Goal: Transaction & Acquisition: Purchase product/service

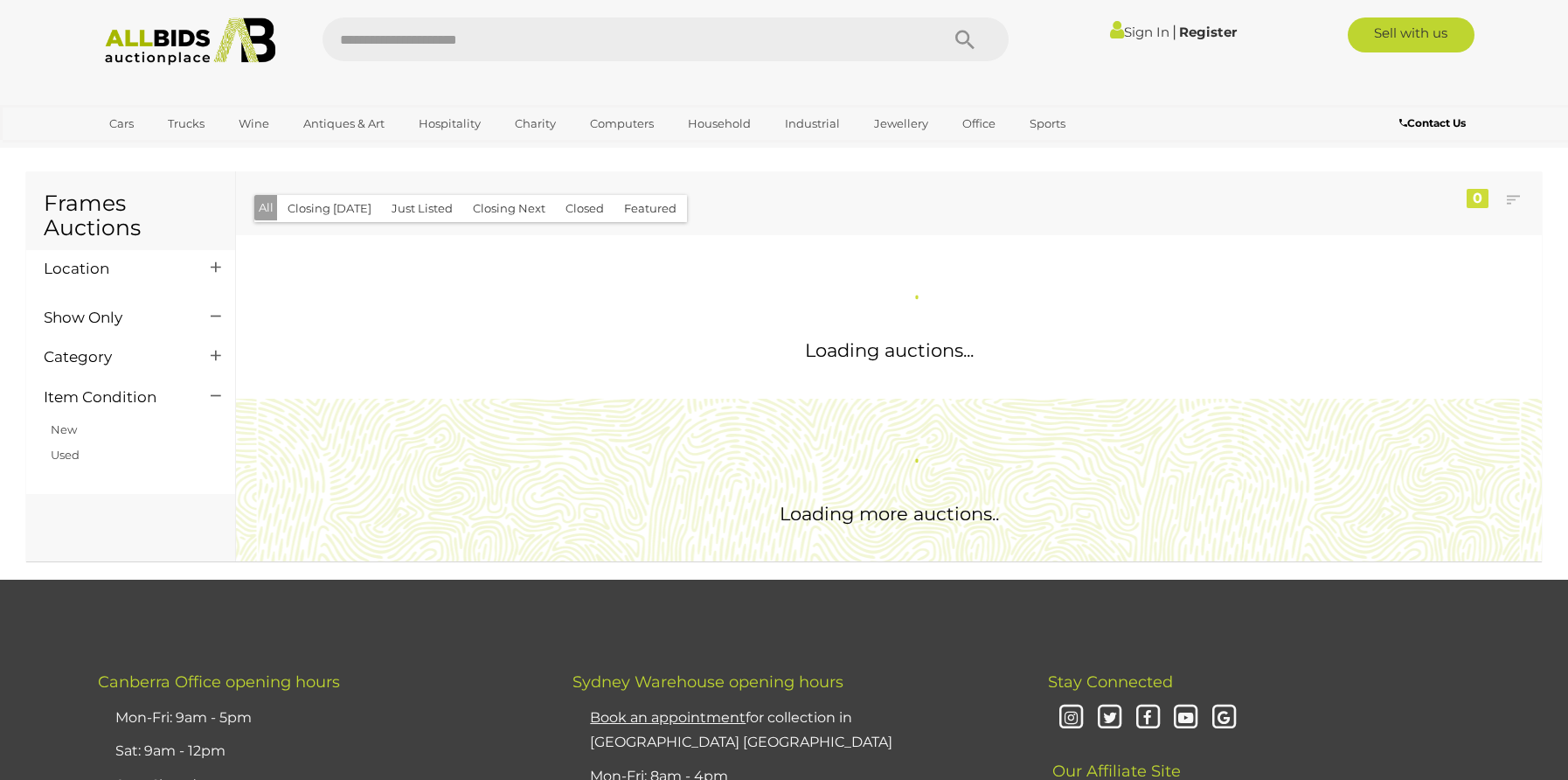
scroll to position [99, 0]
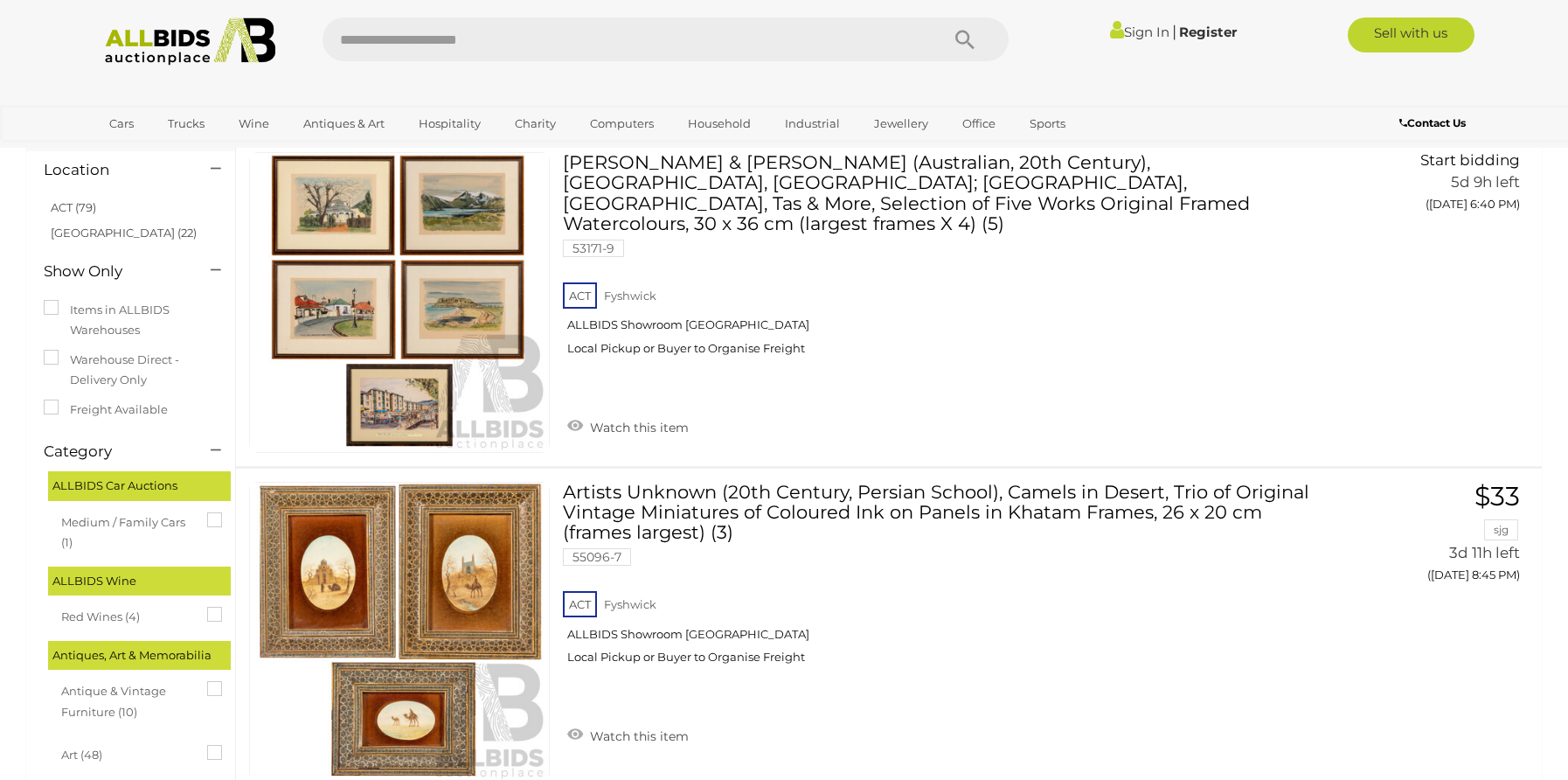
click at [1156, 36] on link "Sign In" at bounding box center [1140, 32] width 60 height 16
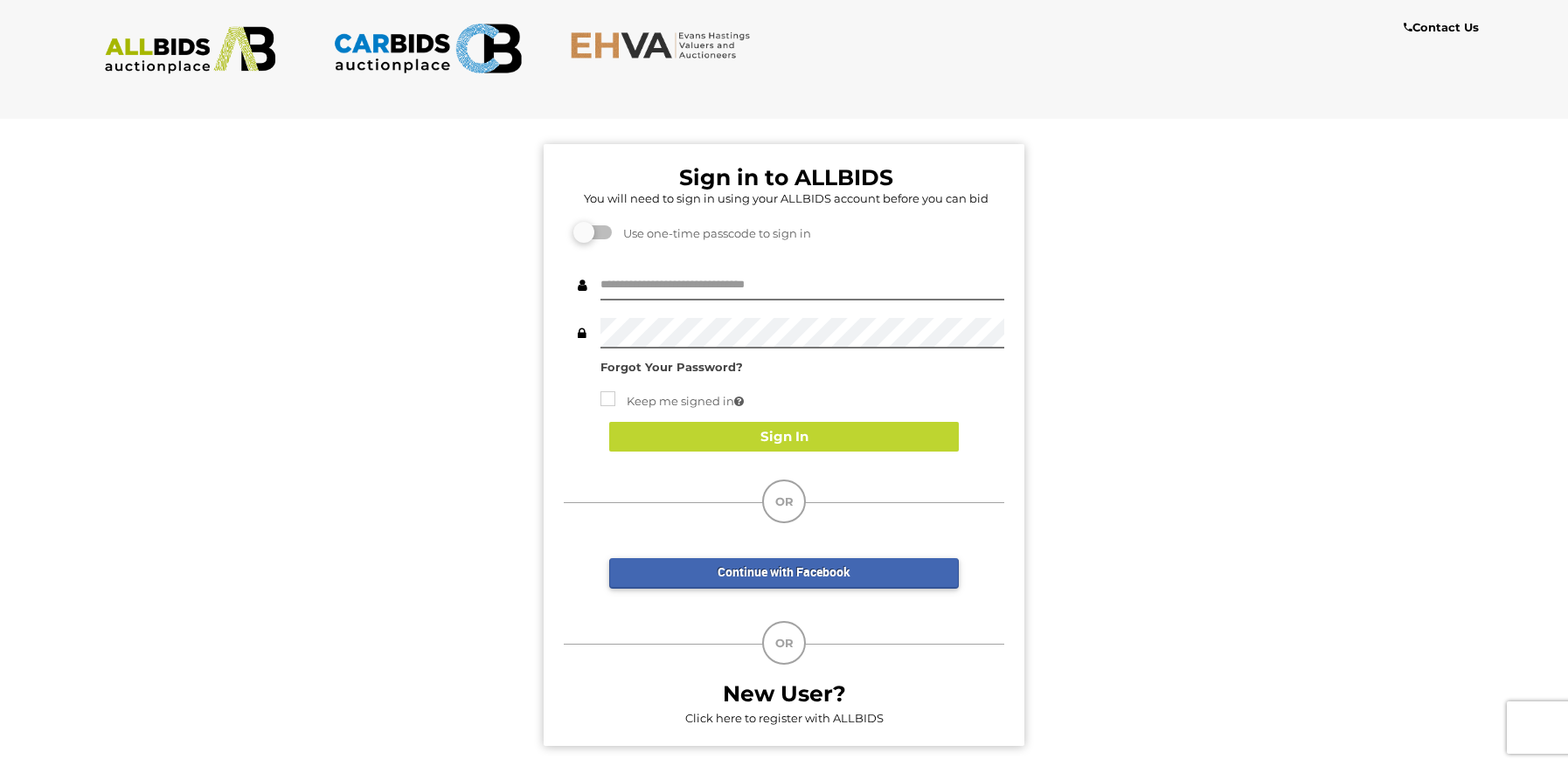
click at [680, 257] on div "Sign in to ALLBIDS You will need to sign in using your ALLBIDS account before y…" at bounding box center [784, 445] width 481 height 602
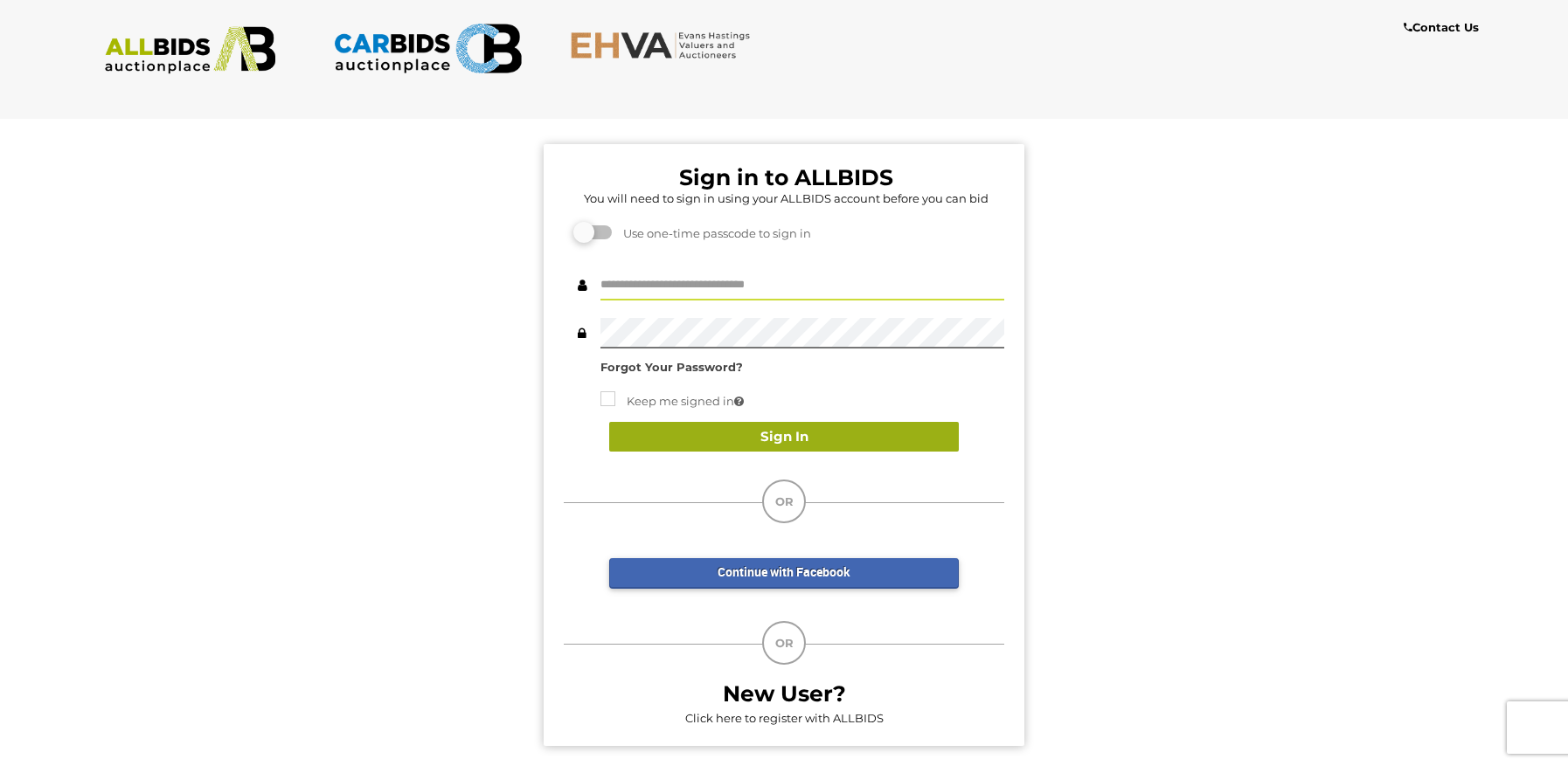
click at [784, 446] on button "Sign In" at bounding box center [784, 438] width 350 height 31
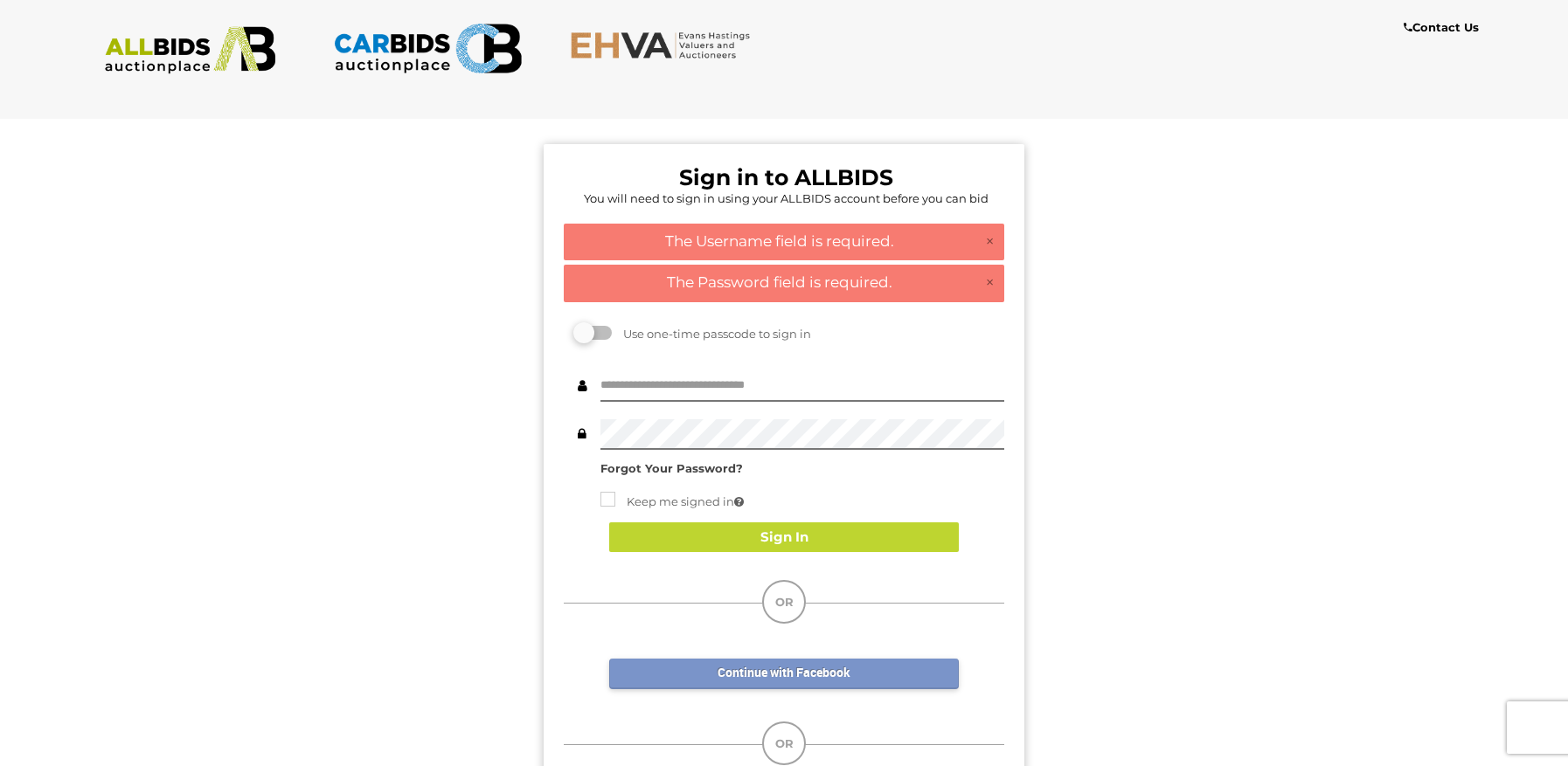
click at [813, 671] on link "Continue with Facebook" at bounding box center [784, 674] width 350 height 31
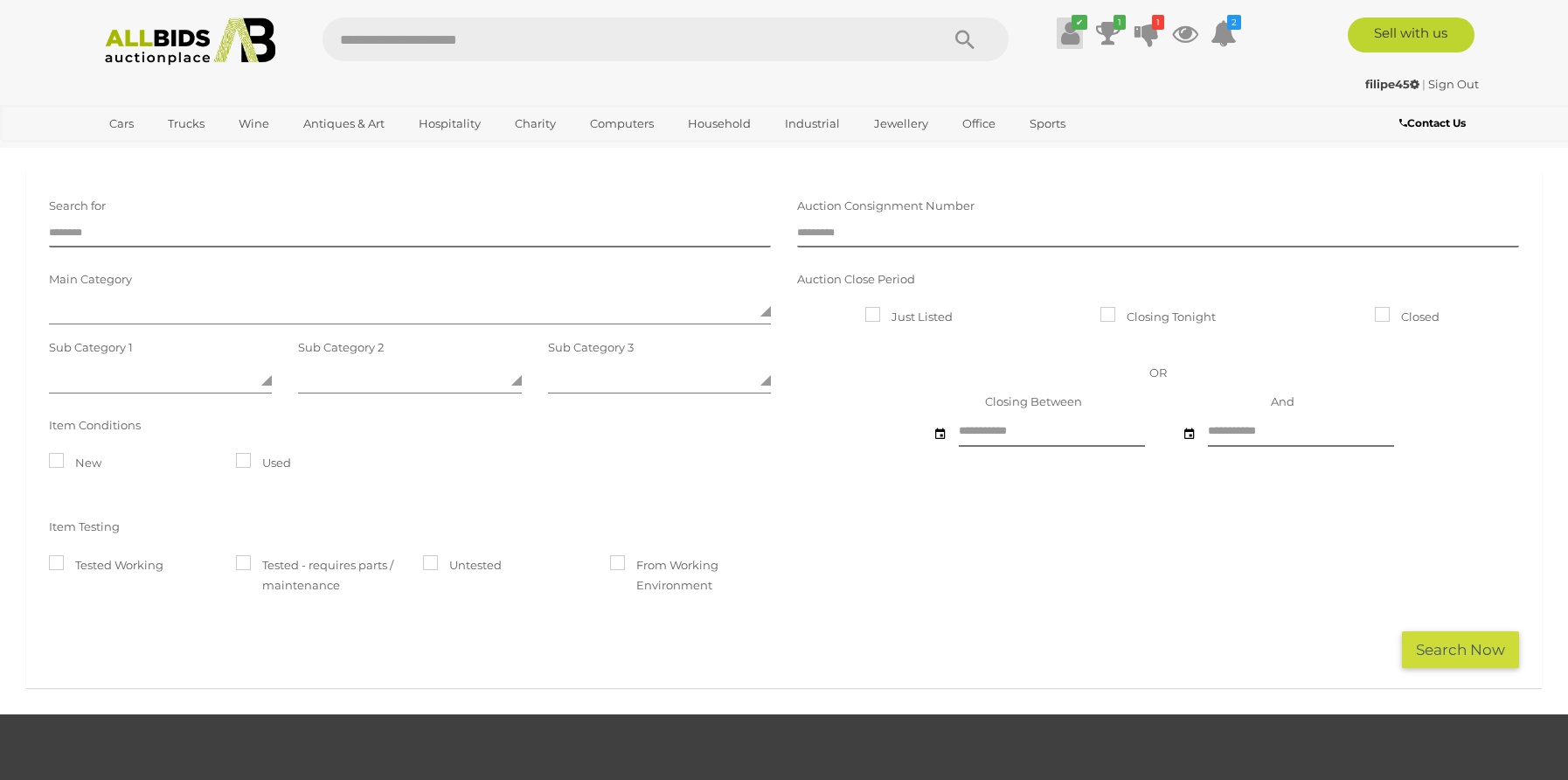
click at [1072, 24] on icon "✔" at bounding box center [1079, 22] width 15 height 15
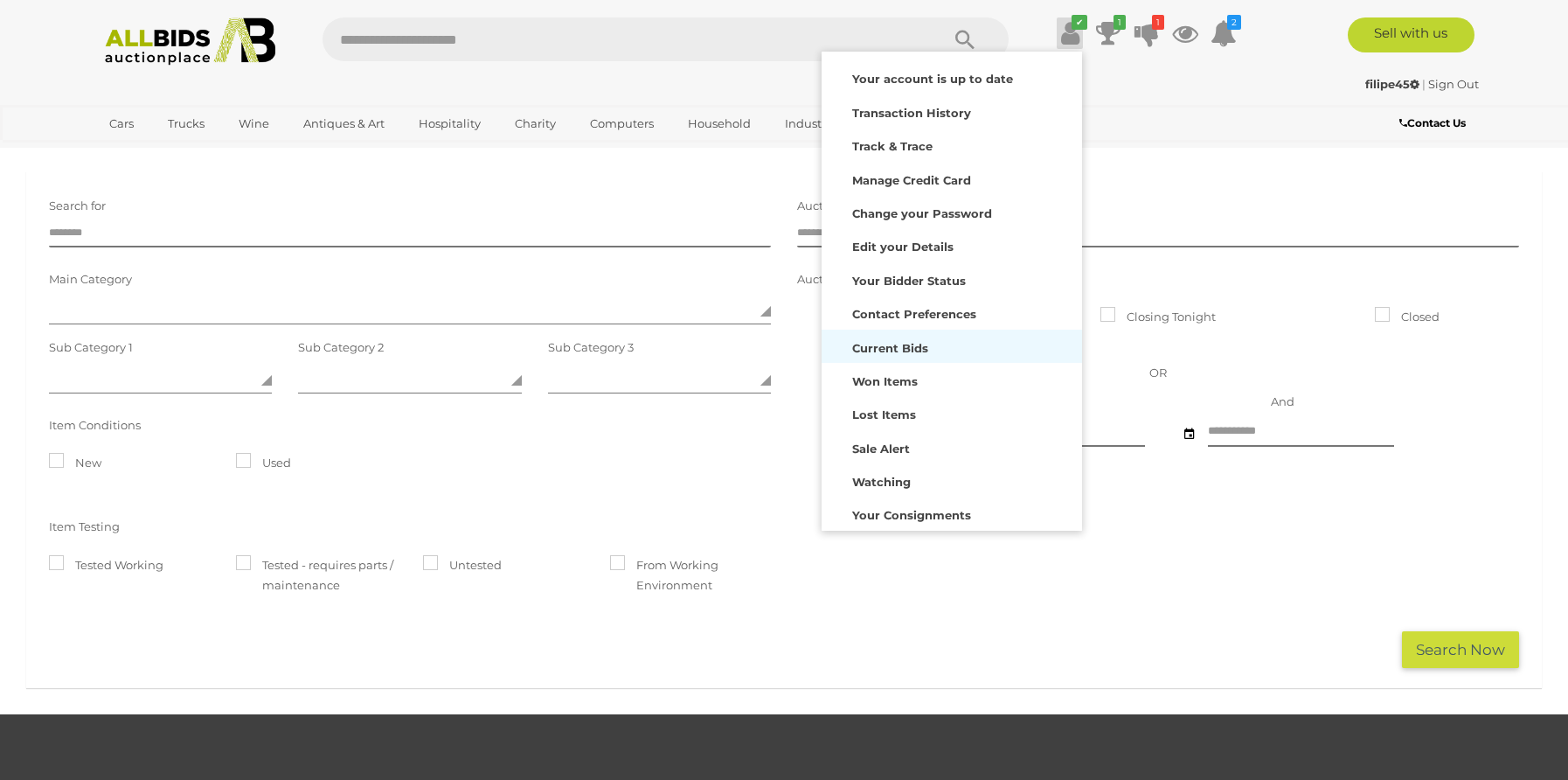
click at [911, 346] on strong "Current Bids" at bounding box center [891, 347] width 76 height 14
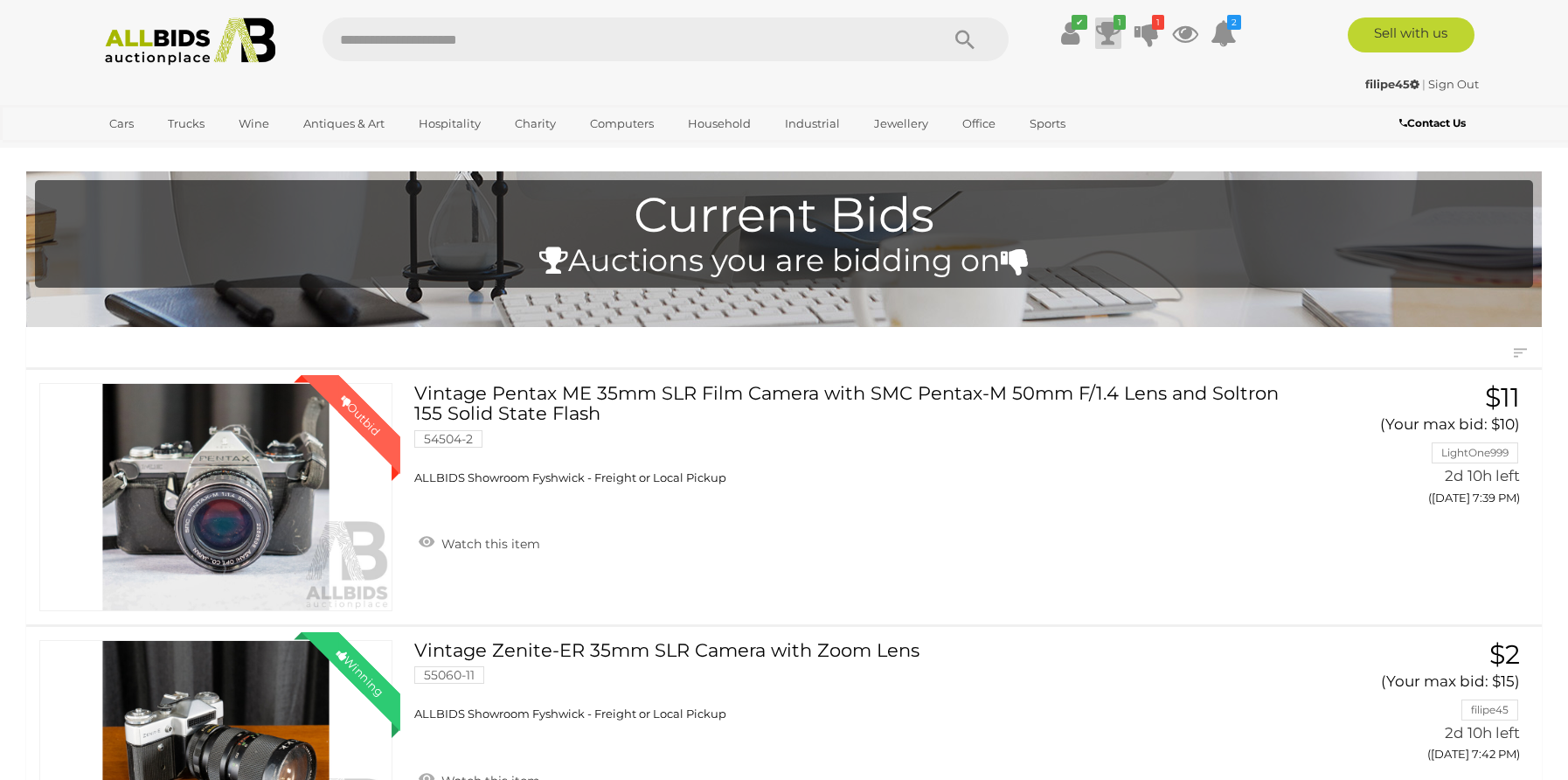
click at [1120, 17] on icon "1" at bounding box center [1119, 22] width 12 height 15
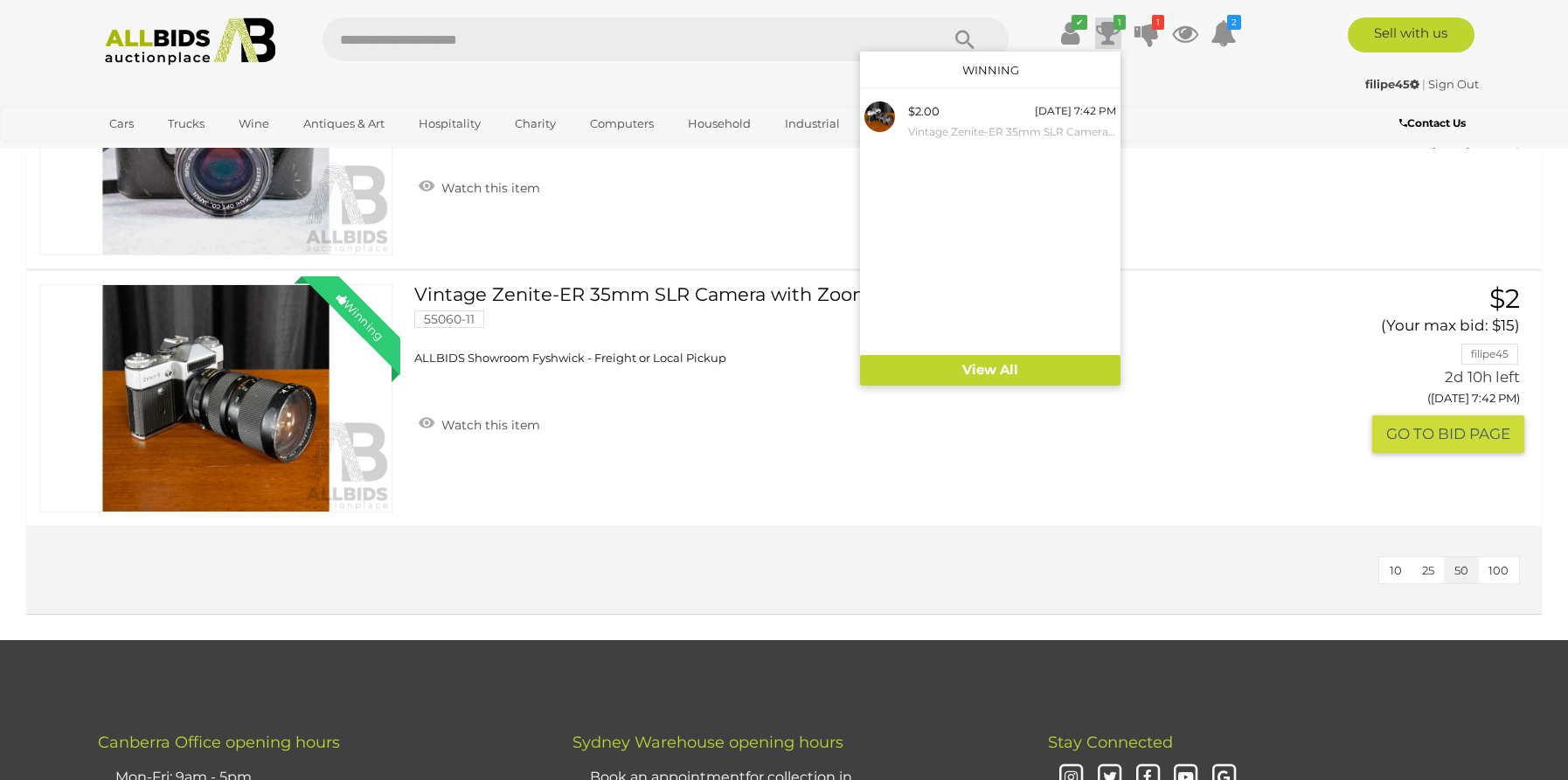
scroll to position [352, 0]
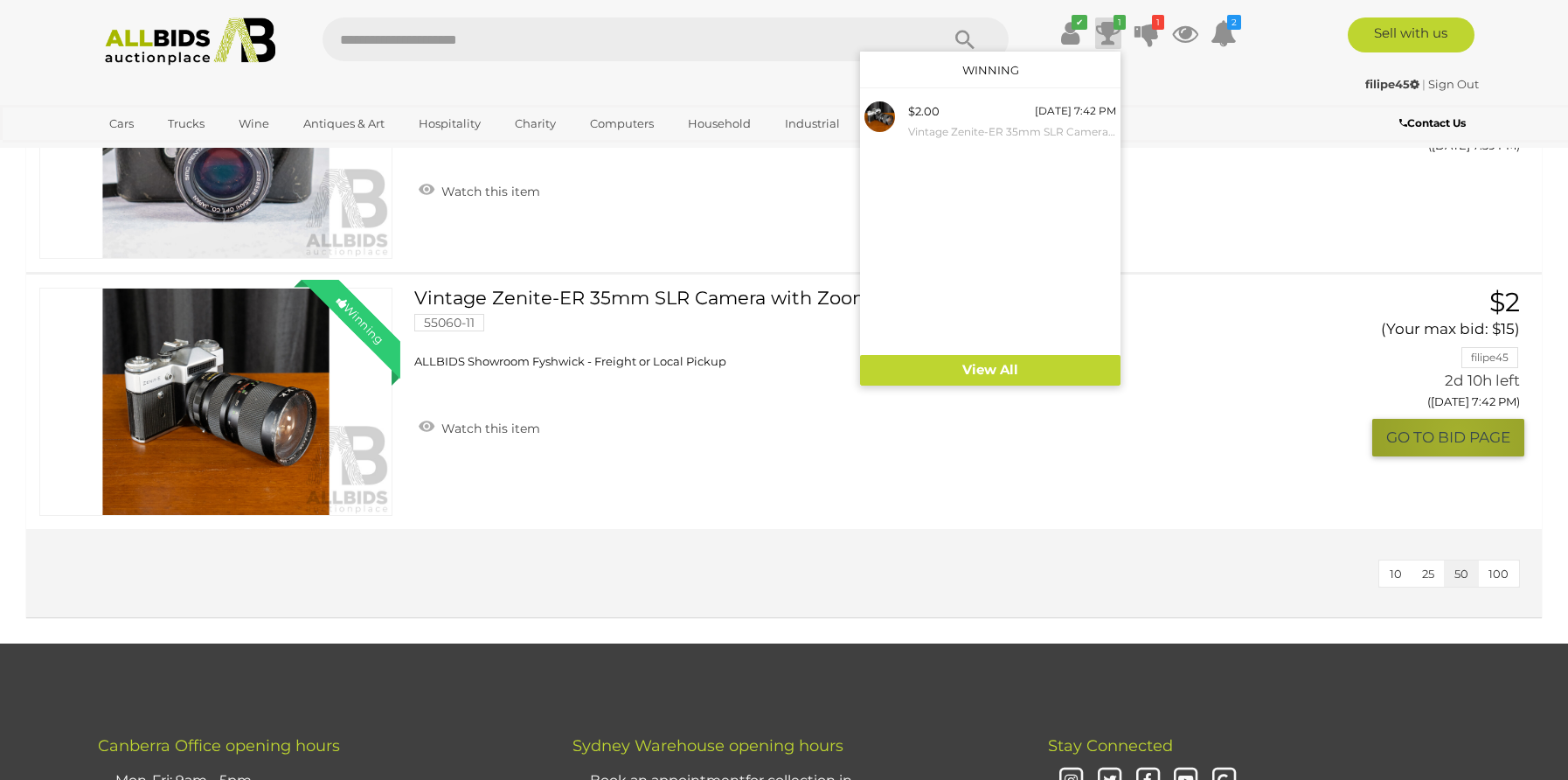
click at [1456, 431] on button "GO TO BID PAGE" at bounding box center [1448, 437] width 152 height 37
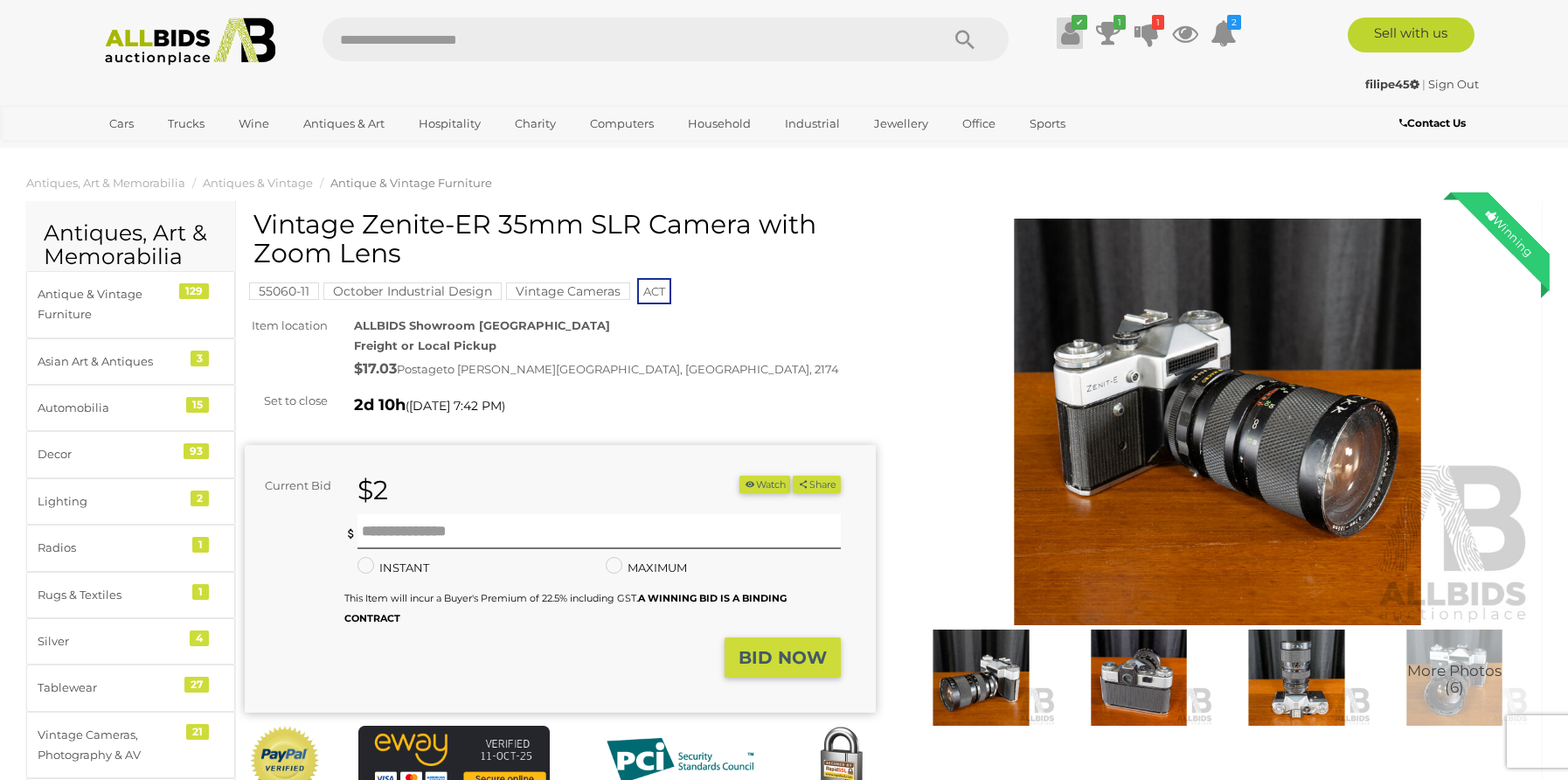
click at [1067, 31] on icon at bounding box center [1070, 33] width 18 height 32
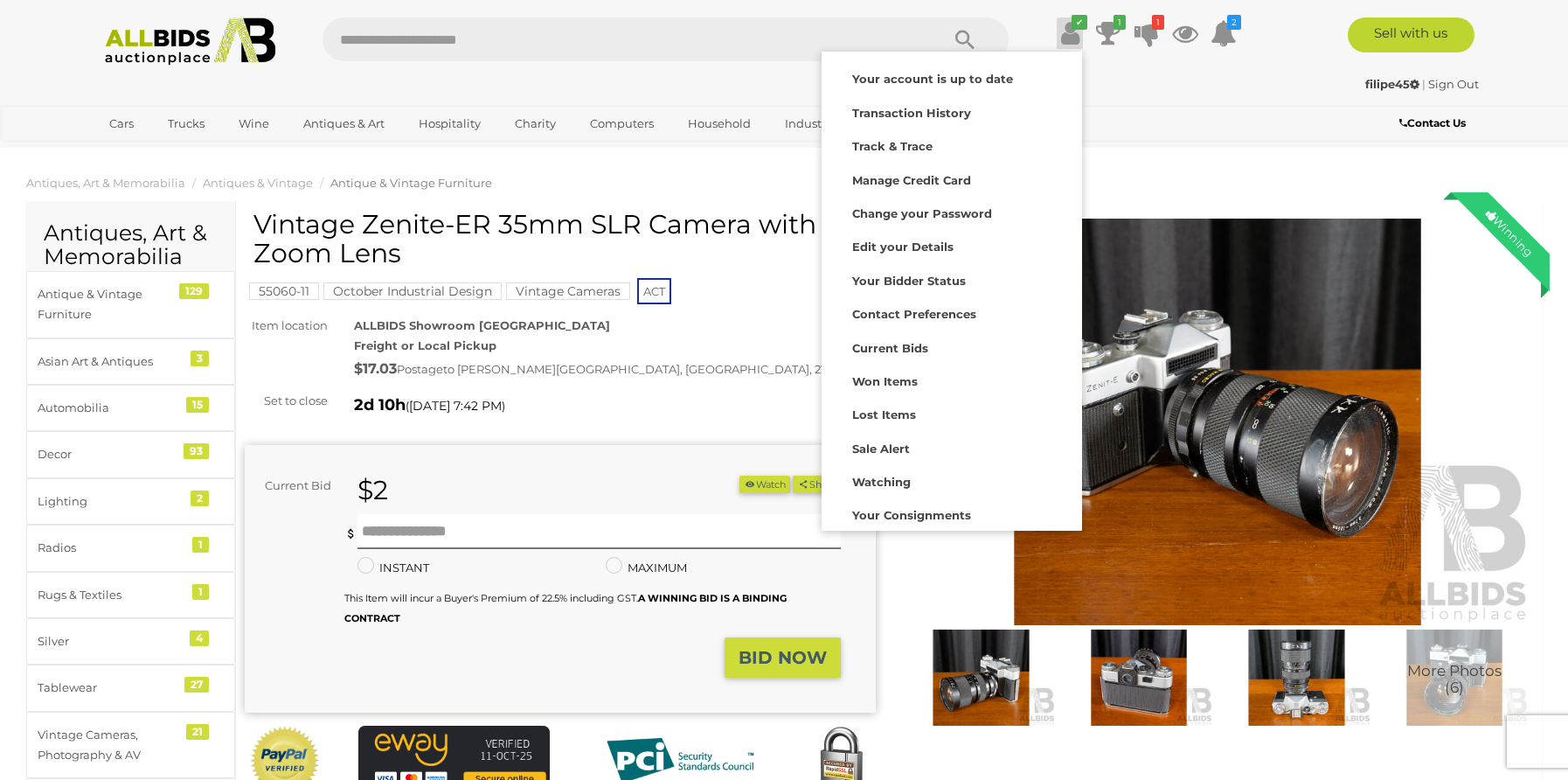
click at [45, 93] on div "✔ Current Bids" at bounding box center [784, 73] width 1568 height 148
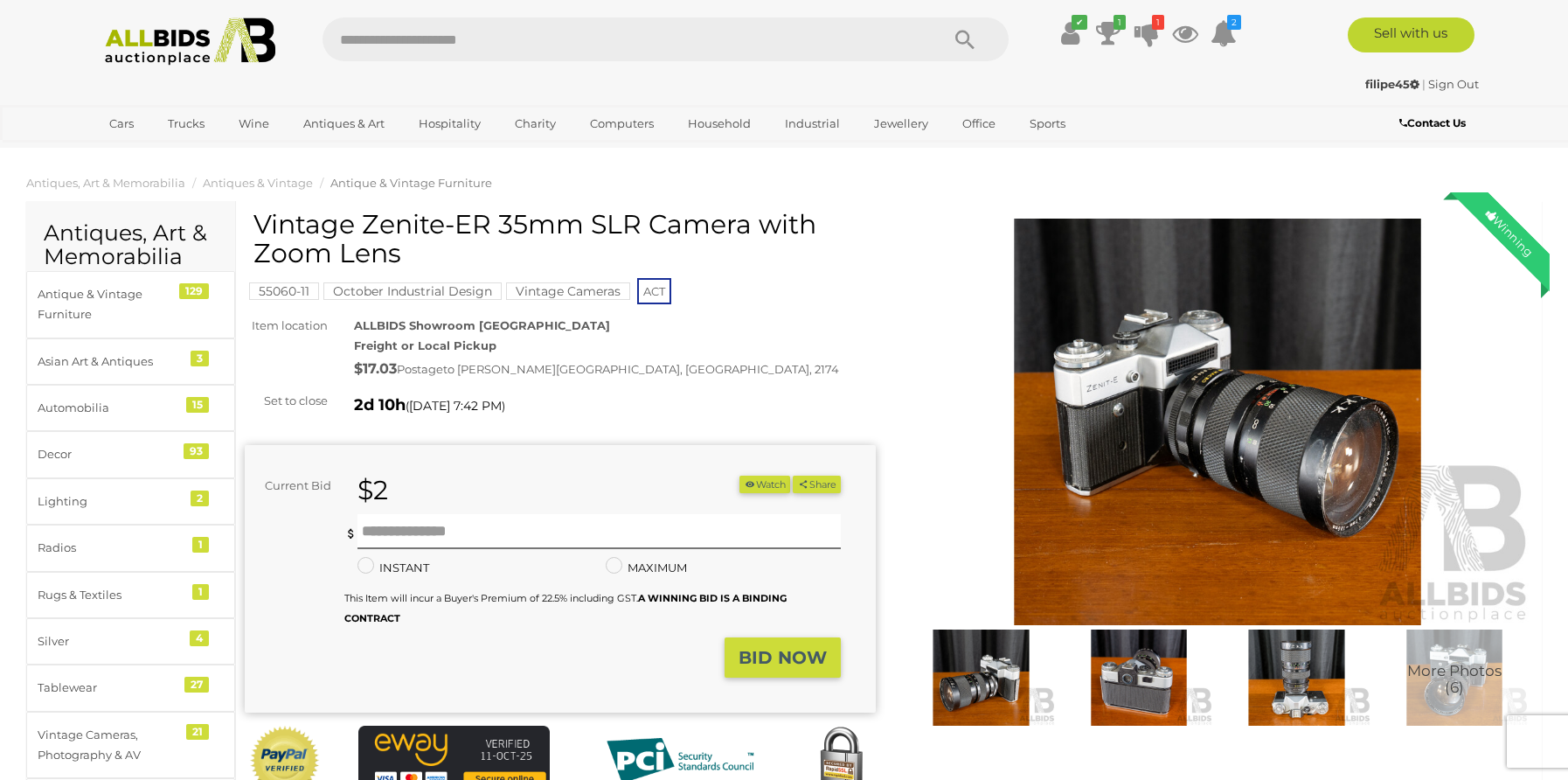
click at [290, 296] on mark "55060-11" at bounding box center [284, 290] width 70 height 17
click at [297, 286] on mark "55060-11" at bounding box center [284, 290] width 70 height 17
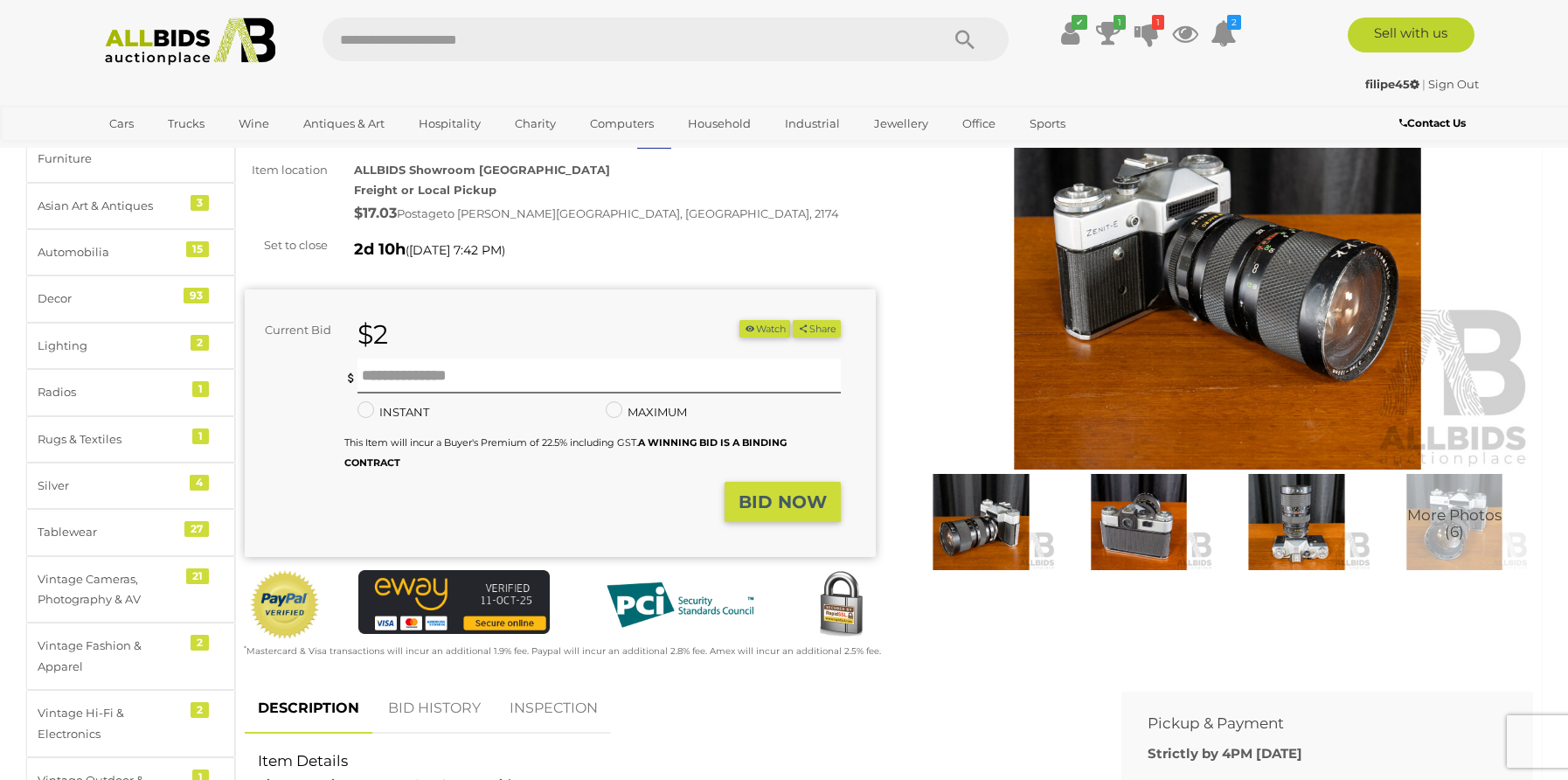
scroll to position [229, 0]
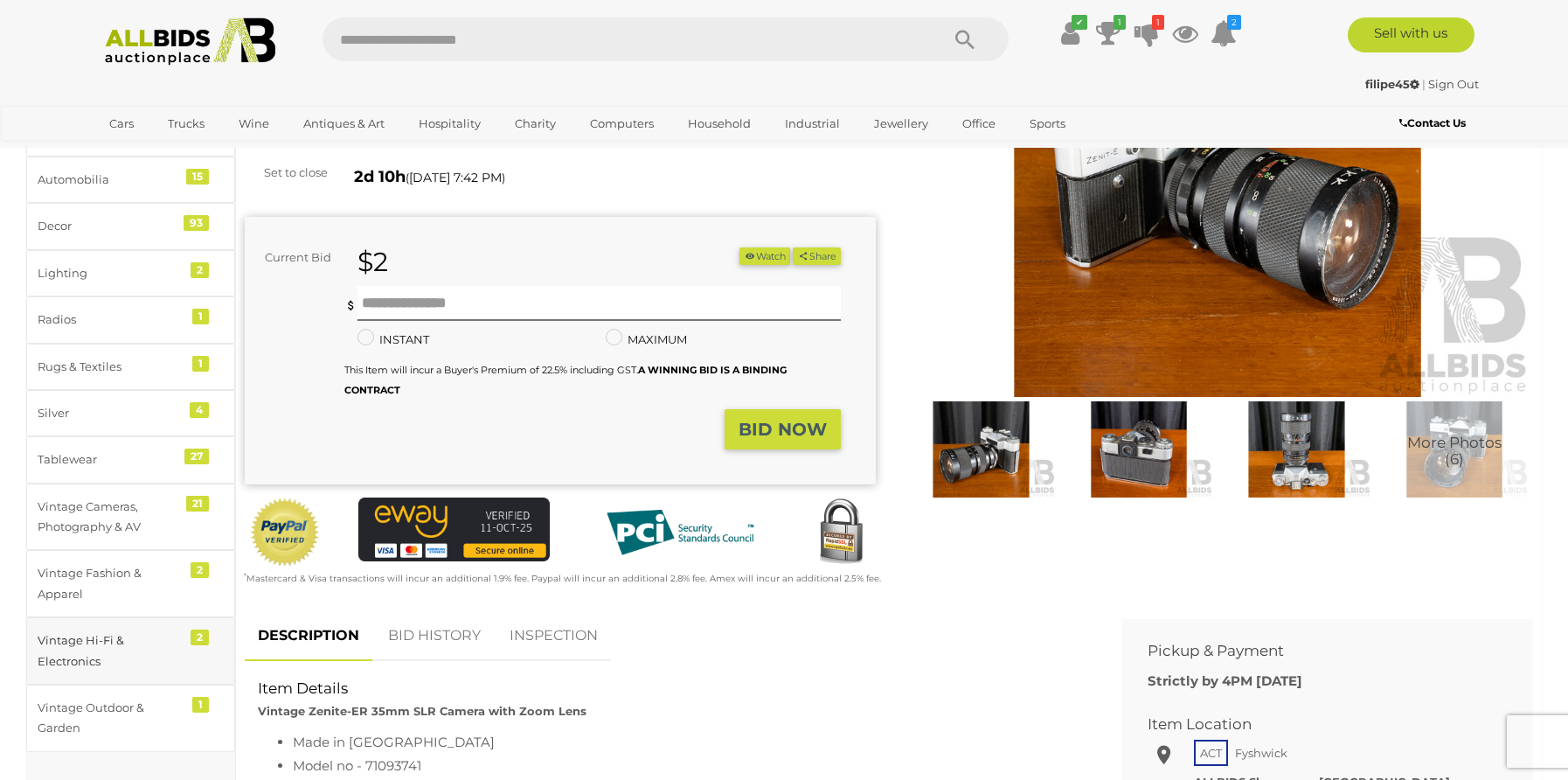
click at [91, 642] on div "Vintage Hi-Fi & Electronics" at bounding box center [109, 650] width 144 height 41
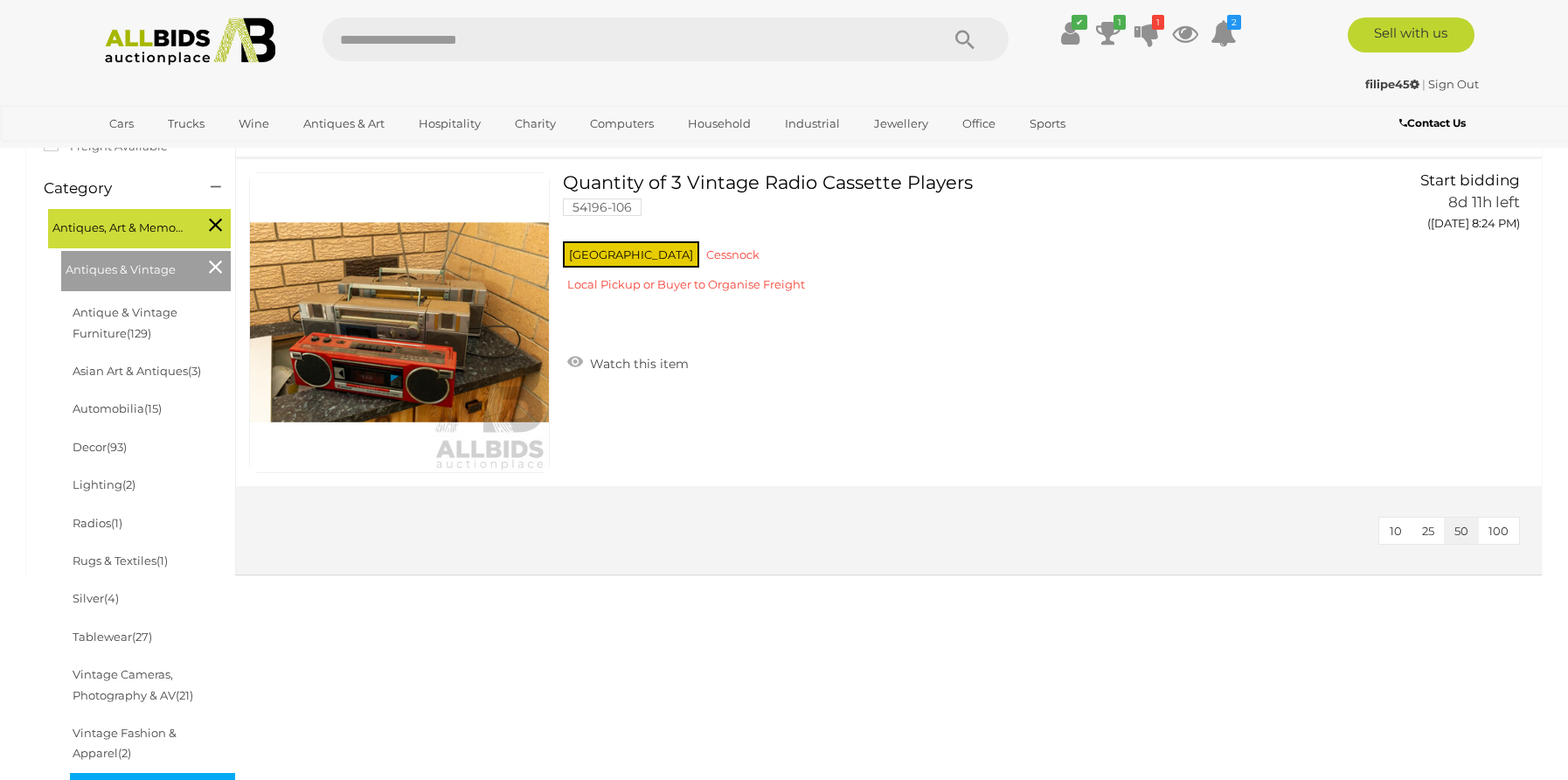
scroll to position [454, 0]
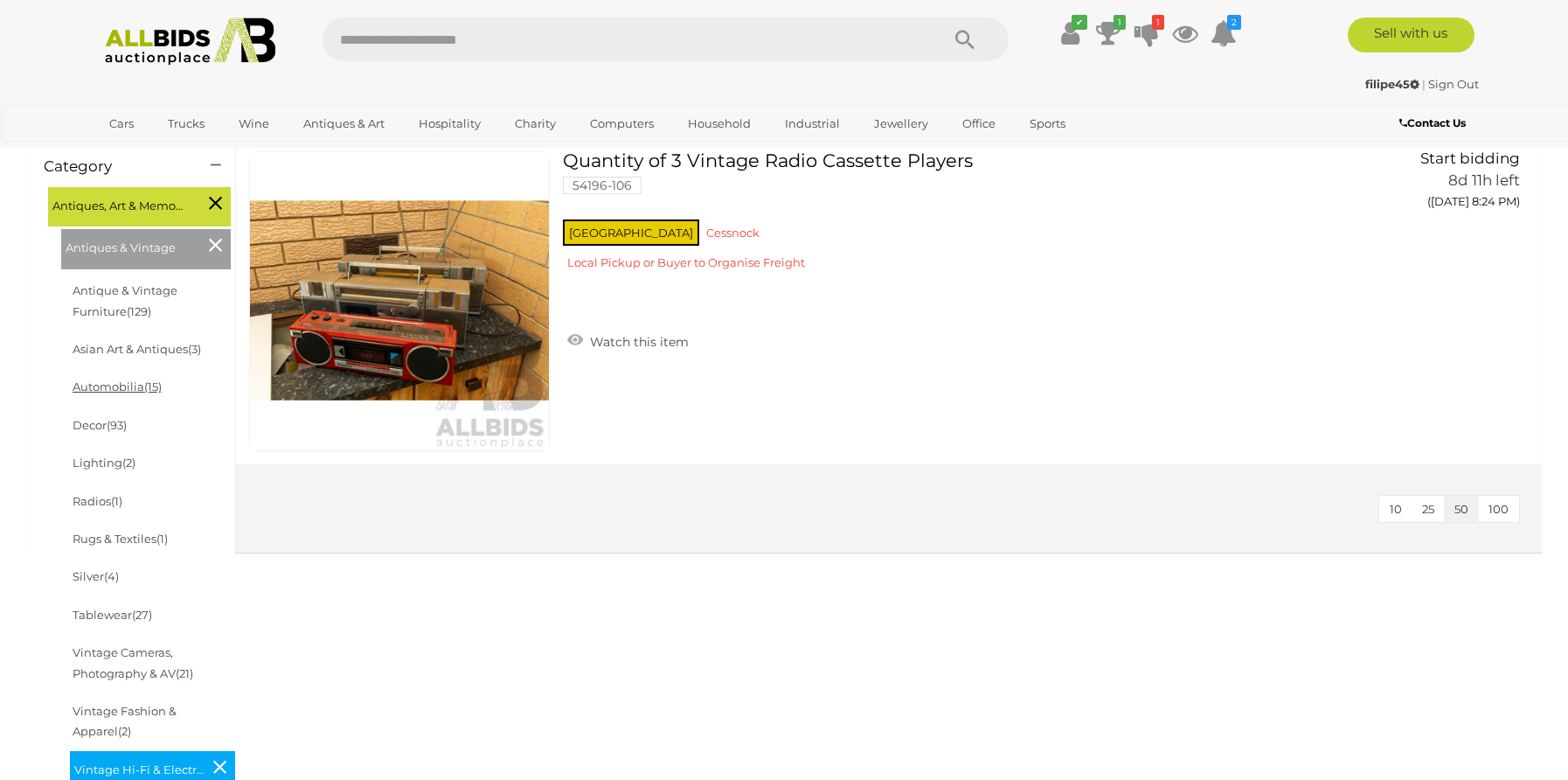
click at [94, 385] on link "Automobilia (15)" at bounding box center [117, 385] width 89 height 14
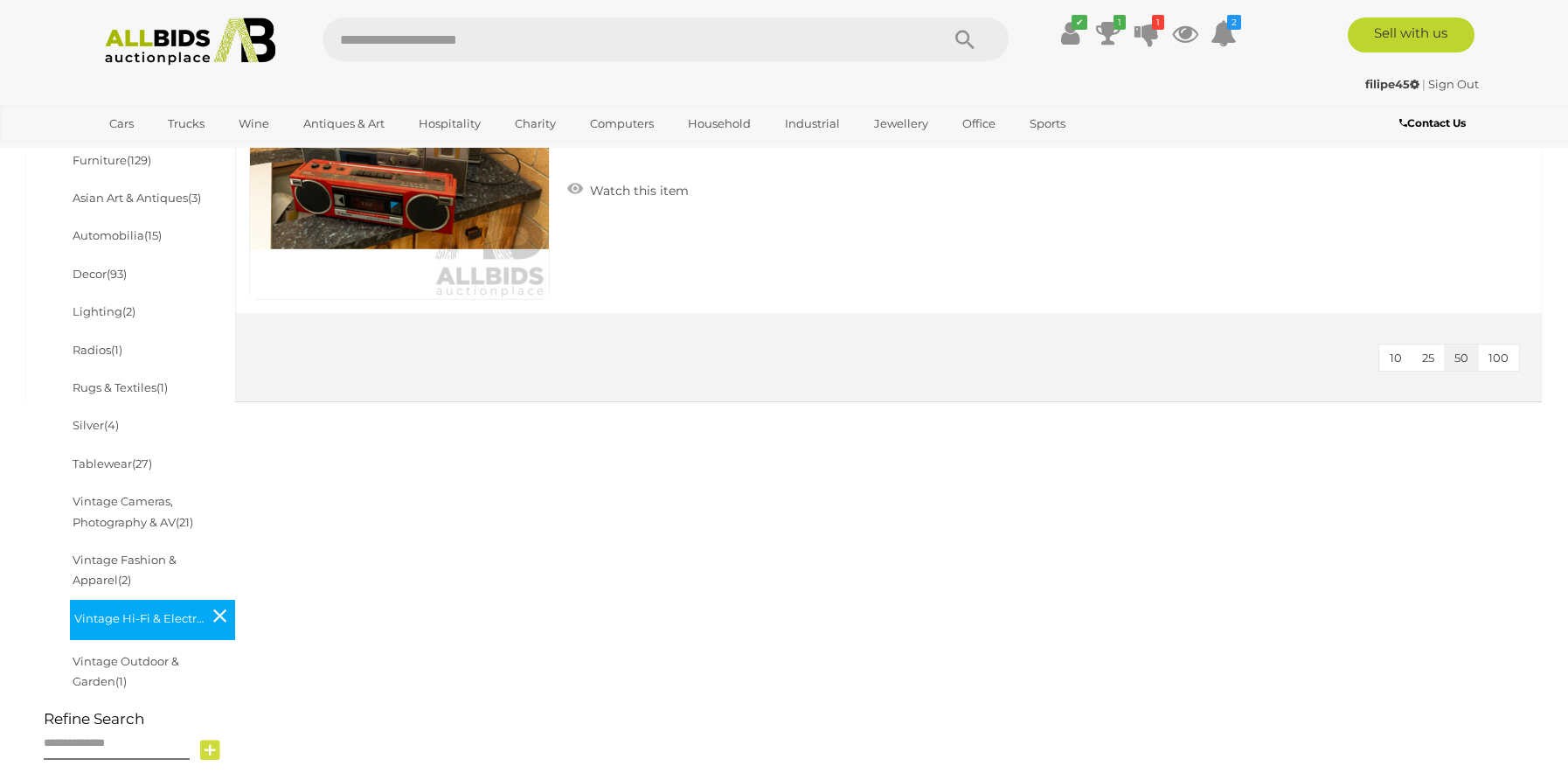
scroll to position [763, 0]
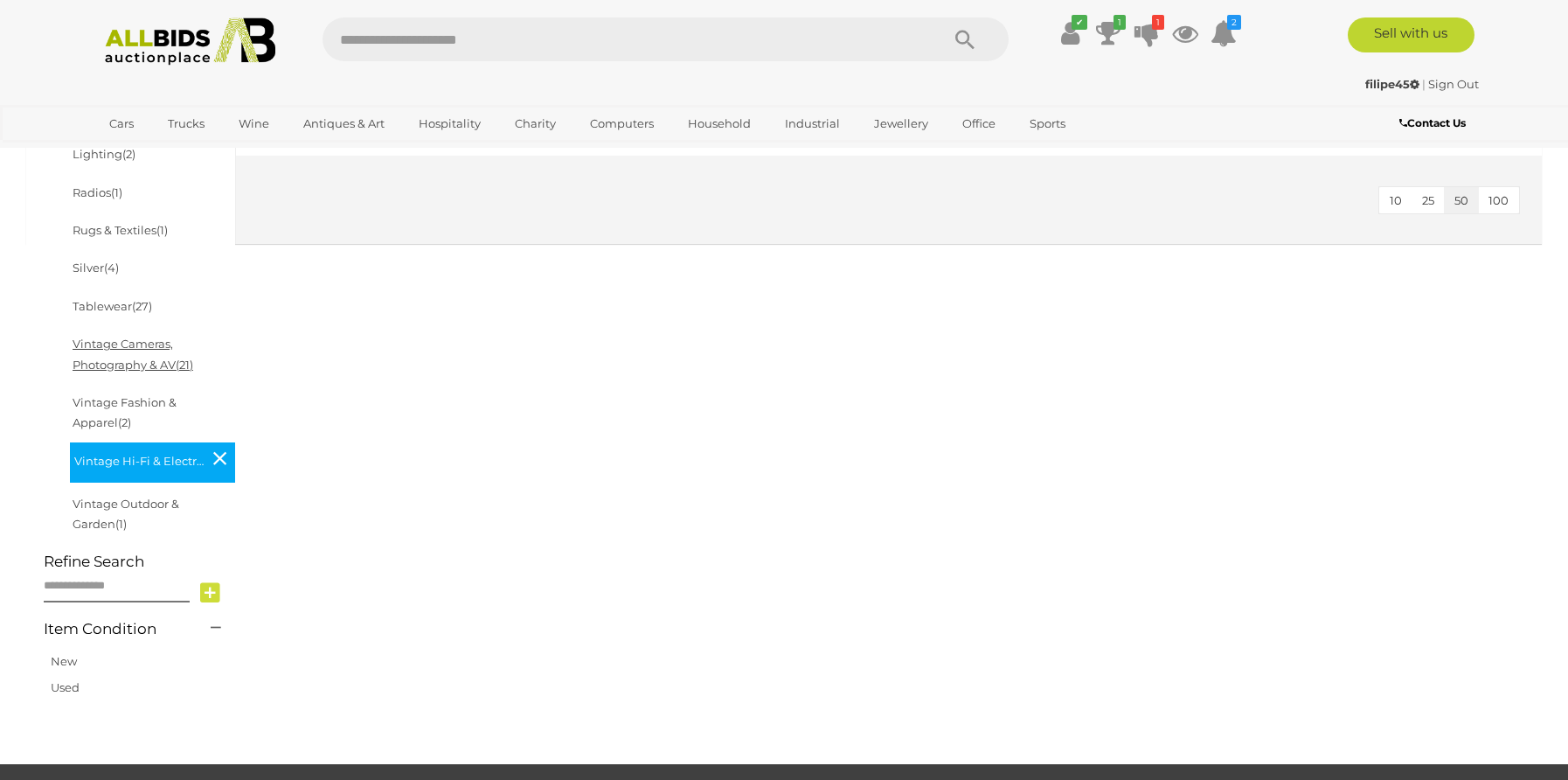
click at [157, 340] on link "Vintage Cameras, Photography & AV (21)" at bounding box center [132, 354] width 121 height 34
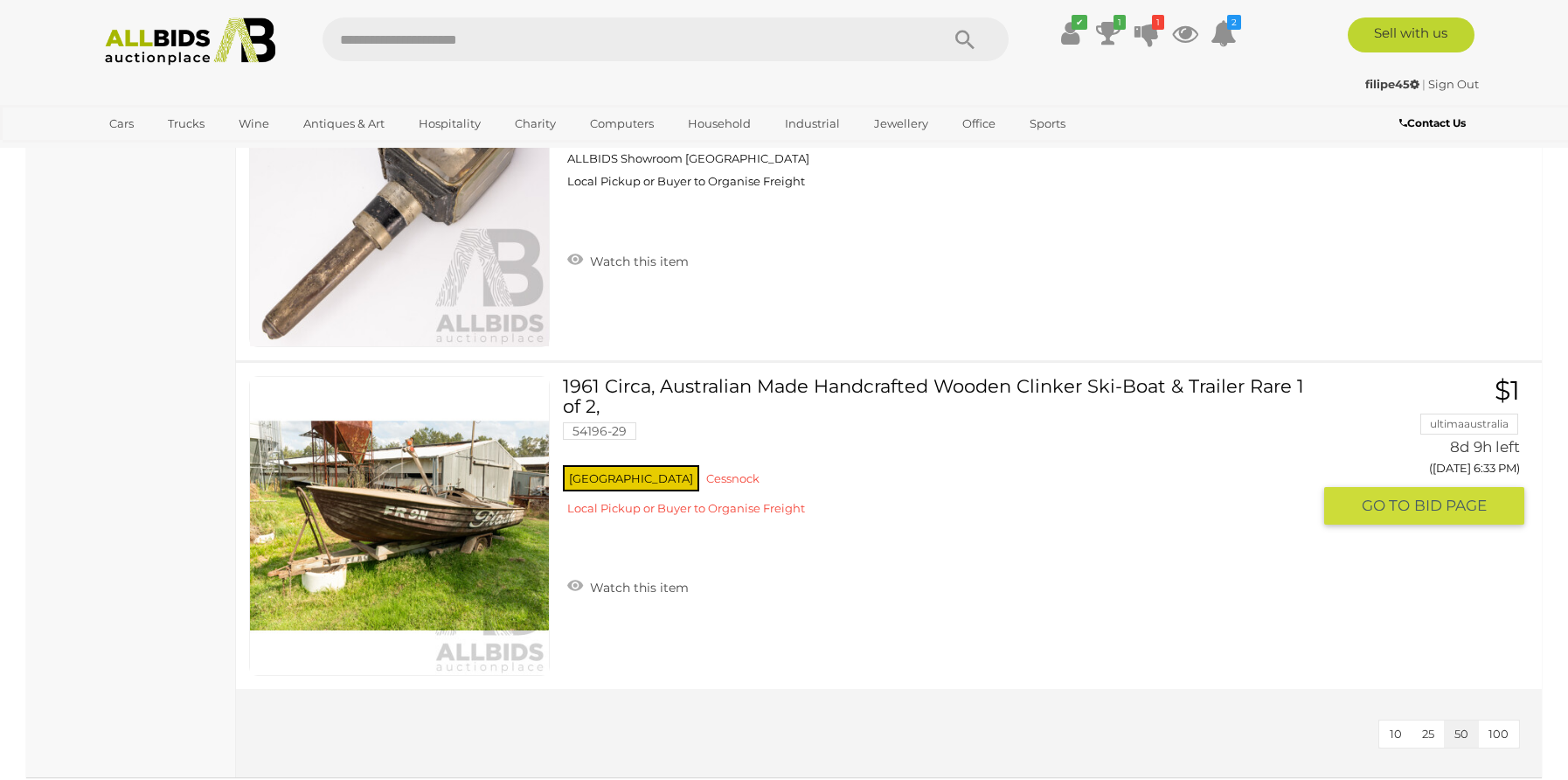
scroll to position [5295, 0]
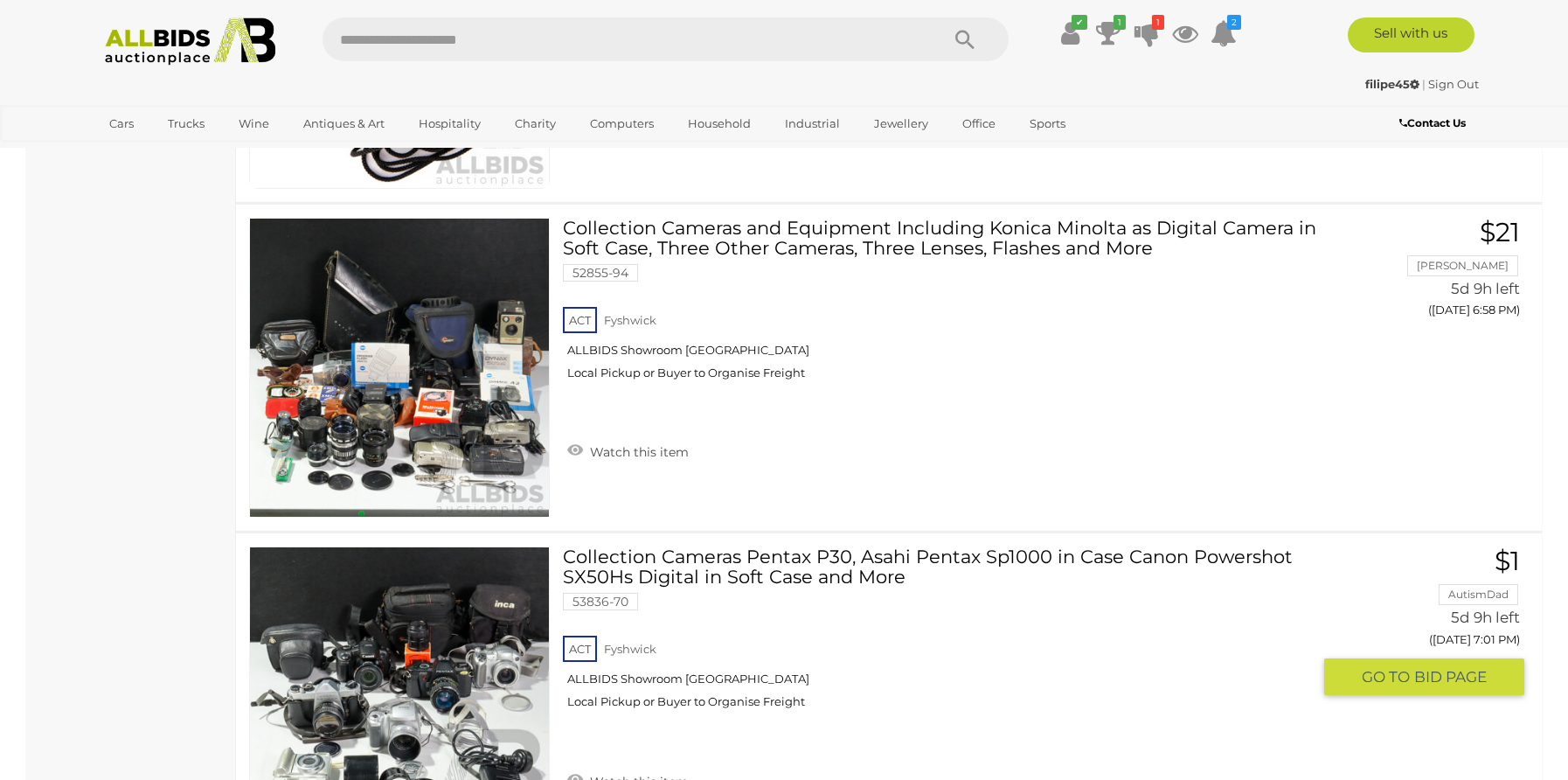
scroll to position [4696, 0]
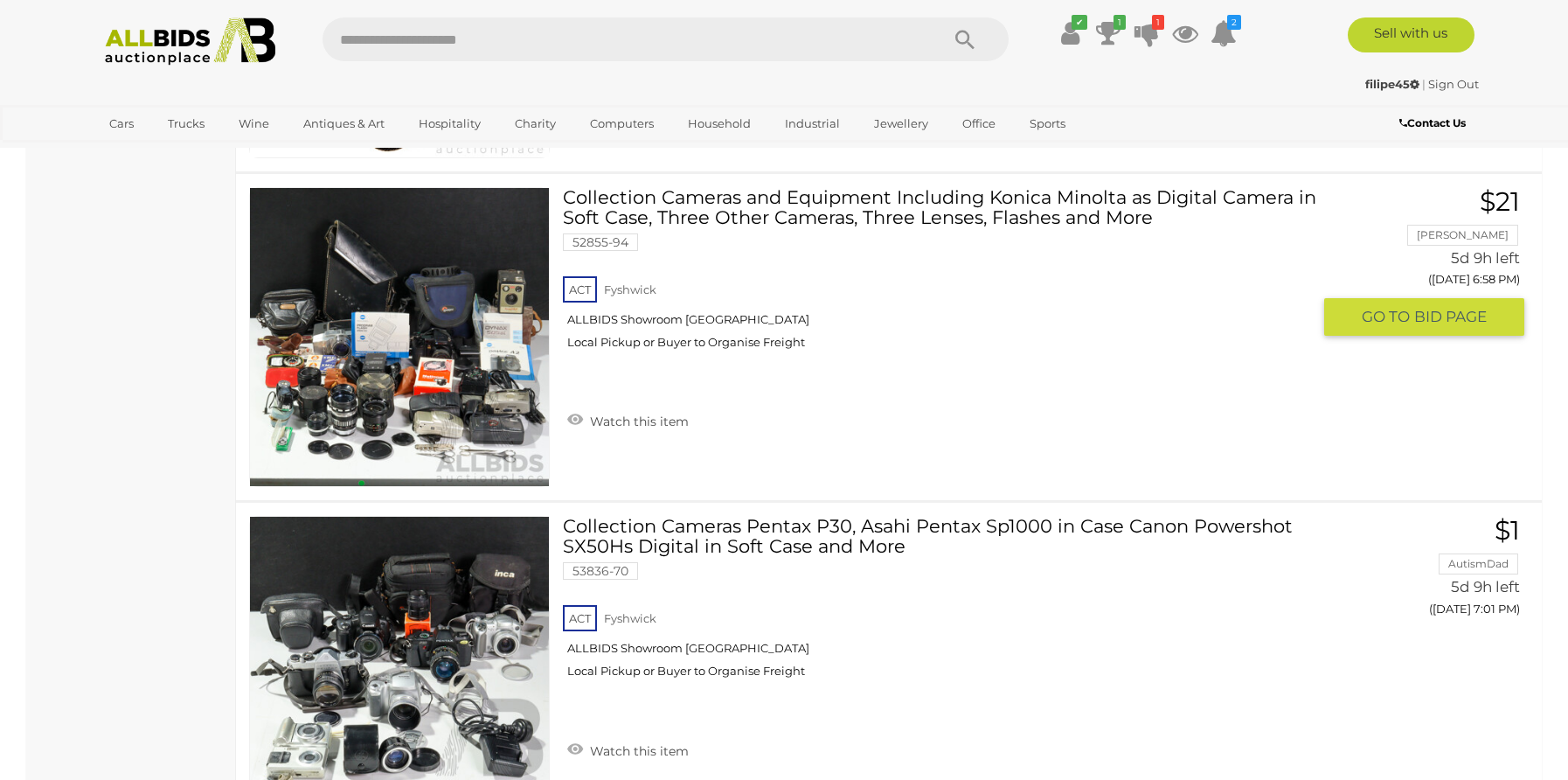
click at [465, 372] on img at bounding box center [400, 337] width 299 height 299
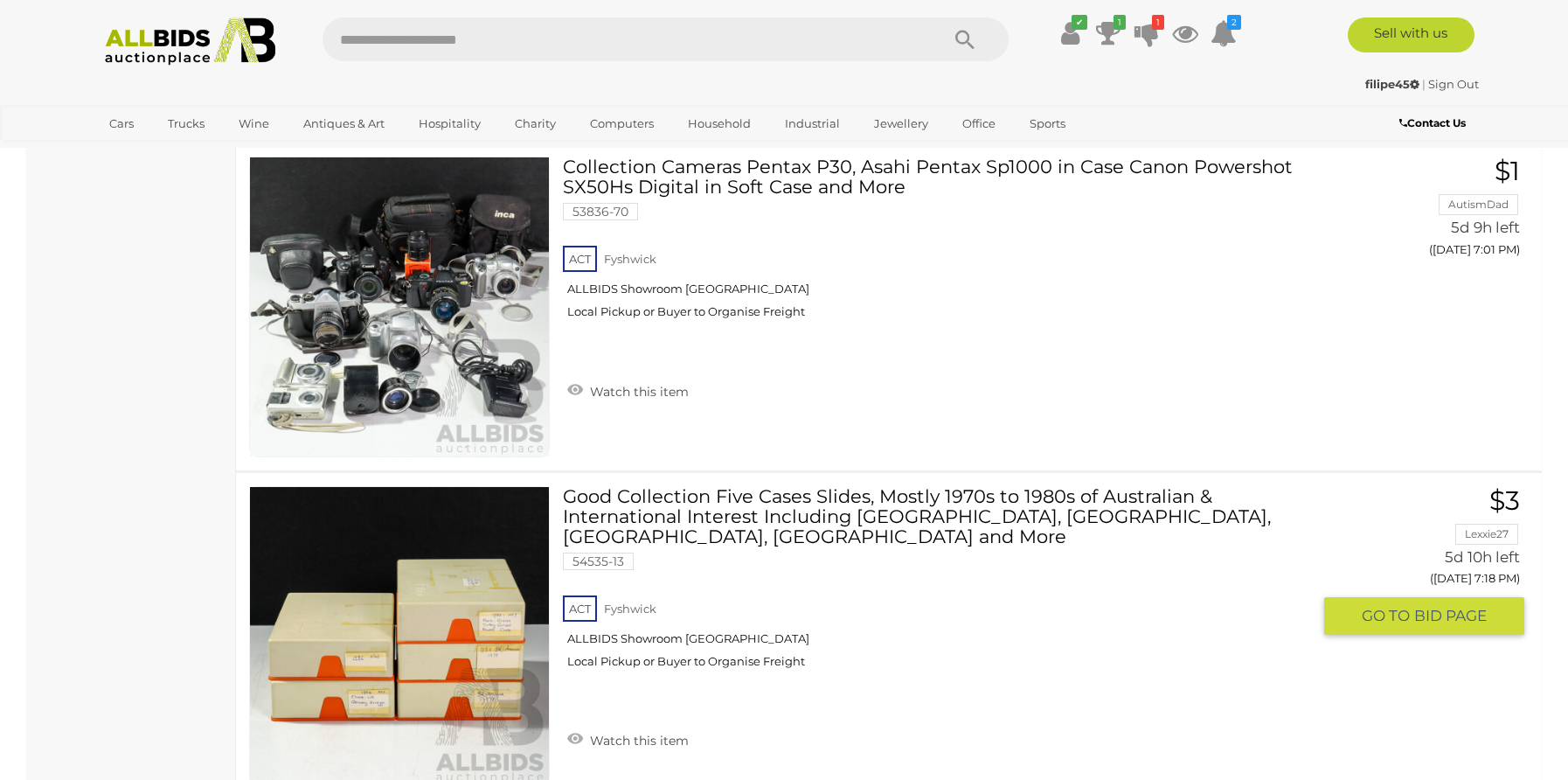
scroll to position [4909, 0]
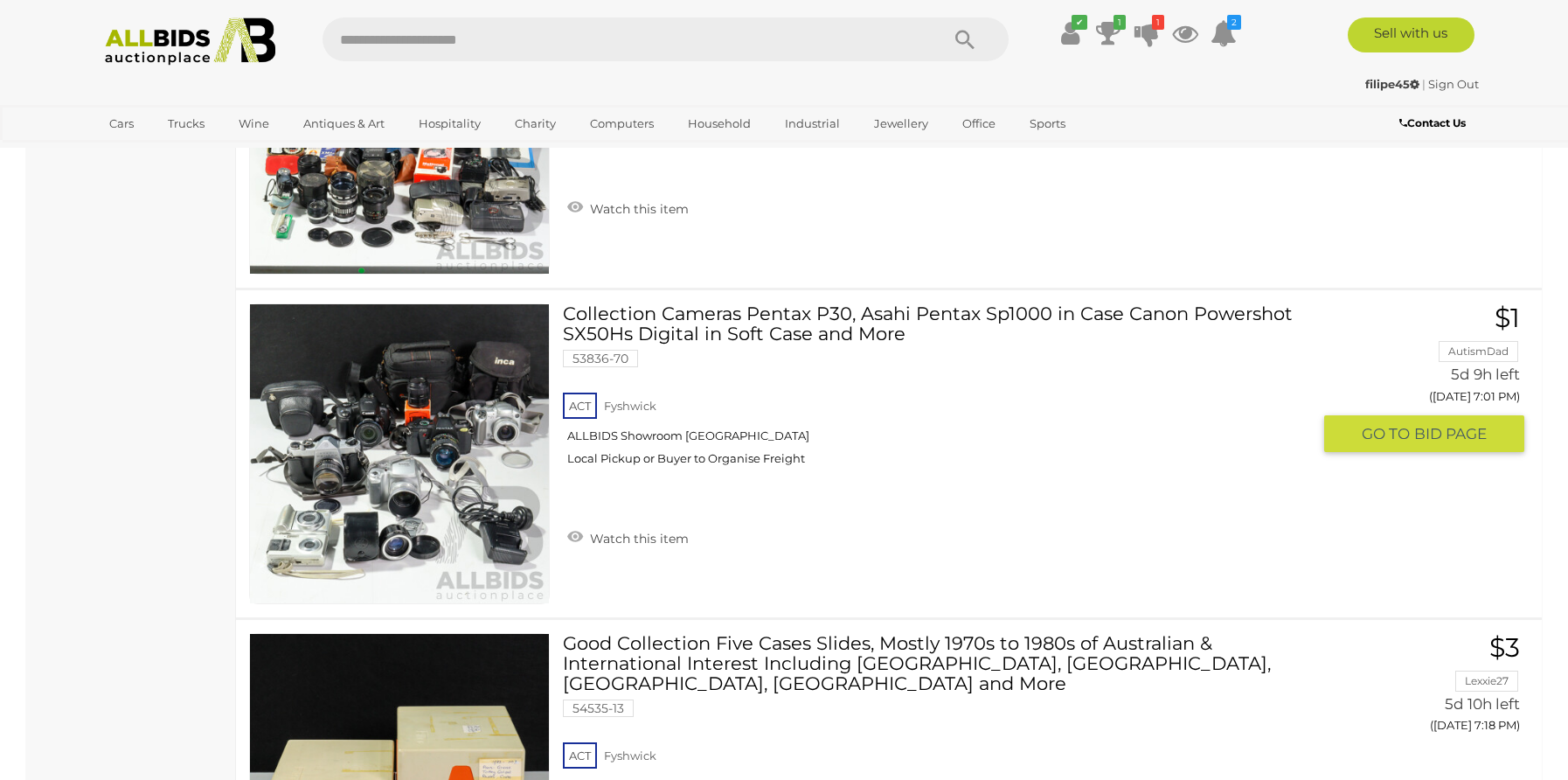
click at [434, 438] on link at bounding box center [400, 453] width 301 height 301
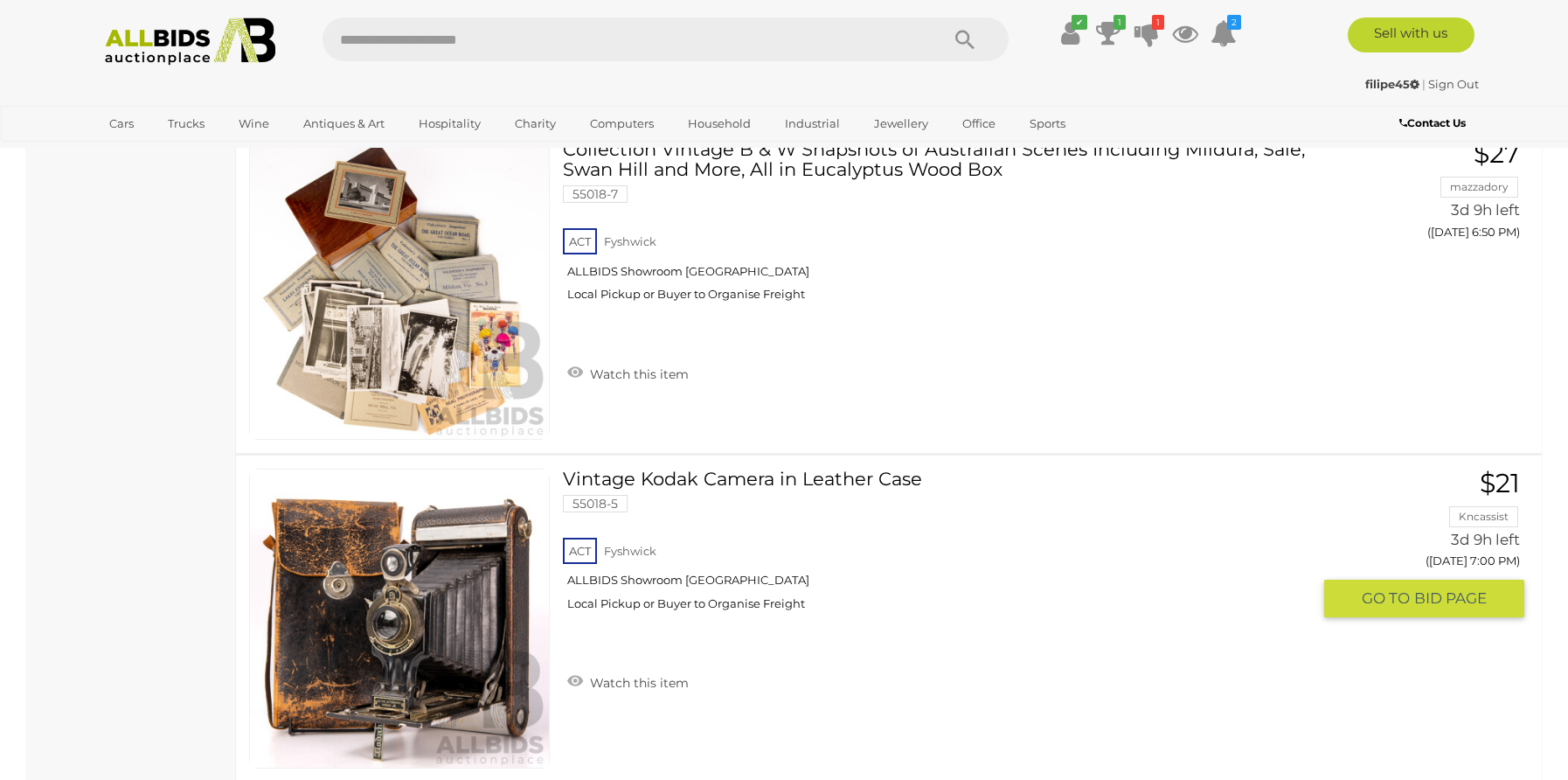
scroll to position [3790, 0]
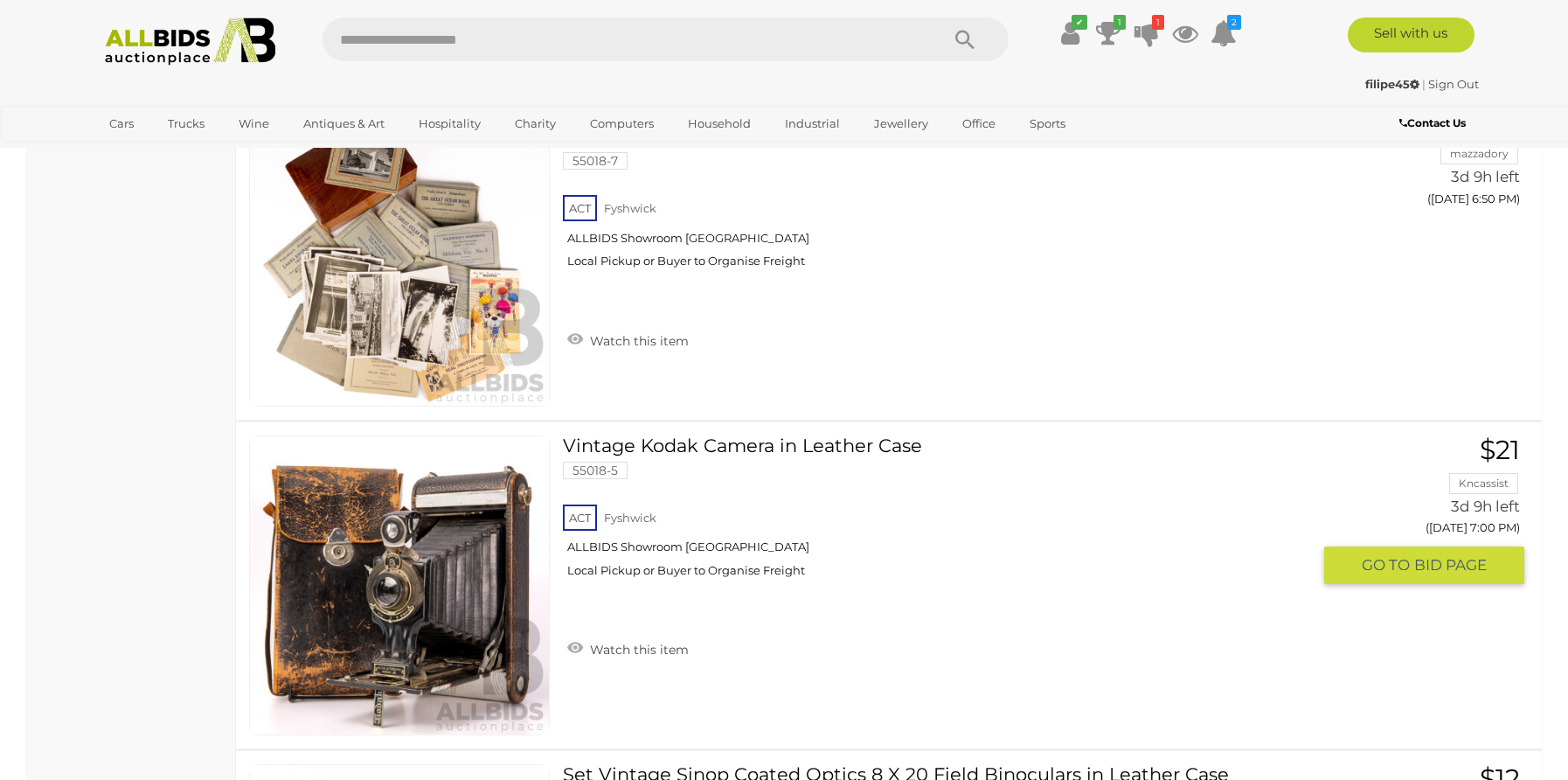
click at [407, 603] on img at bounding box center [400, 586] width 299 height 299
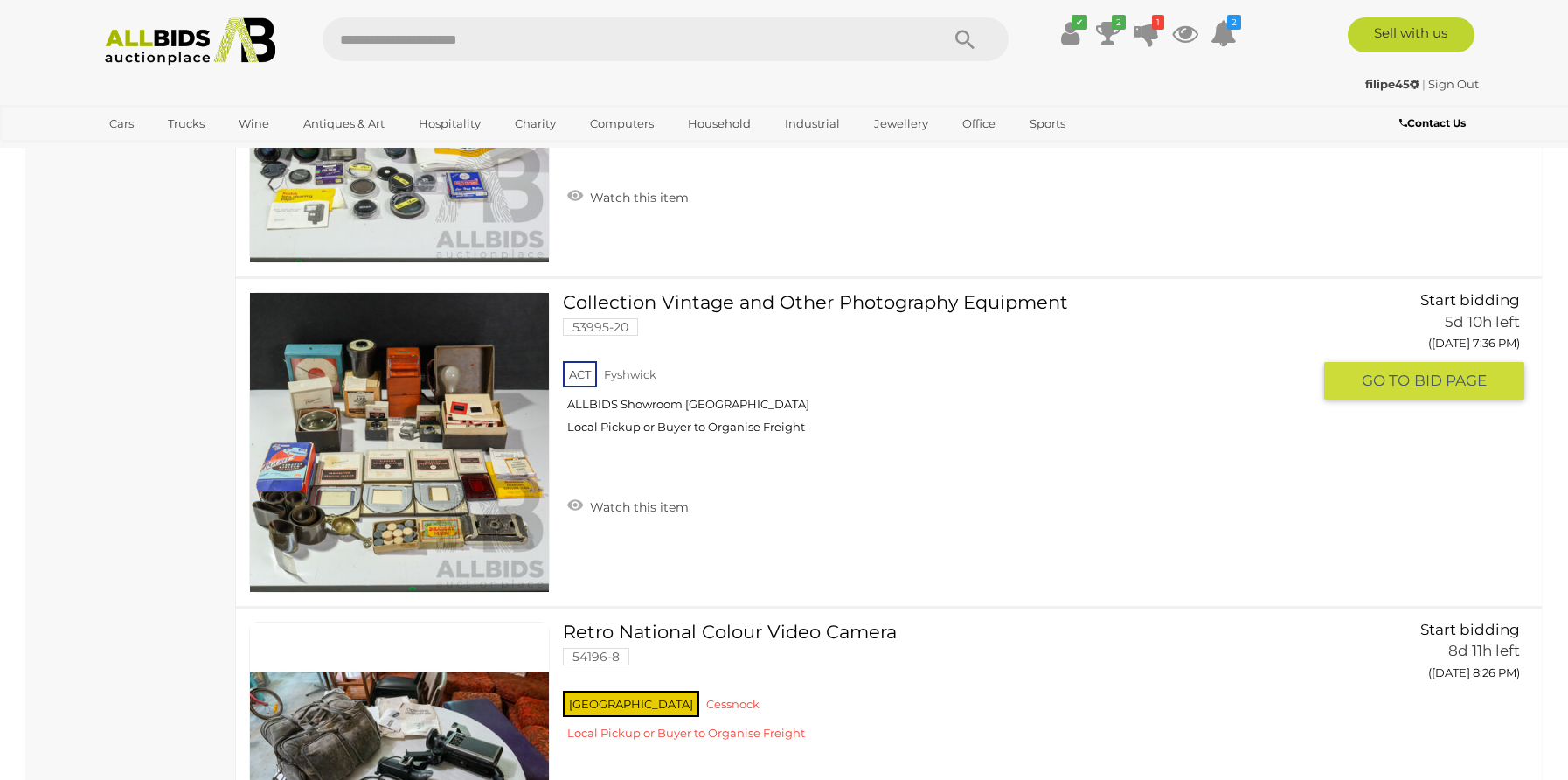
scroll to position [6344, 0]
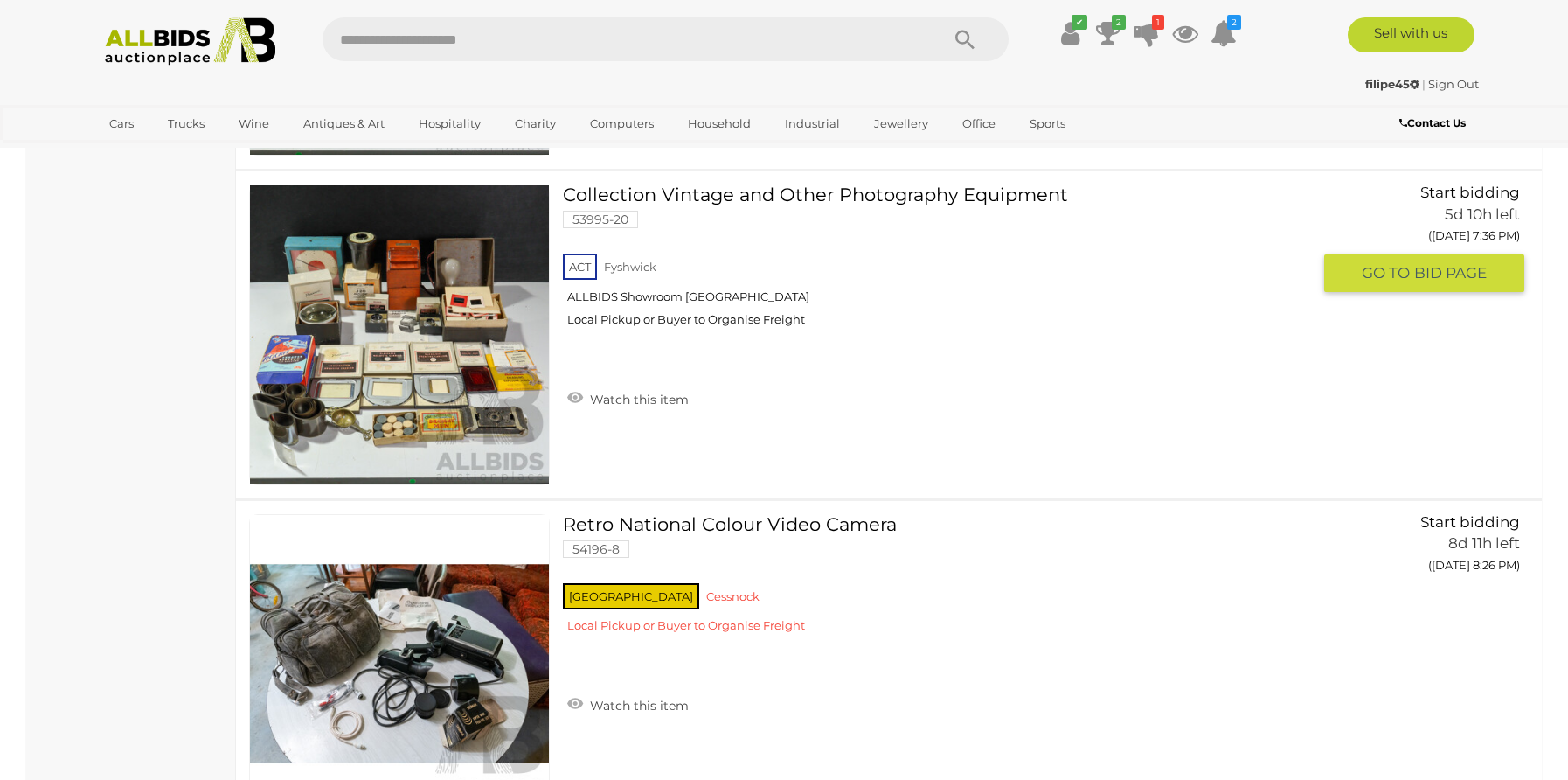
click at [446, 335] on img at bounding box center [400, 335] width 299 height 299
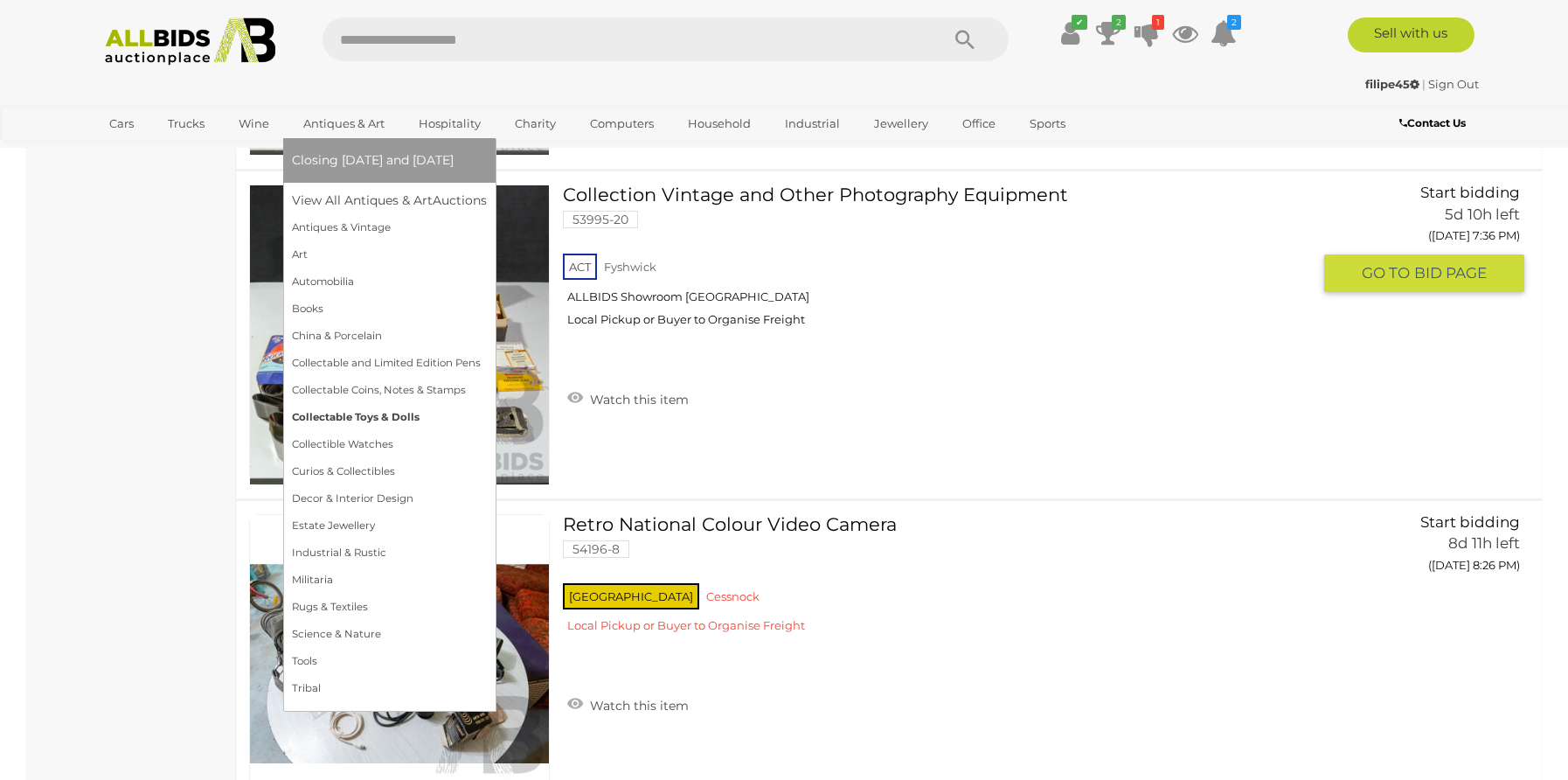
scroll to position [6483, 0]
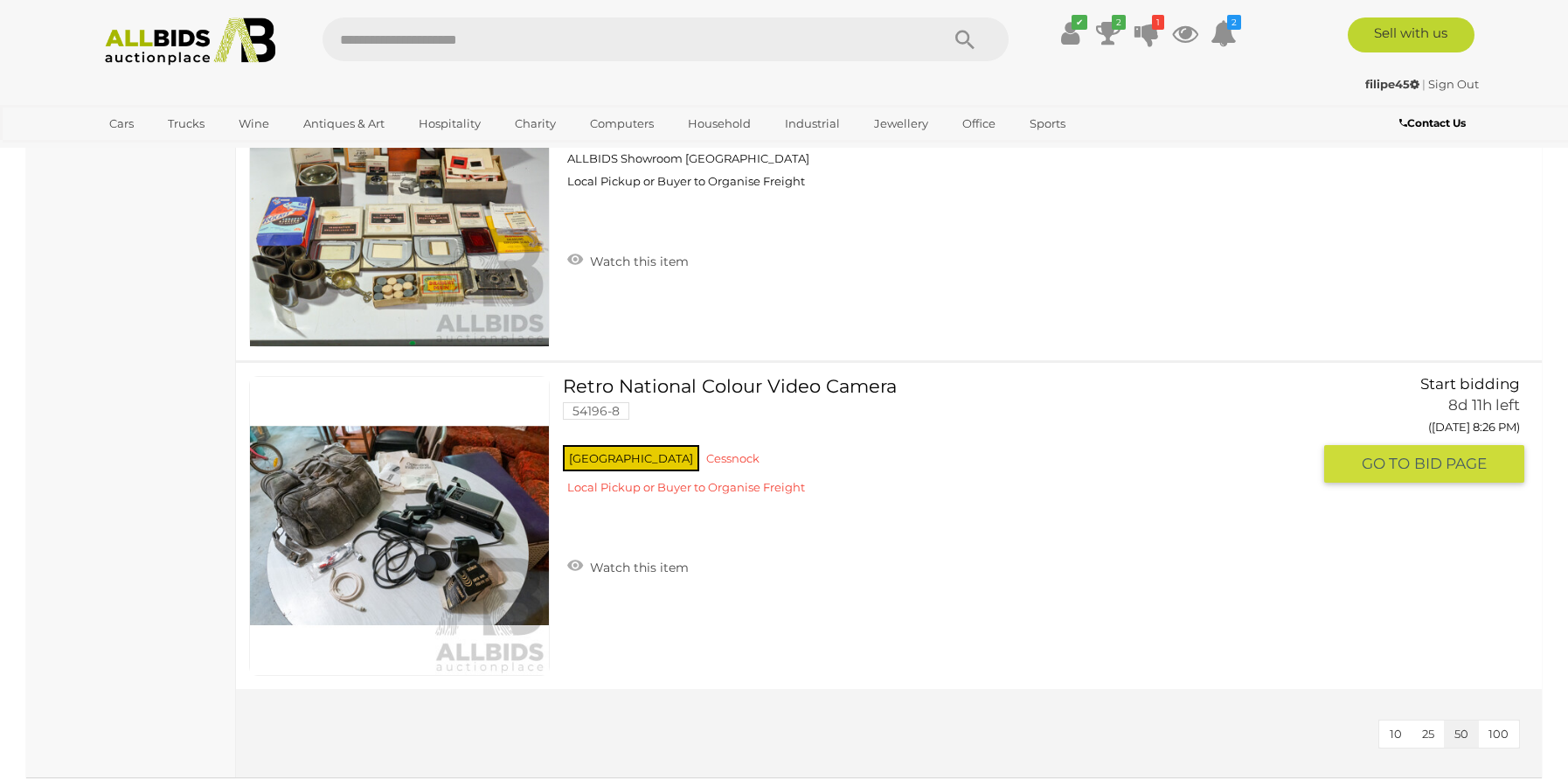
click at [487, 504] on link at bounding box center [400, 526] width 301 height 301
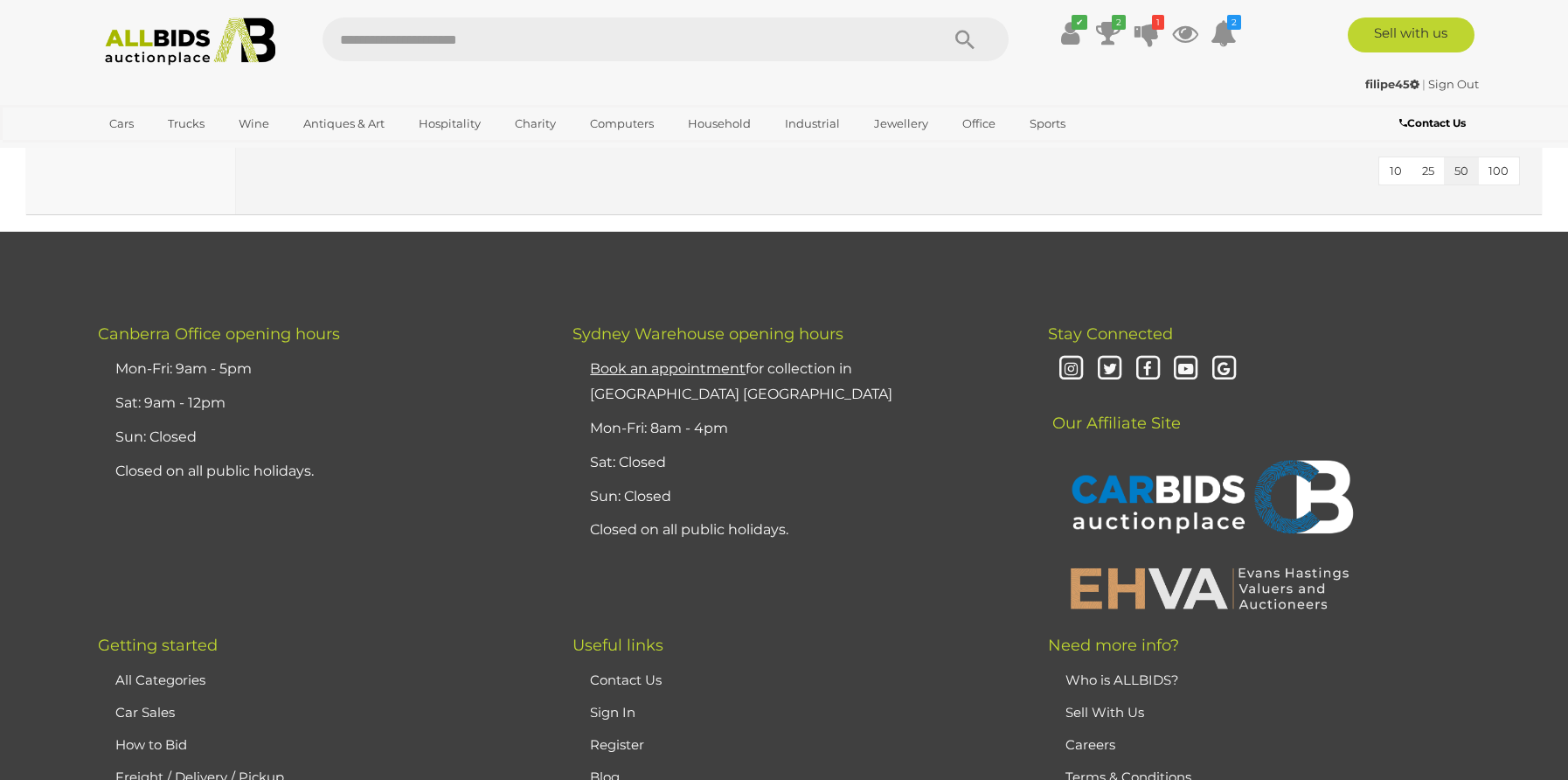
scroll to position [6930, 0]
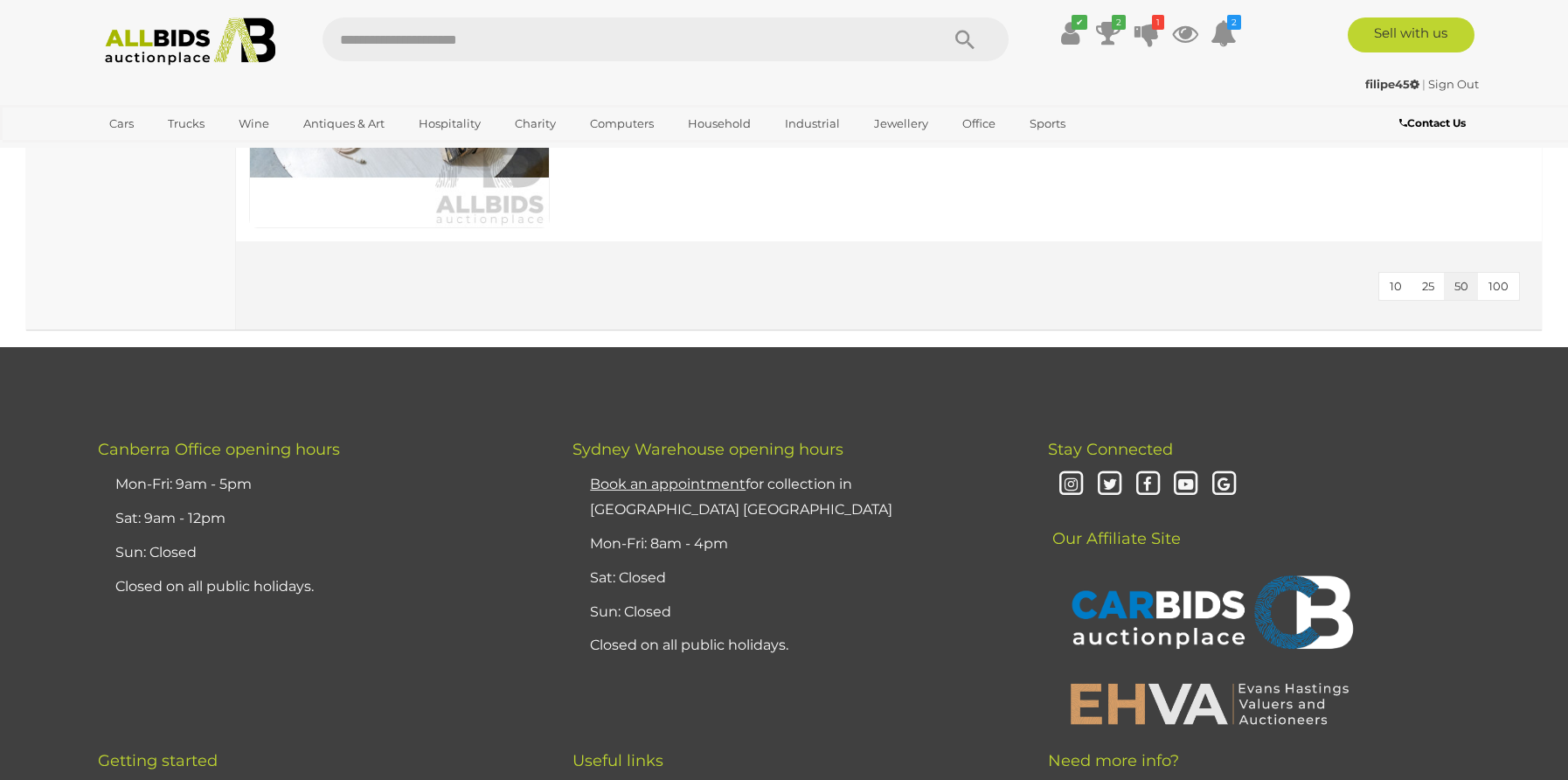
click at [1489, 284] on span "100" at bounding box center [1498, 285] width 20 height 14
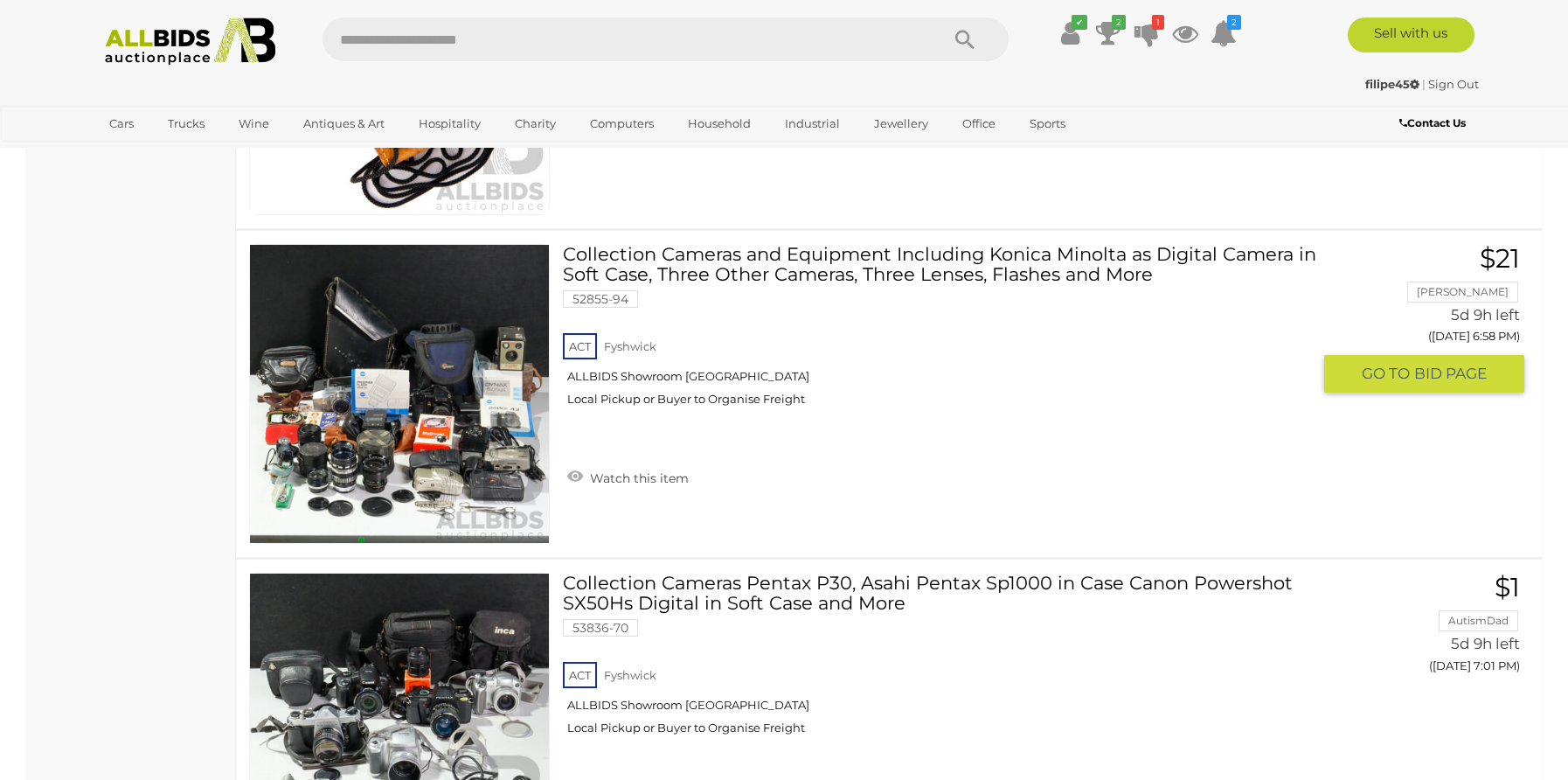
scroll to position [4636, 0]
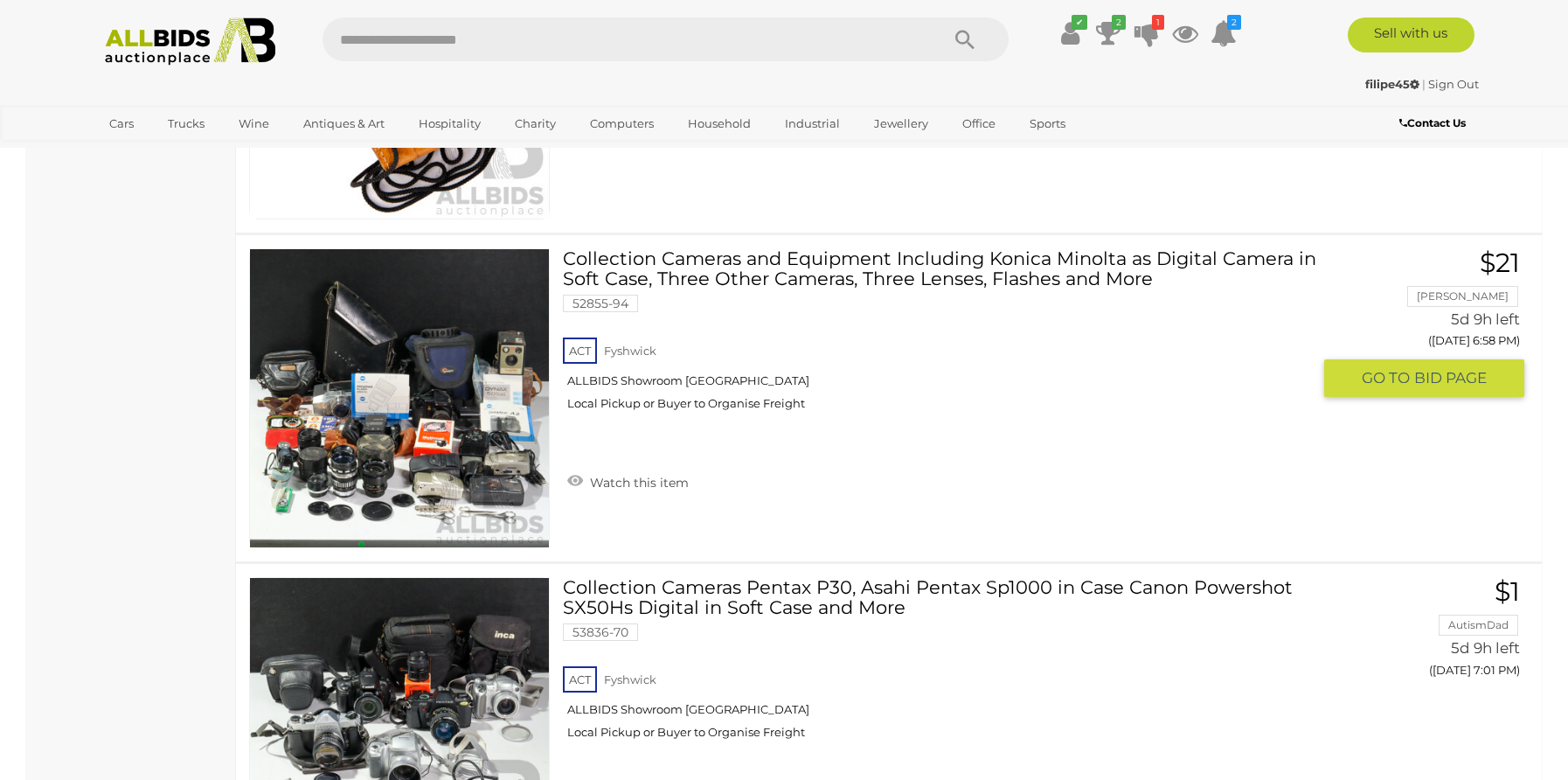
click at [436, 398] on img at bounding box center [400, 399] width 299 height 299
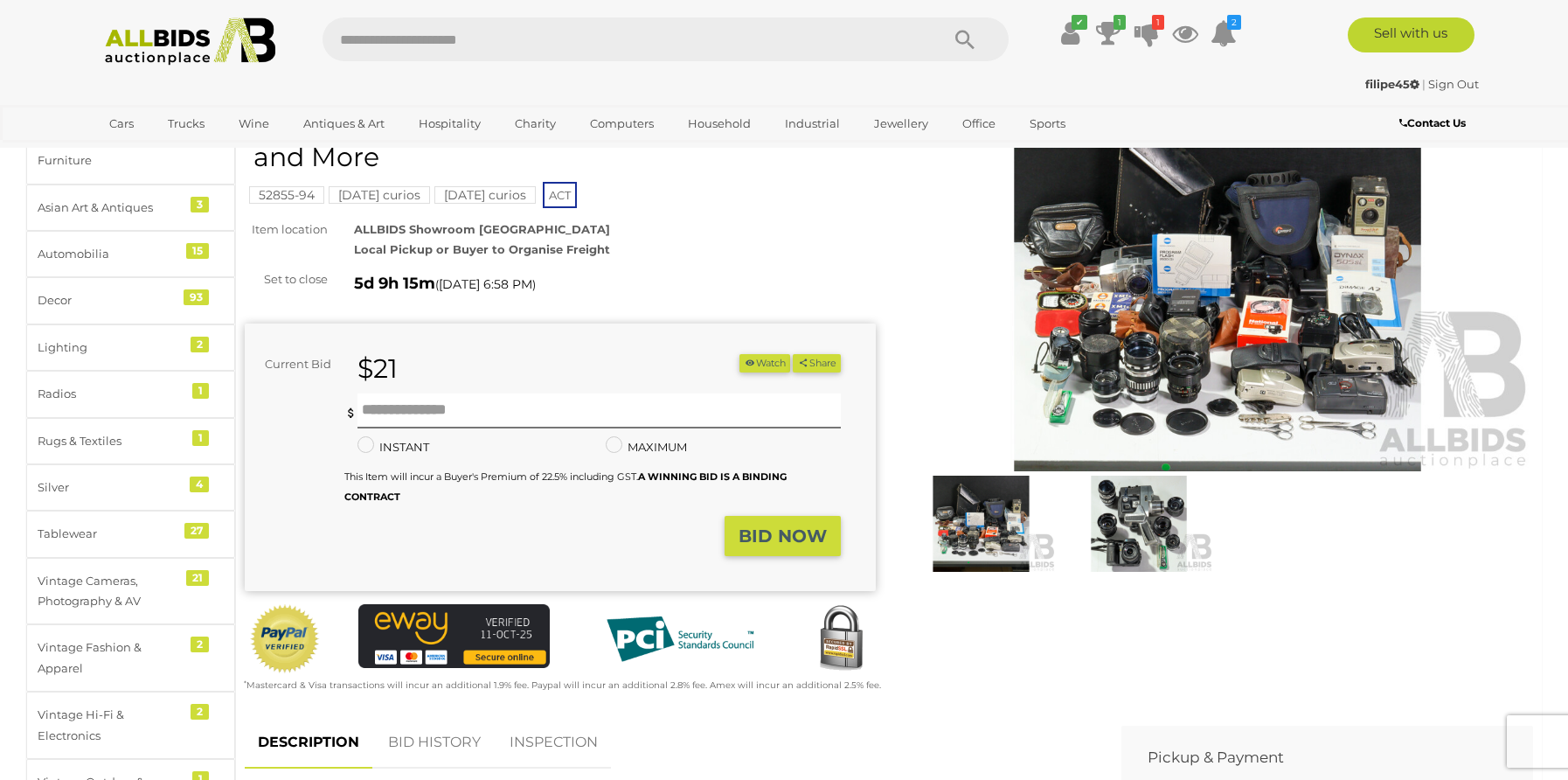
scroll to position [491, 0]
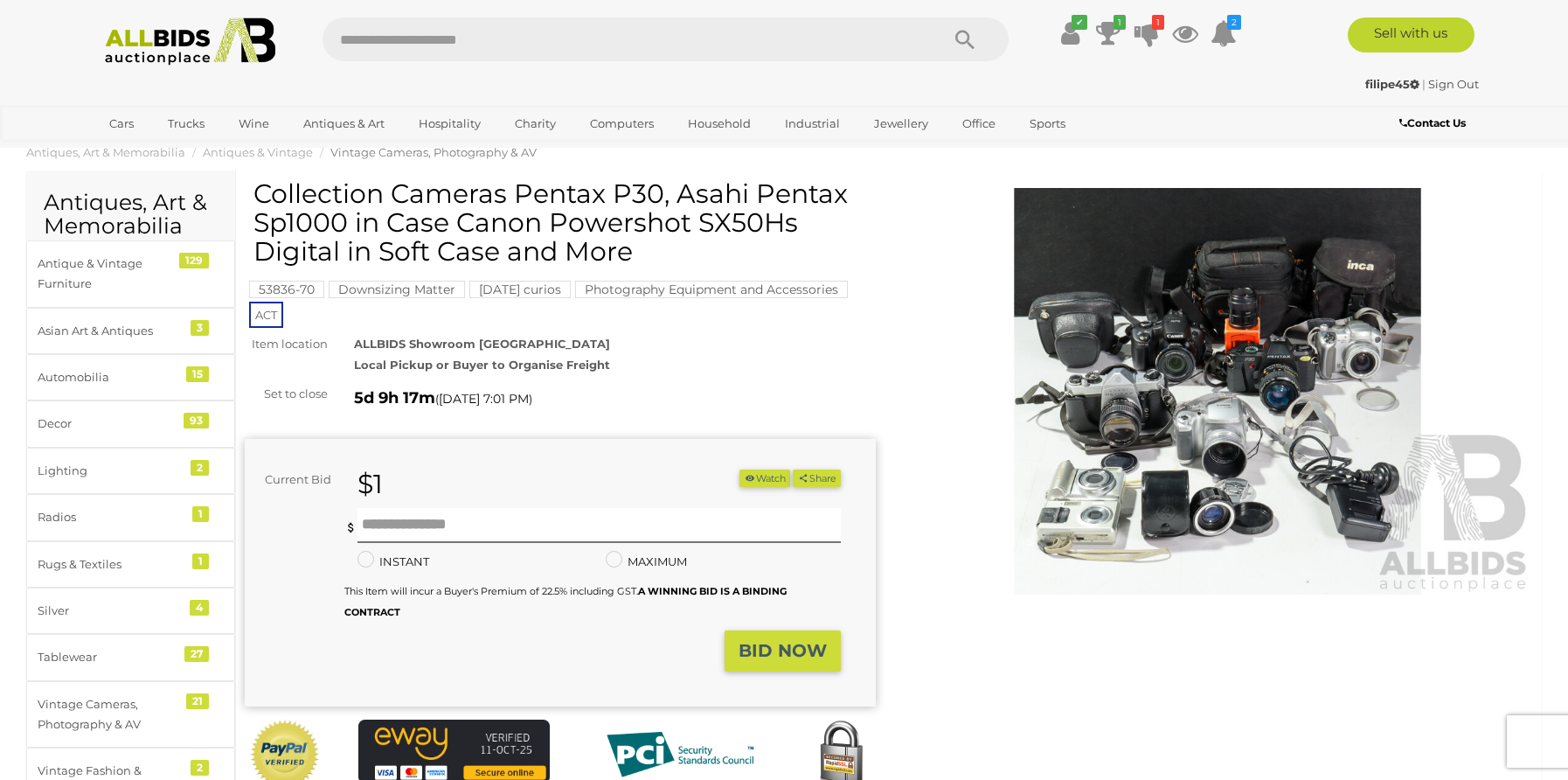
scroll to position [61, 0]
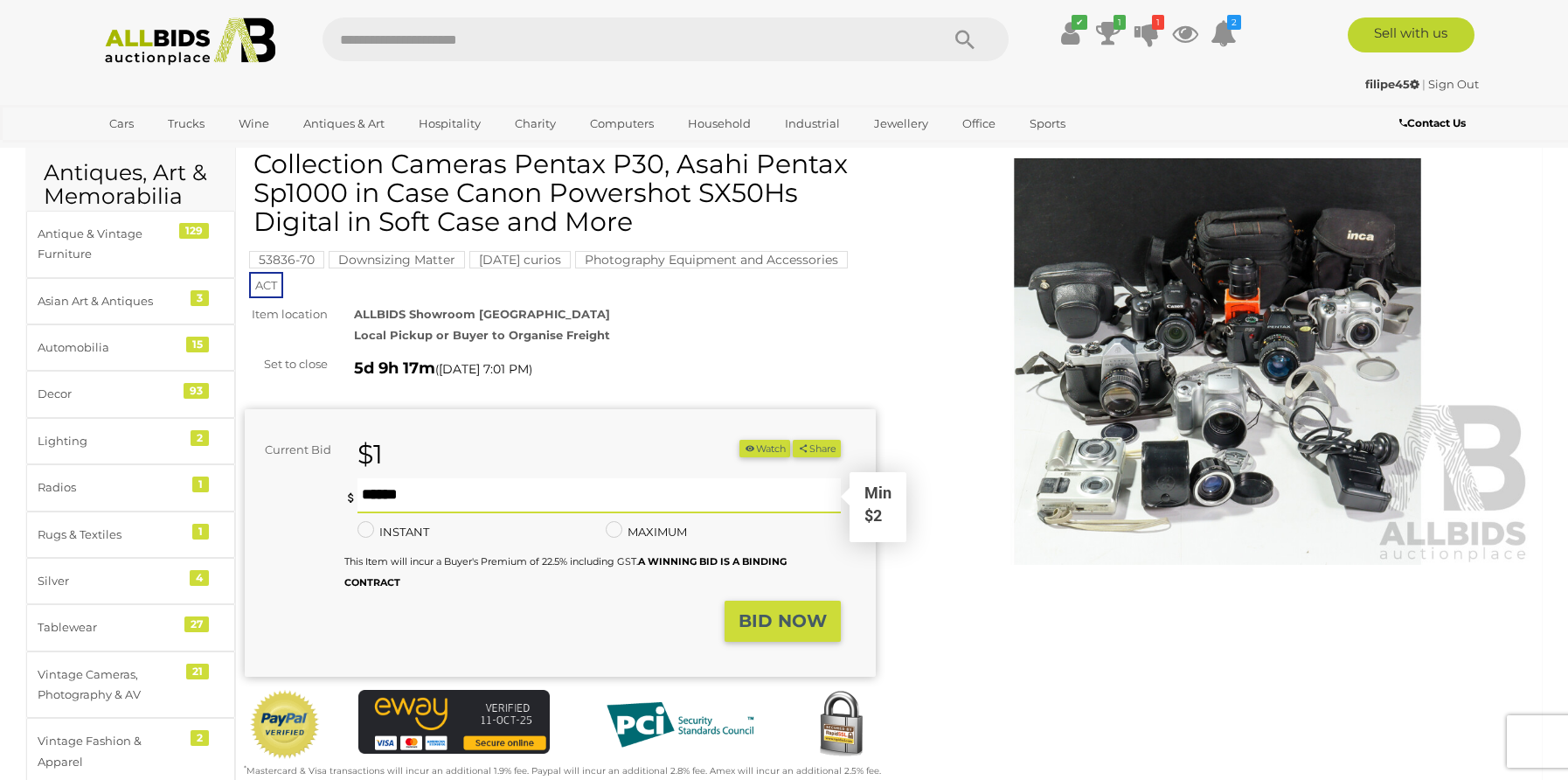
click at [443, 491] on input "text" at bounding box center [599, 495] width 483 height 35
type input "*"
click at [797, 618] on strong "BID NOW" at bounding box center [782, 620] width 88 height 21
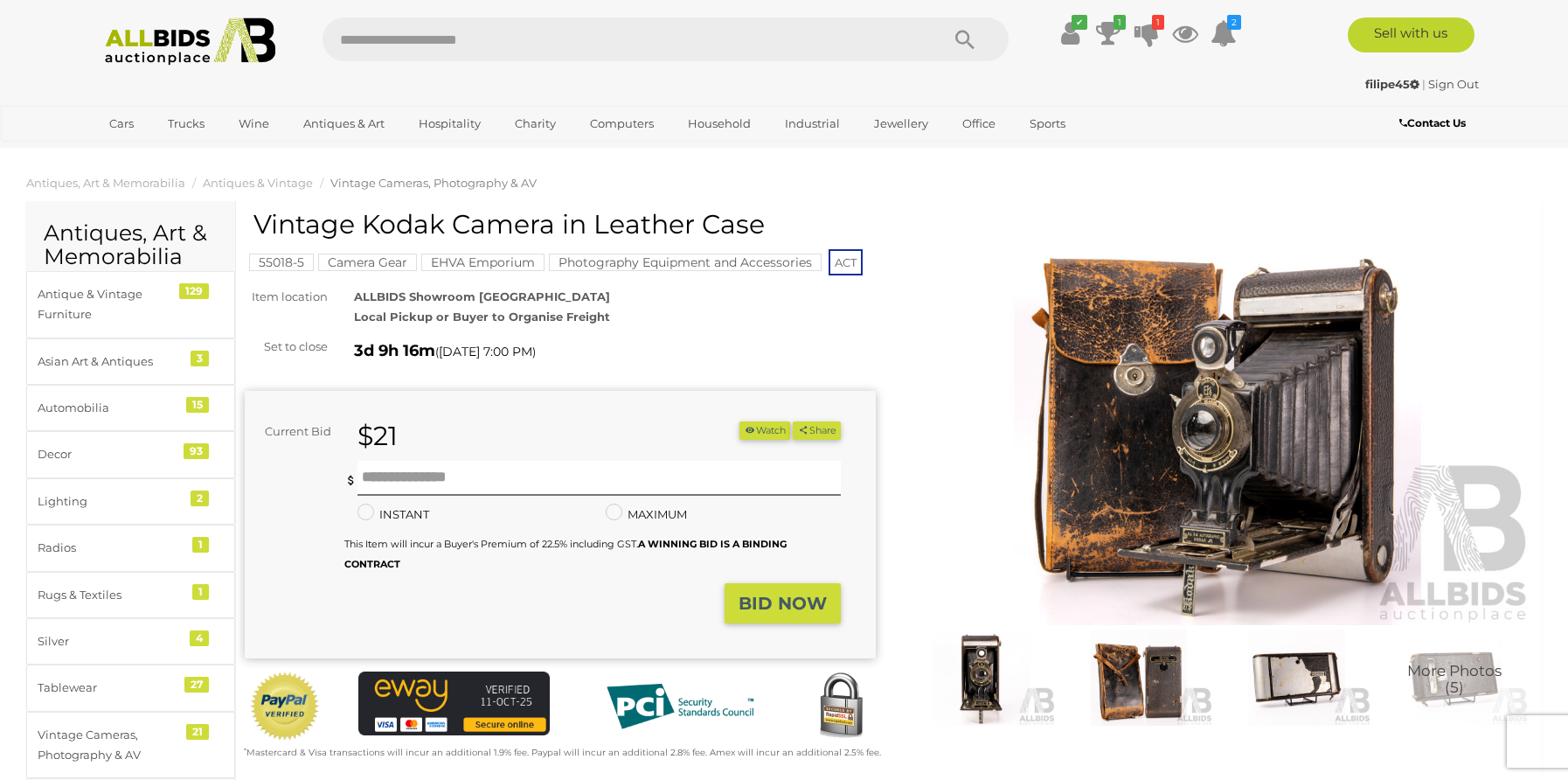
click at [992, 664] on img at bounding box center [980, 678] width 150 height 96
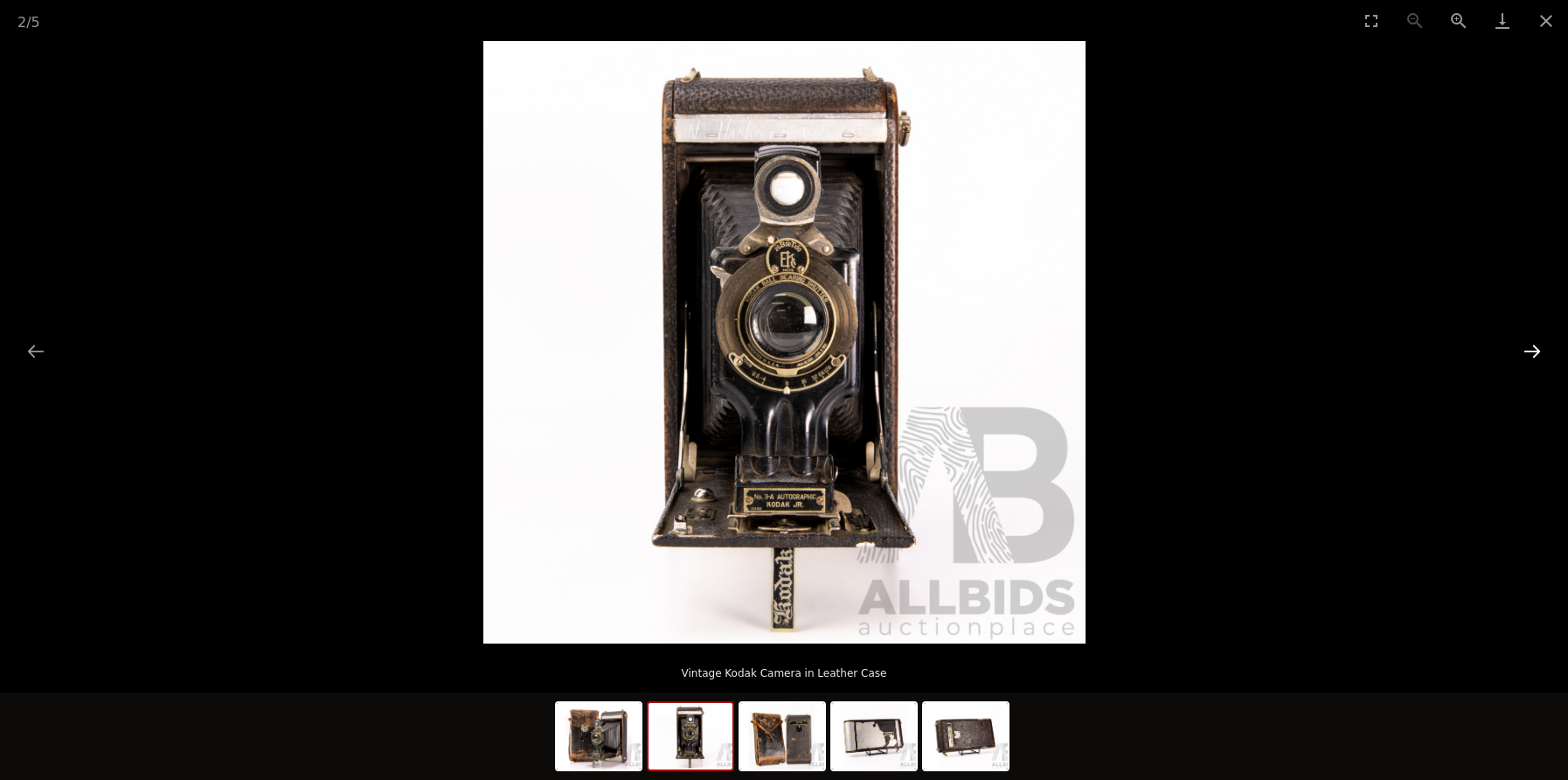
click at [1539, 357] on button "Next slide" at bounding box center [1532, 351] width 36 height 34
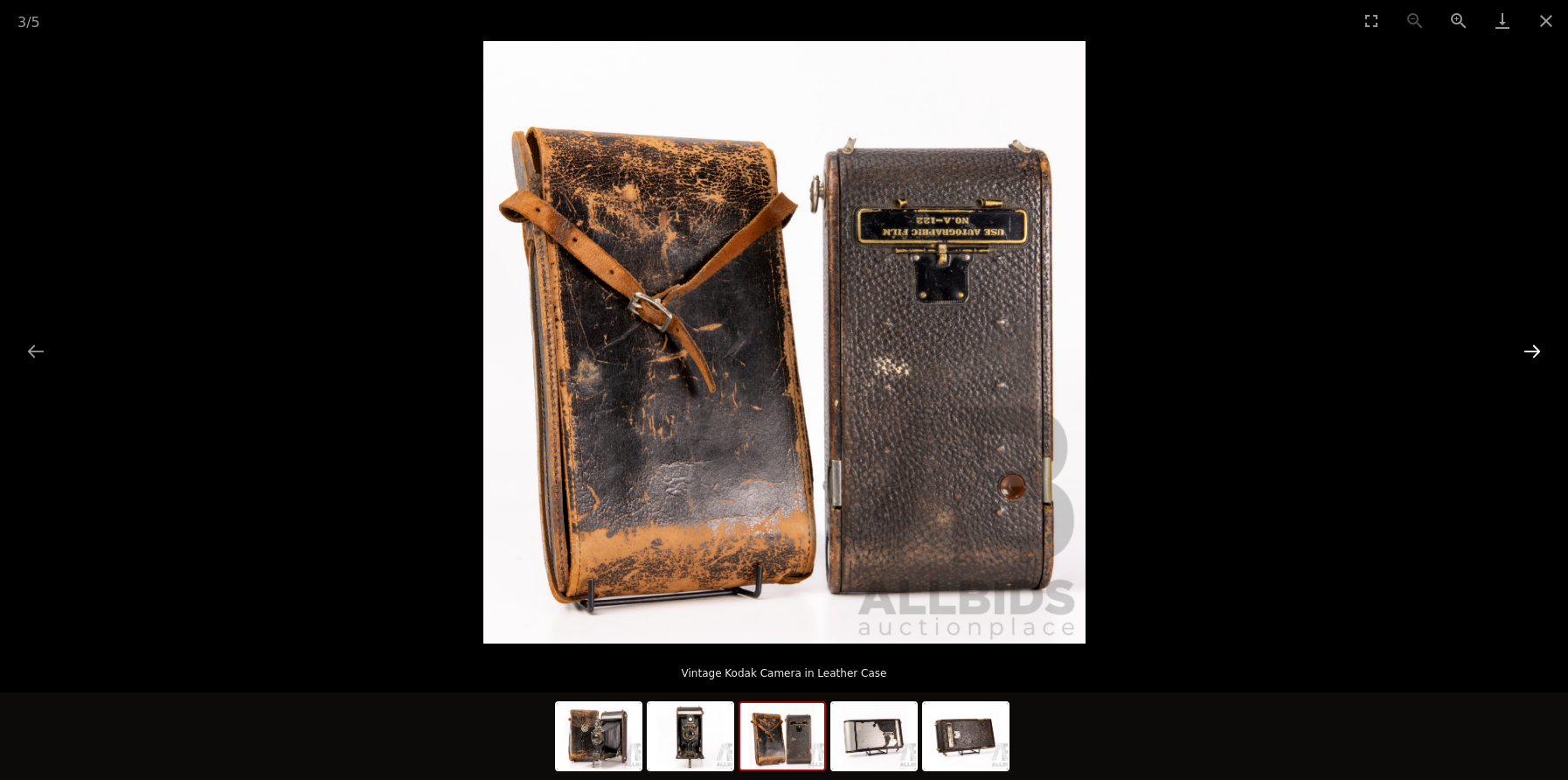
click at [1536, 357] on button "Next slide" at bounding box center [1532, 351] width 36 height 34
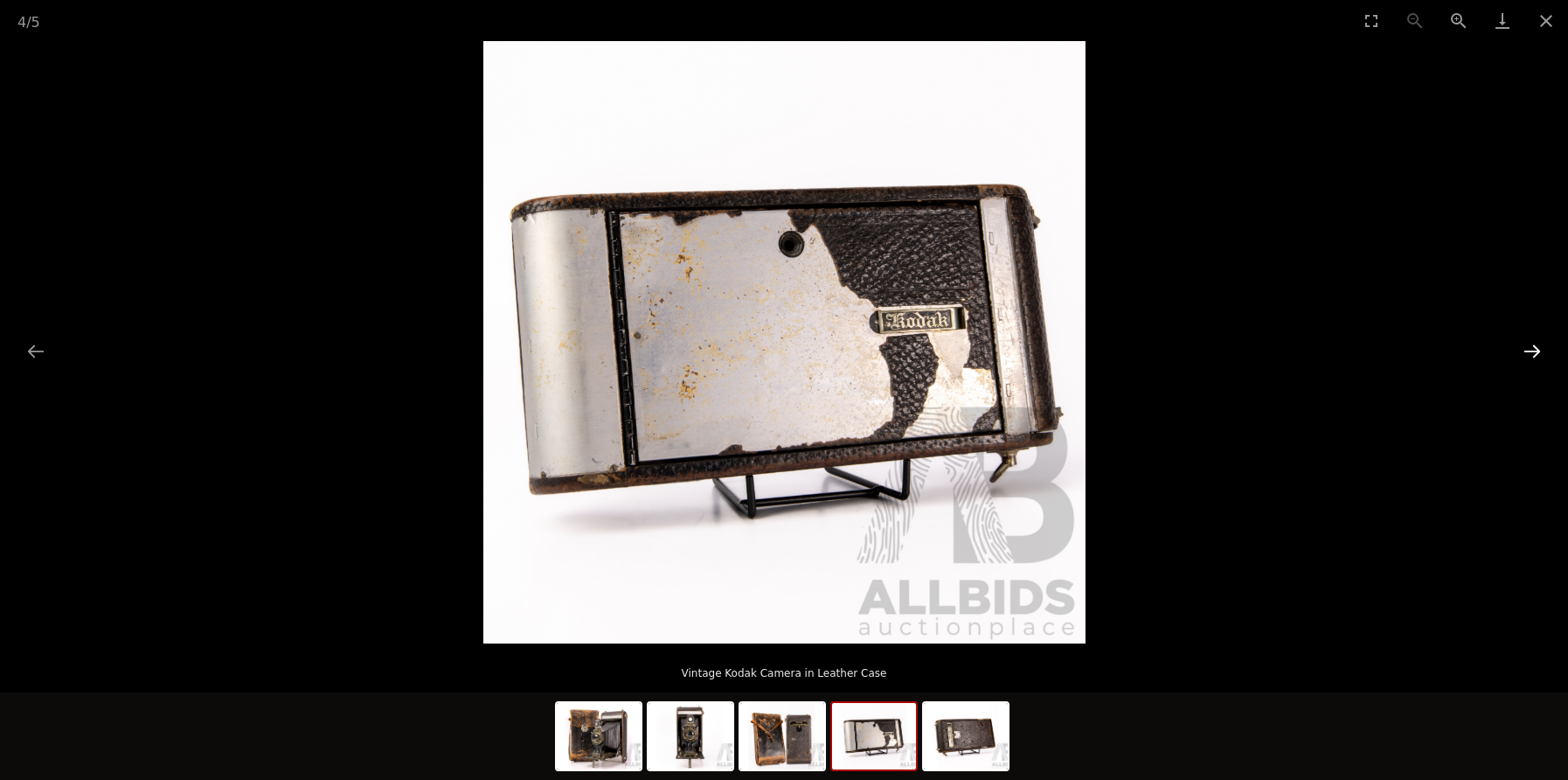
click at [1533, 358] on button "Next slide" at bounding box center [1532, 351] width 36 height 34
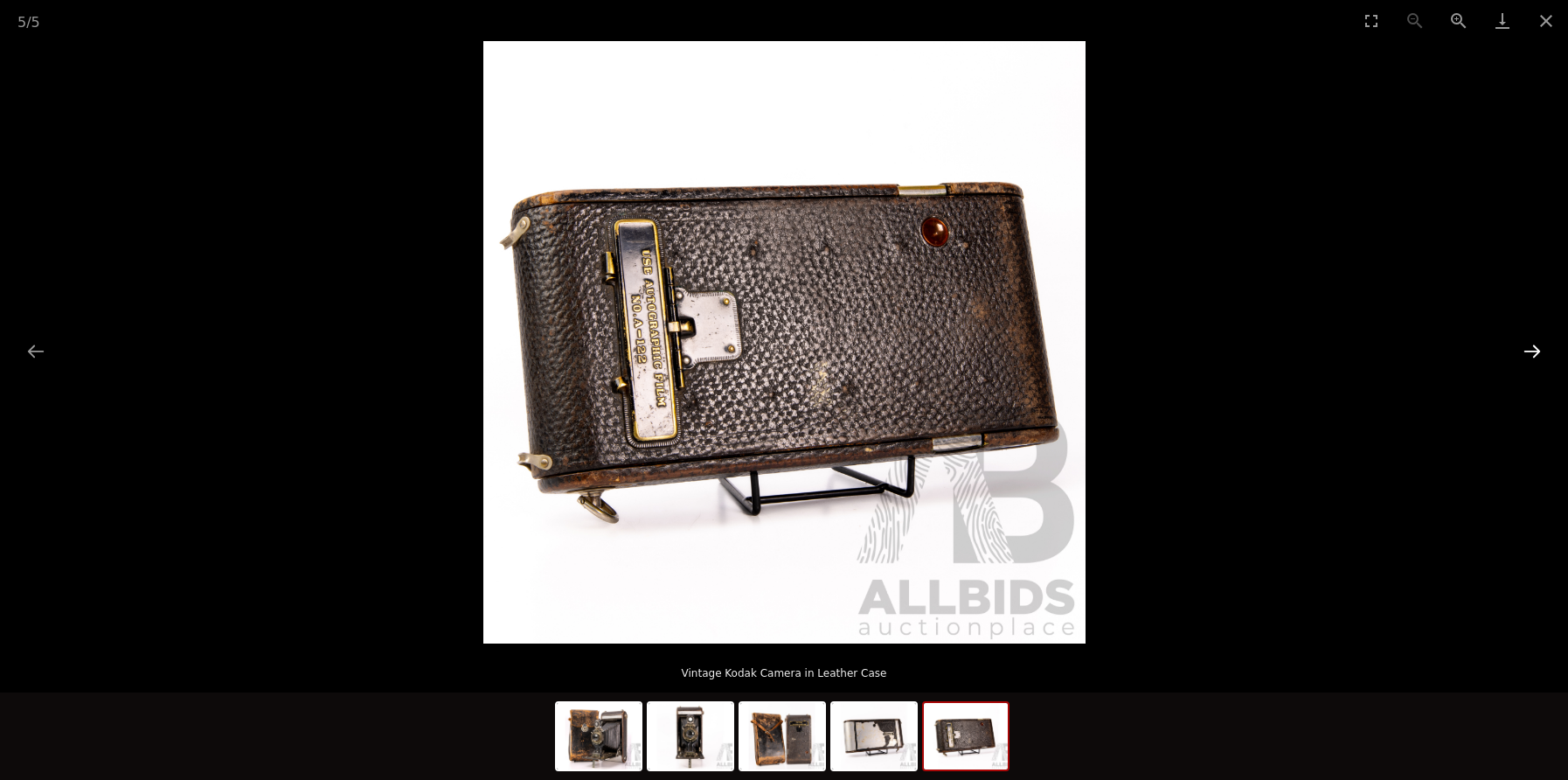
click at [1533, 358] on button "Next slide" at bounding box center [1532, 351] width 36 height 34
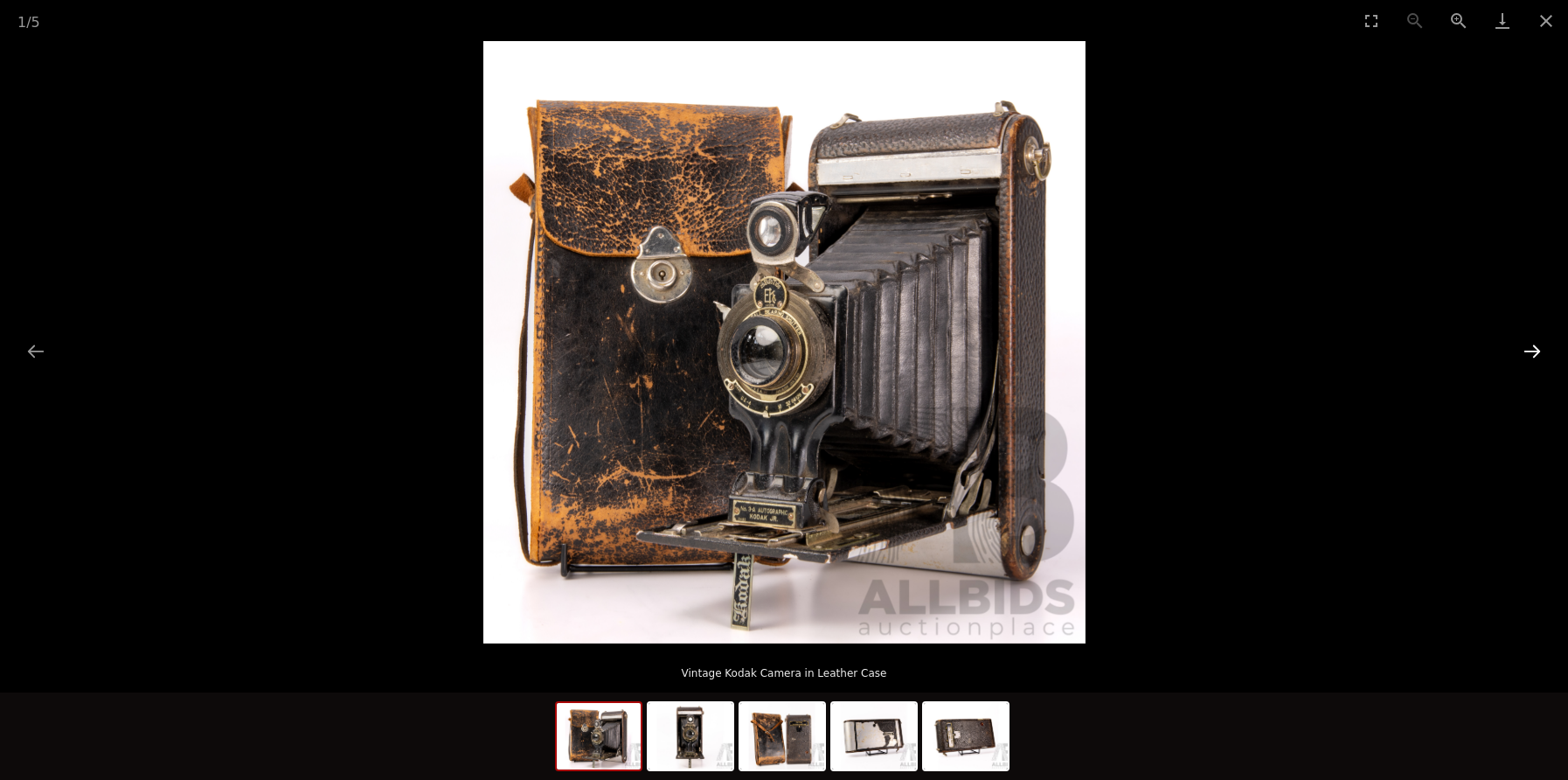
click at [1523, 352] on button "Next slide" at bounding box center [1532, 351] width 36 height 34
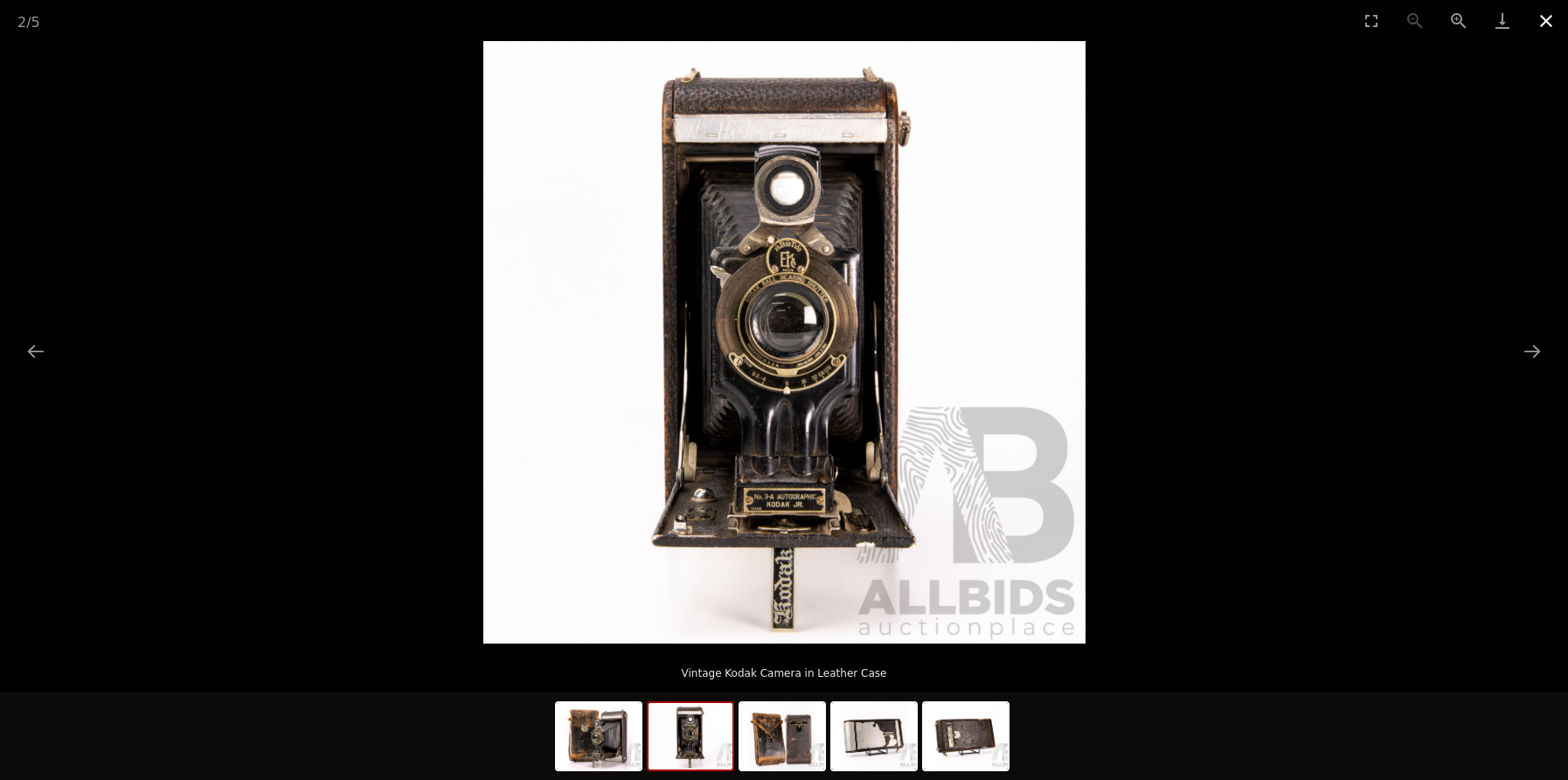
click at [1540, 15] on button "Close gallery" at bounding box center [1546, 20] width 44 height 41
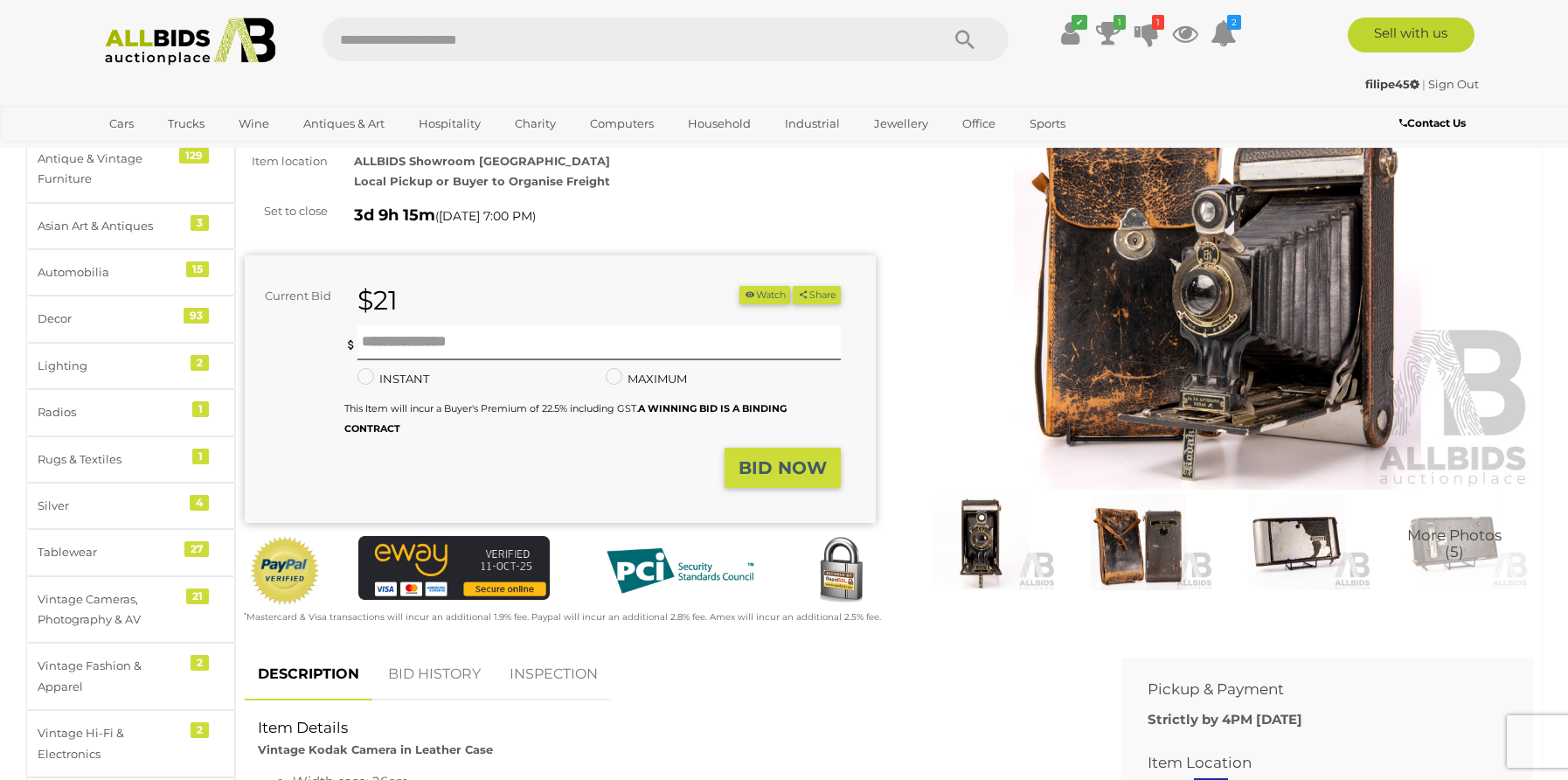
scroll to position [132, 0]
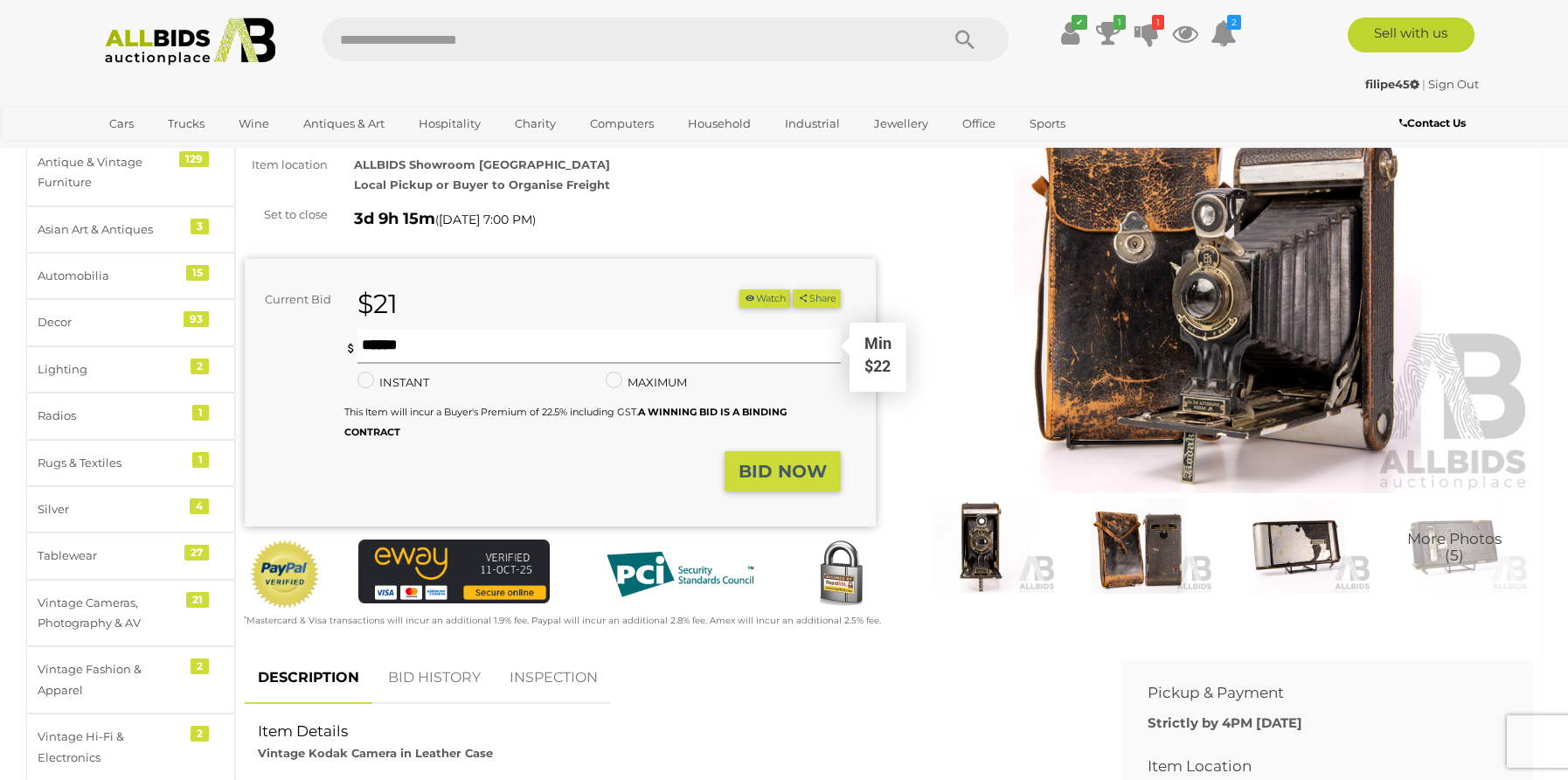
click at [594, 339] on input "text" at bounding box center [599, 346] width 483 height 35
type input "**"
click at [797, 471] on strong "BID NOW" at bounding box center [782, 471] width 88 height 21
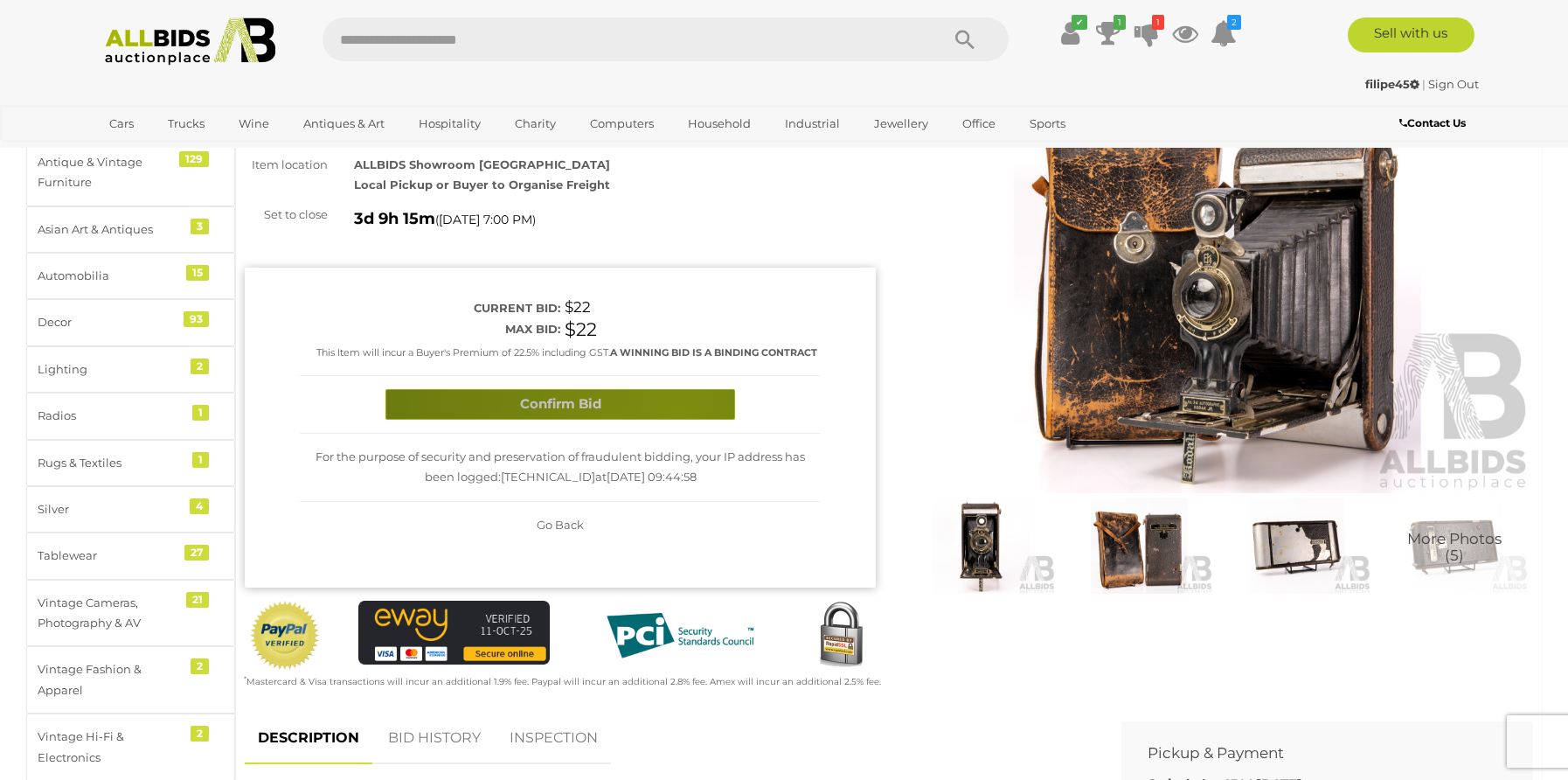
click at [677, 408] on button "Confirm Bid" at bounding box center [560, 405] width 350 height 31
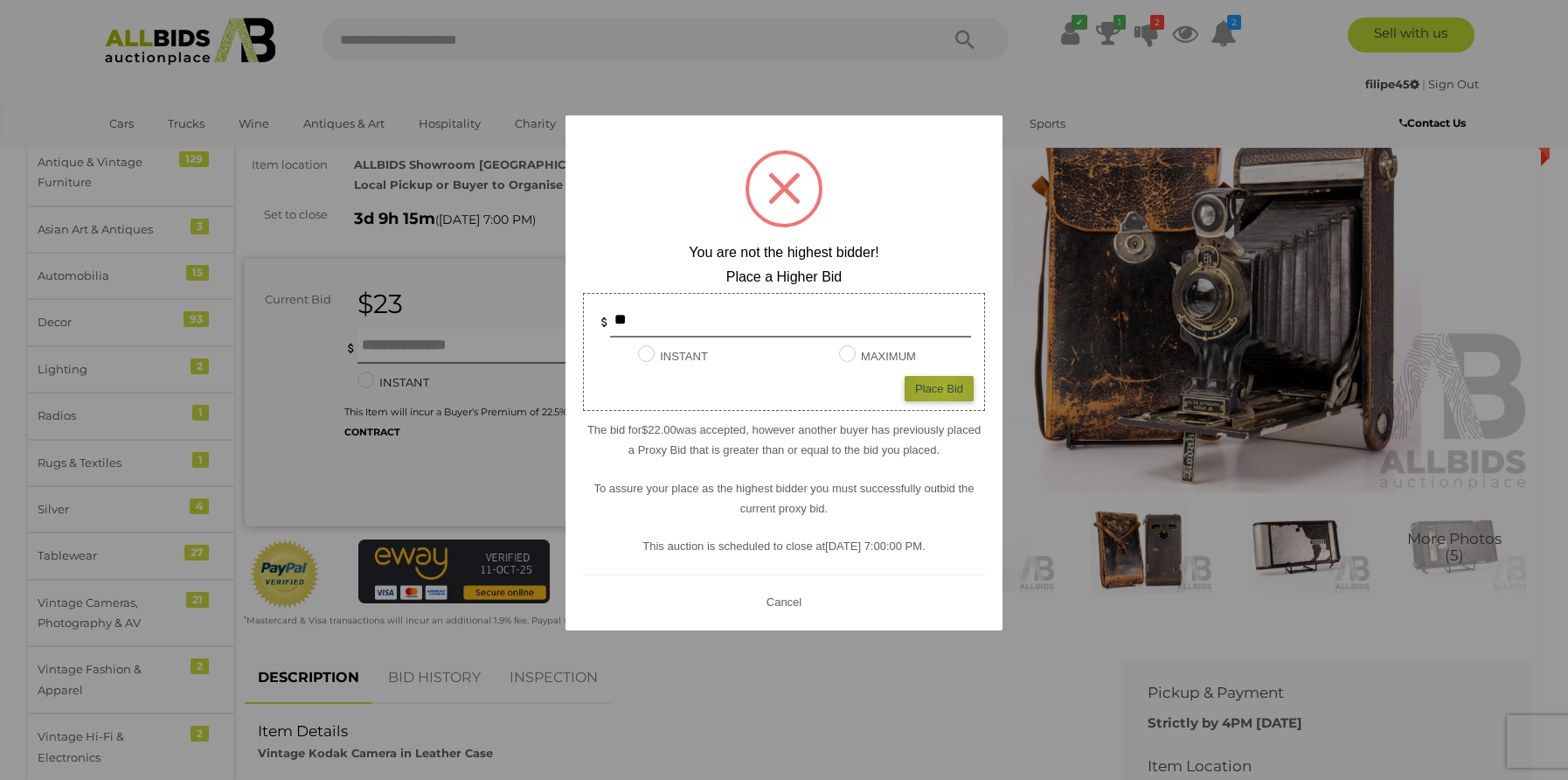
click at [942, 388] on div "Place Bid" at bounding box center [940, 388] width 69 height 25
type input "**"
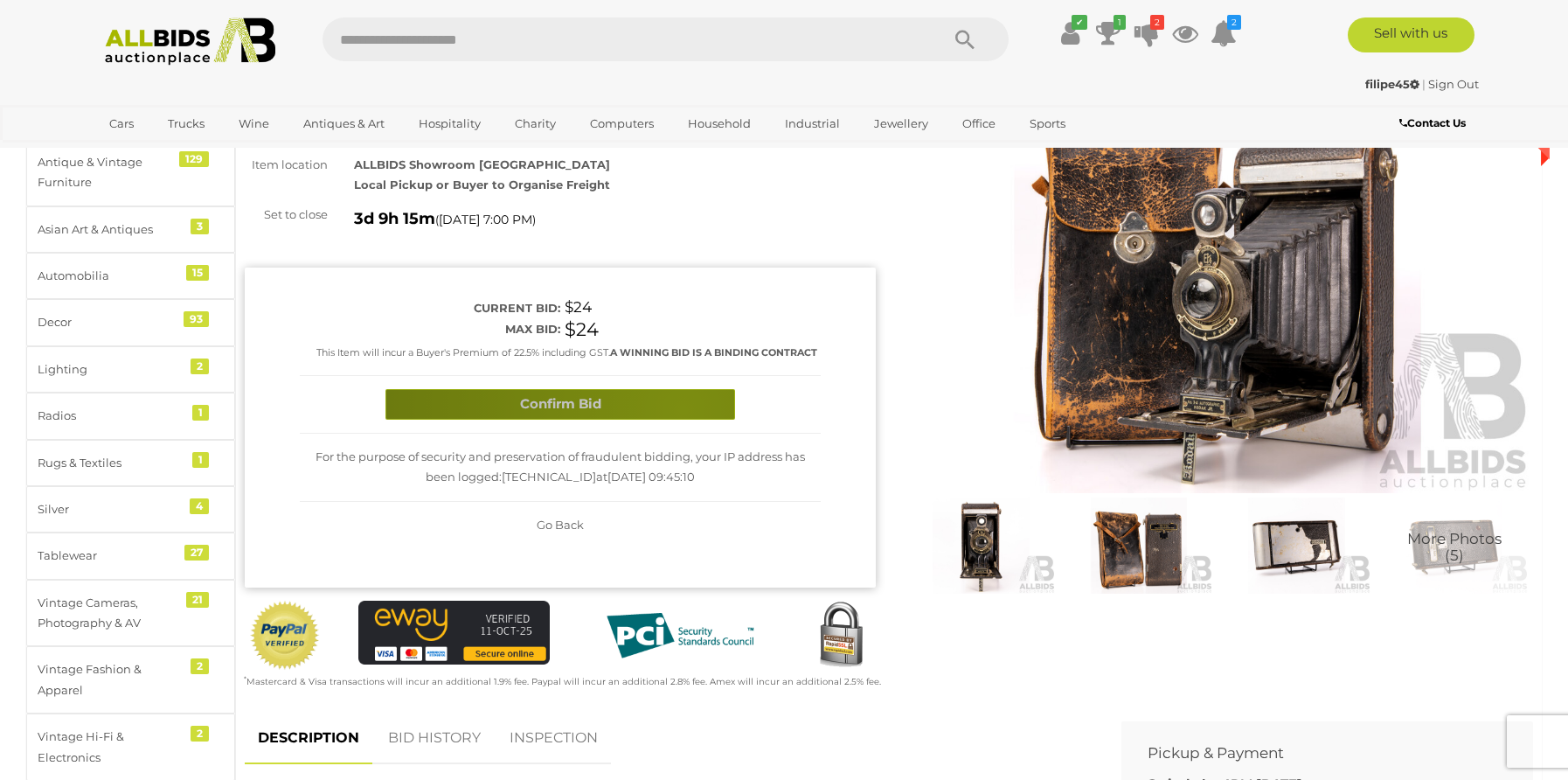
click at [683, 406] on button "Confirm Bid" at bounding box center [560, 405] width 350 height 31
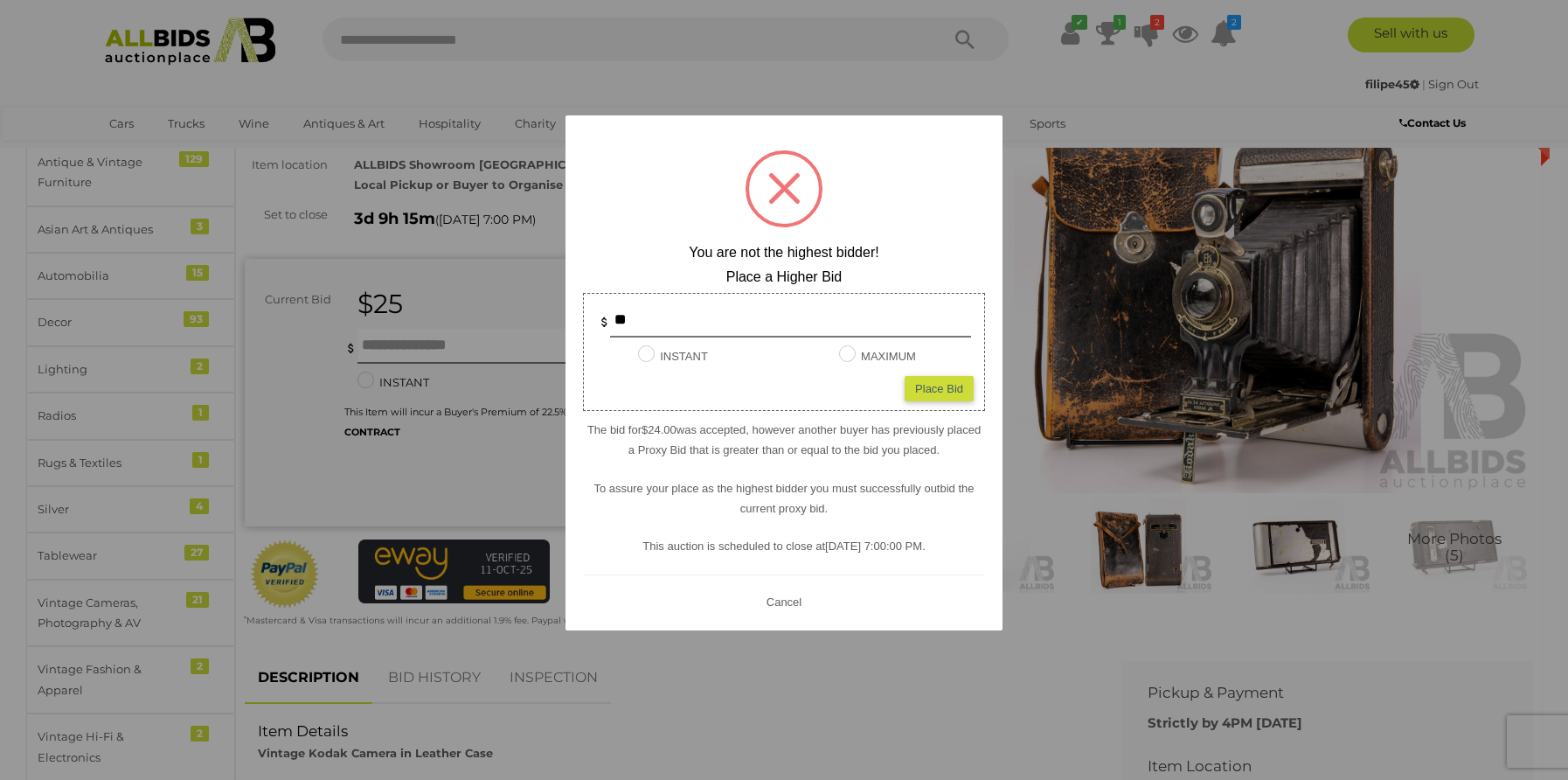
click at [793, 592] on button "Cancel" at bounding box center [784, 602] width 45 height 22
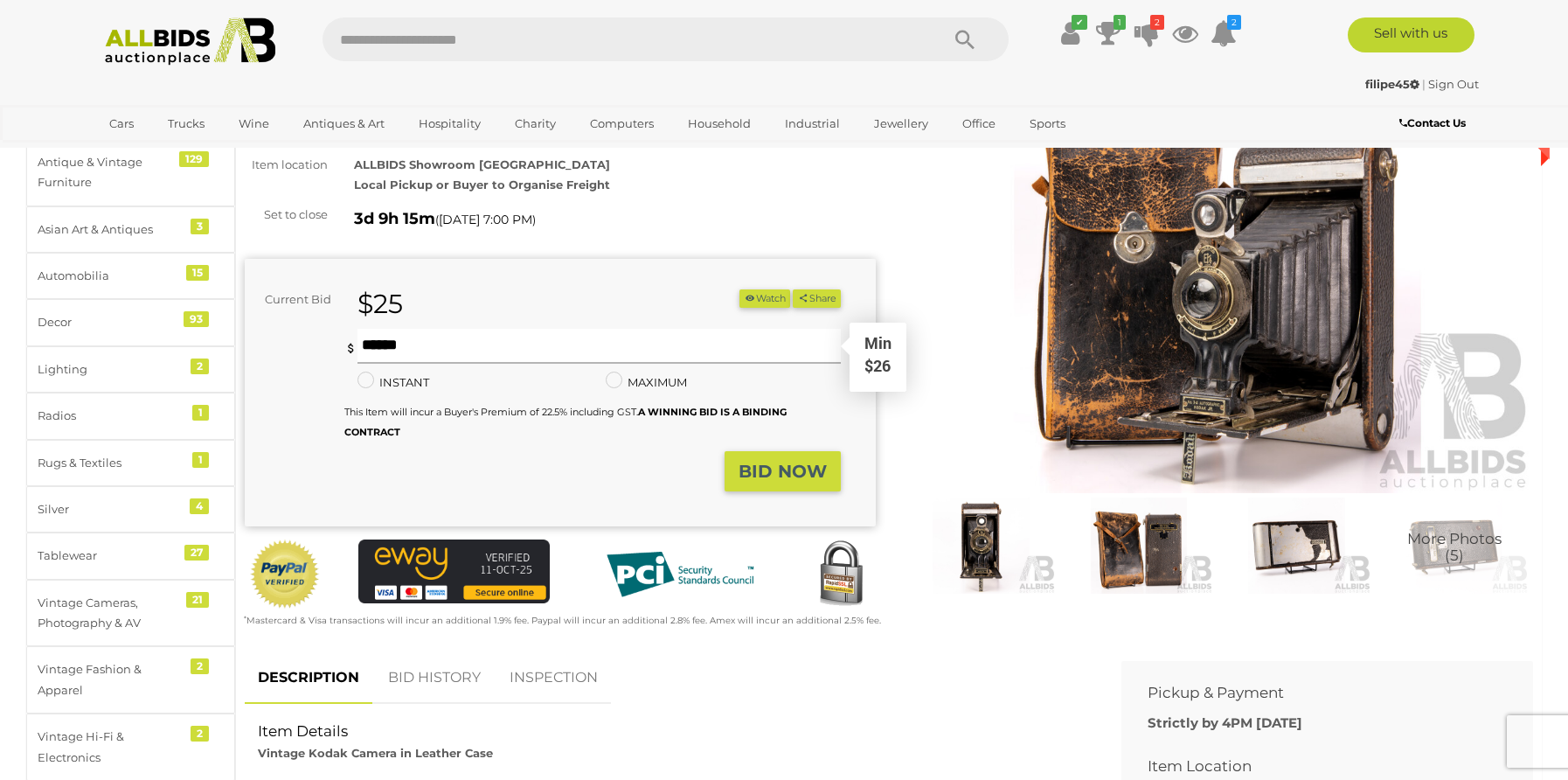
click at [471, 344] on input "text" at bounding box center [599, 346] width 483 height 35
type input "**"
click at [783, 474] on strong "BID NOW" at bounding box center [782, 471] width 88 height 21
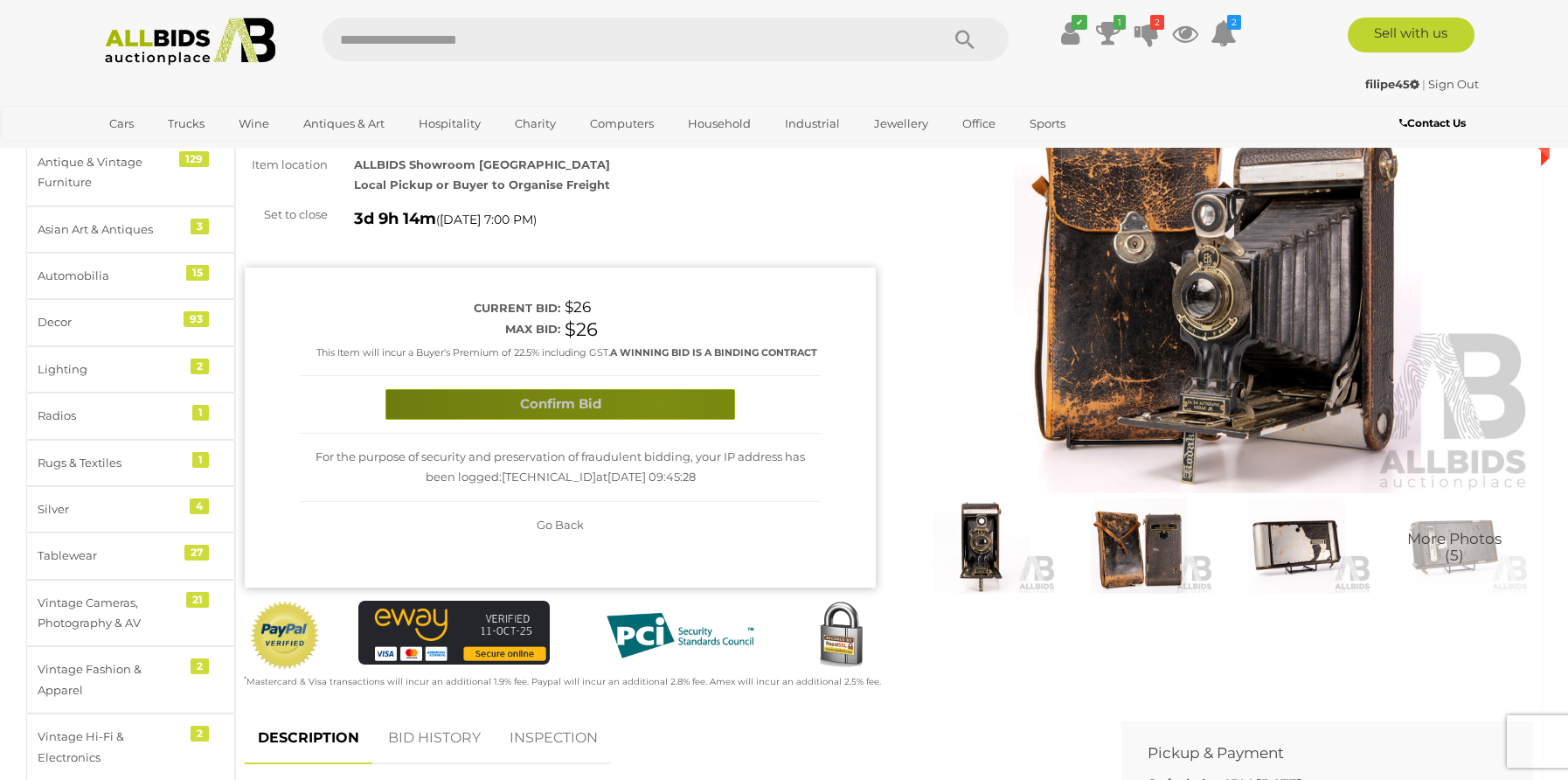
click at [659, 403] on button "Confirm Bid" at bounding box center [560, 405] width 350 height 31
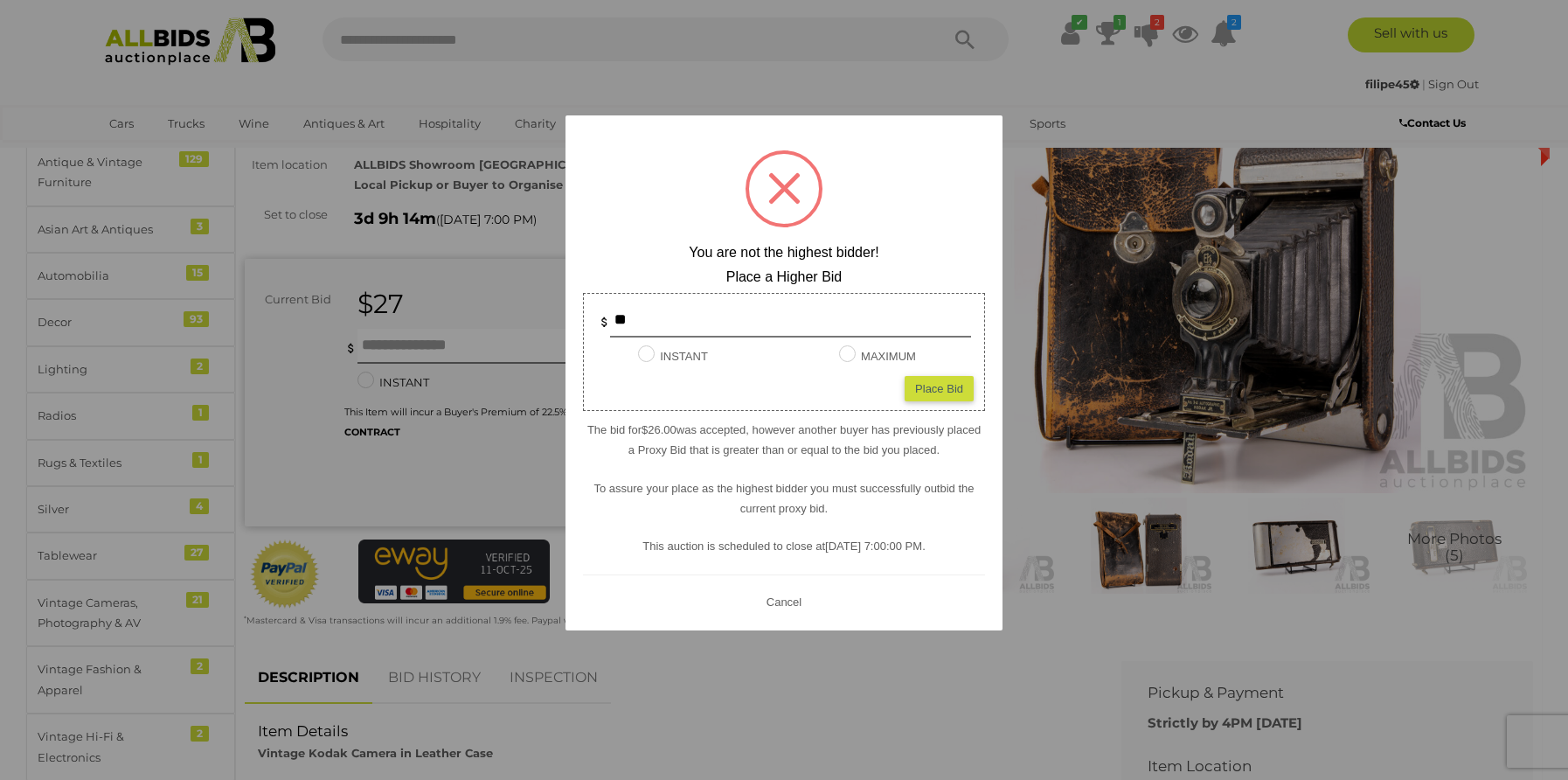
click at [827, 100] on div at bounding box center [784, 390] width 1568 height 780
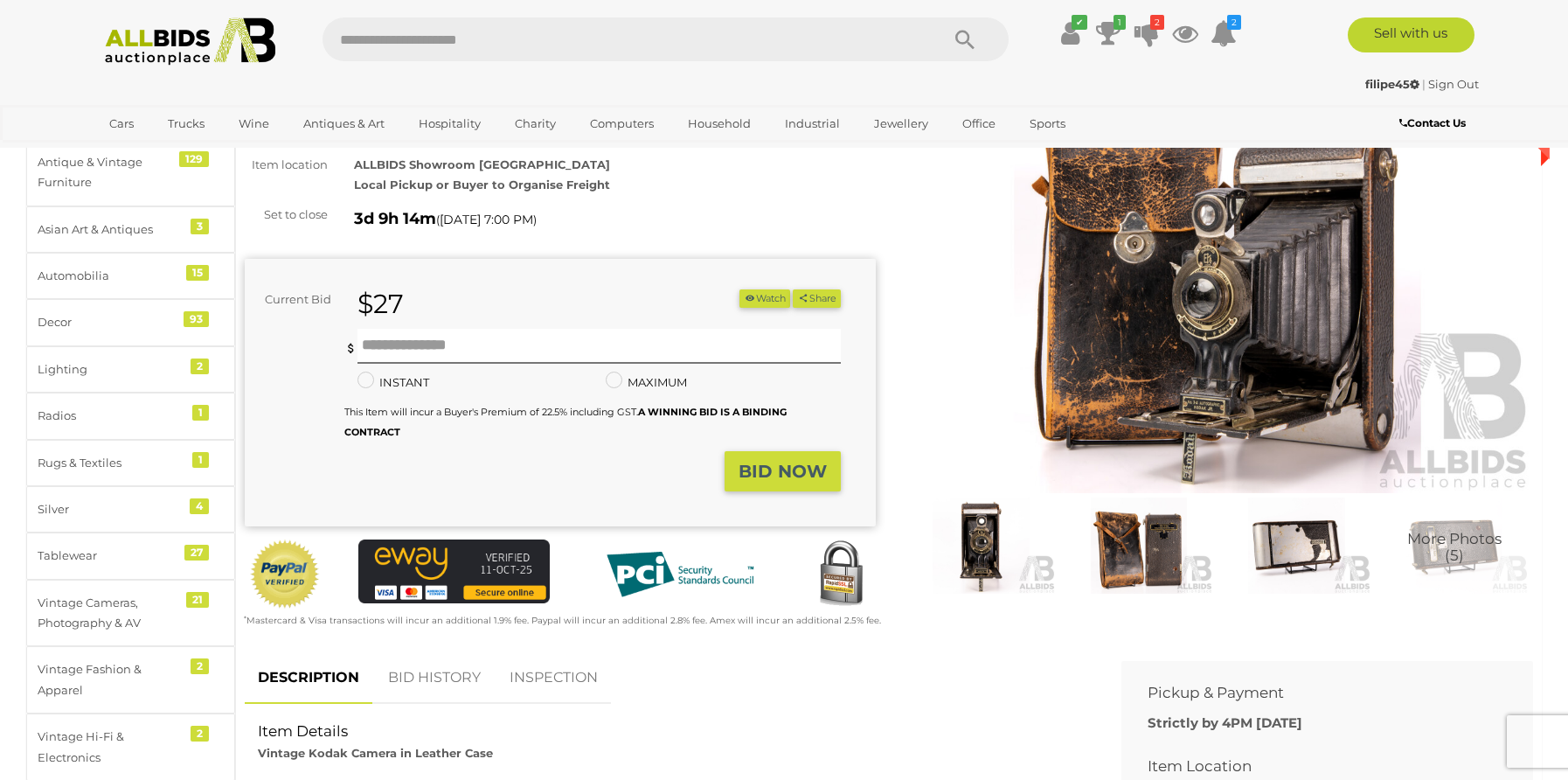
click at [431, 668] on link "BID HISTORY" at bounding box center [433, 678] width 119 height 52
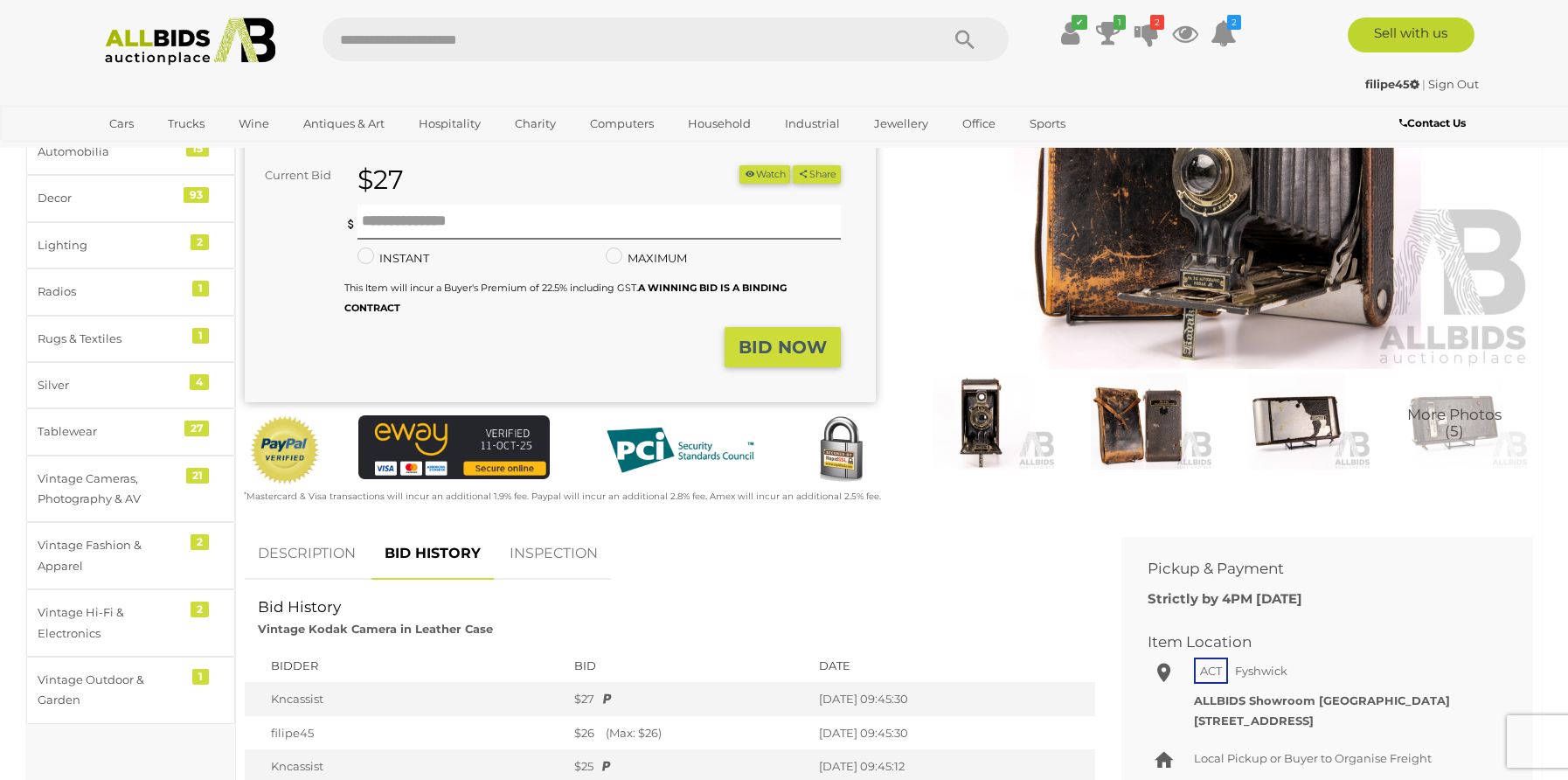
scroll to position [85, 0]
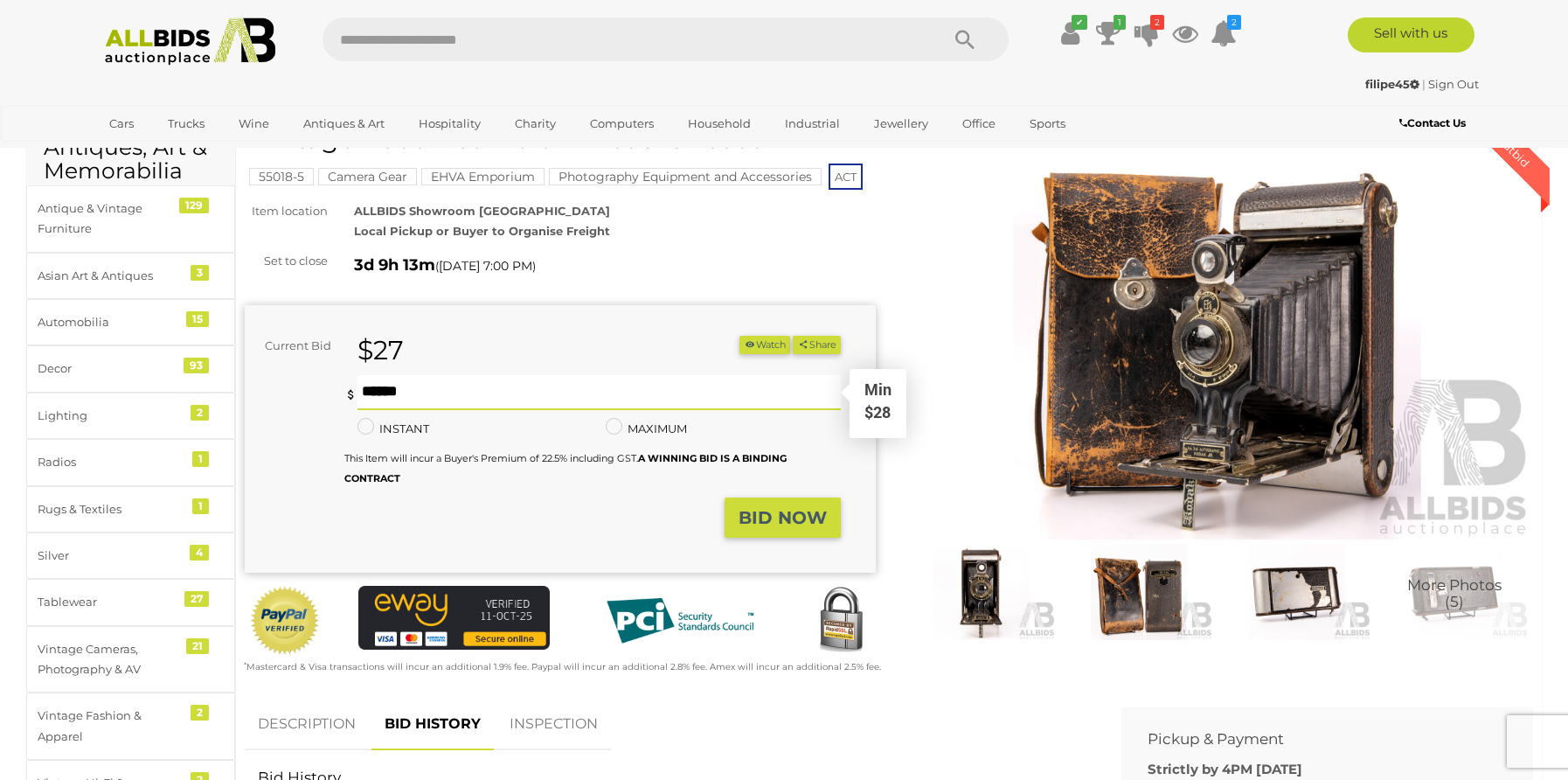
click at [459, 396] on input "text" at bounding box center [599, 392] width 483 height 35
type input "**"
click at [801, 521] on strong "BID NOW" at bounding box center [782, 517] width 88 height 21
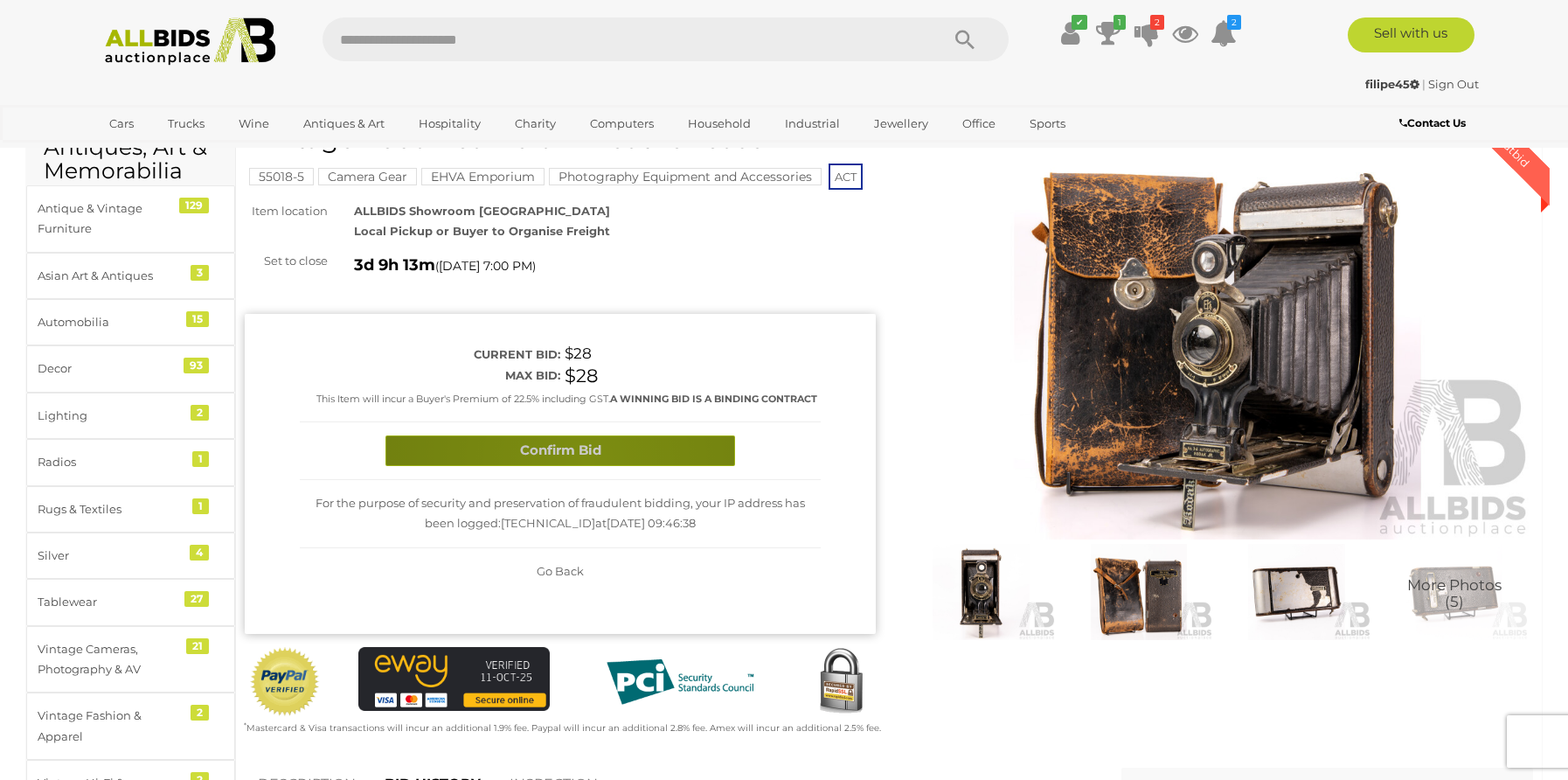
click at [586, 456] on button "Confirm Bid" at bounding box center [560, 451] width 350 height 31
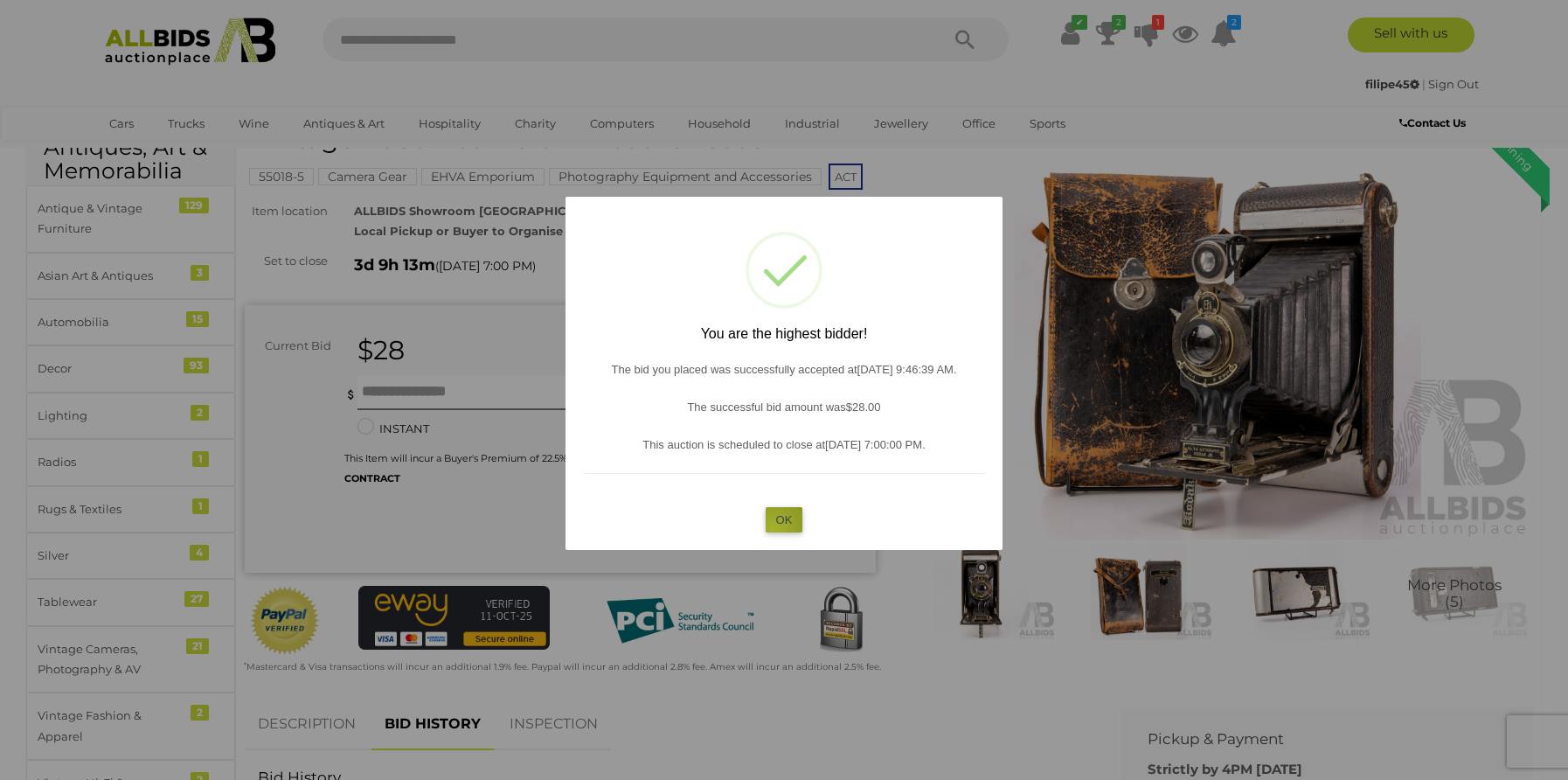
click at [774, 527] on button "OK" at bounding box center [784, 520] width 37 height 25
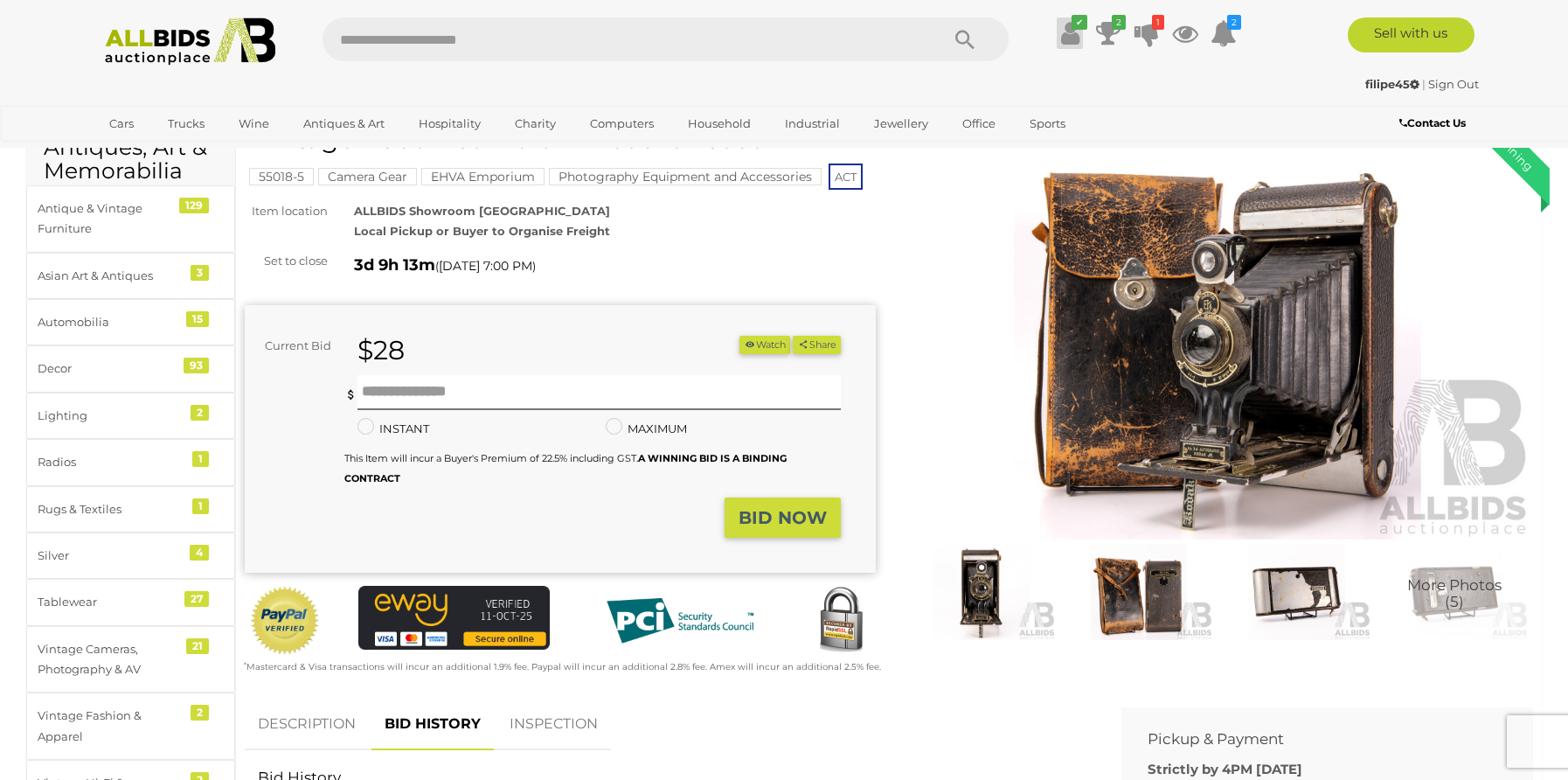
click at [1065, 34] on icon at bounding box center [1070, 33] width 18 height 32
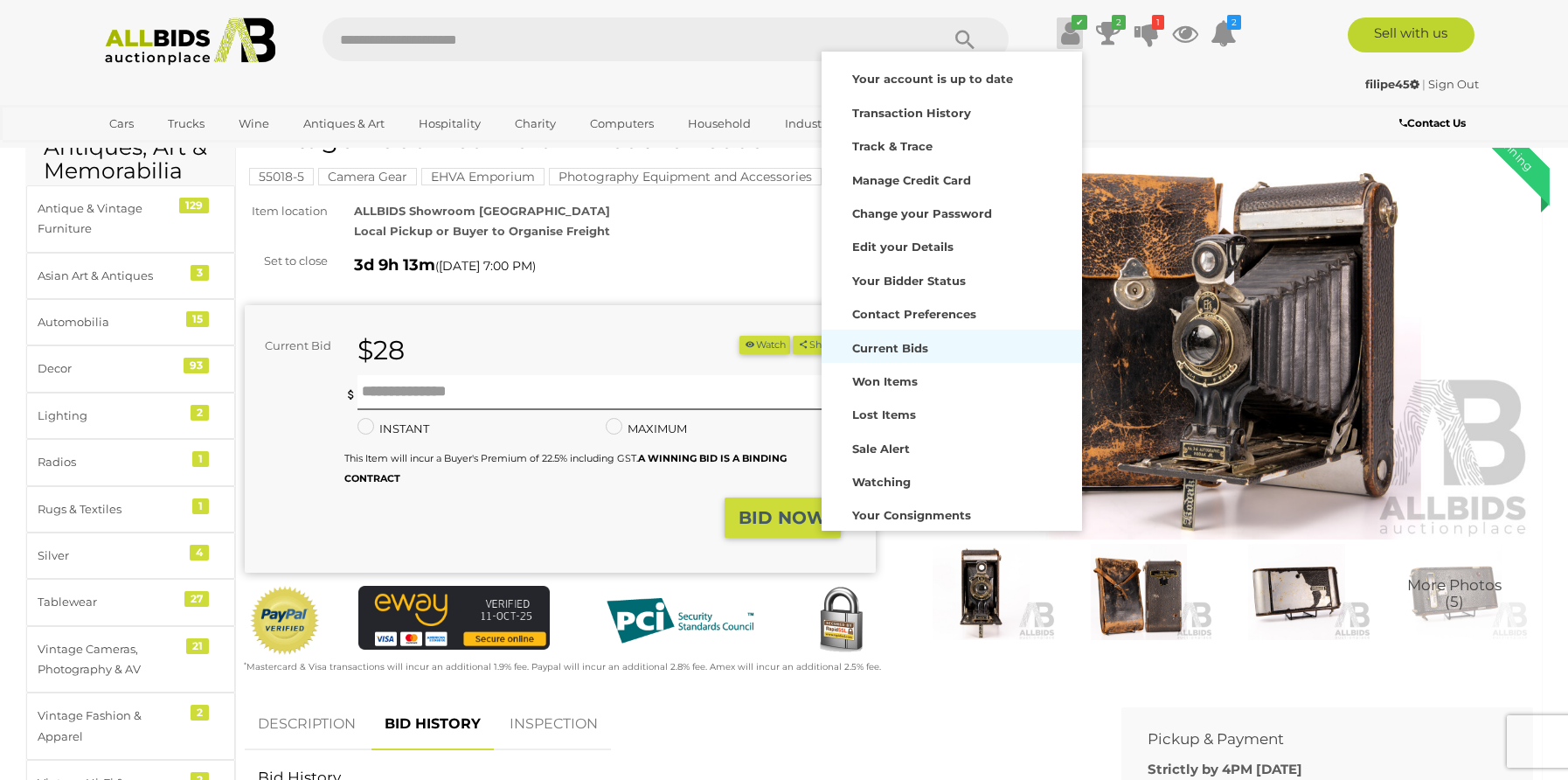
click at [893, 352] on div "Current Bids" at bounding box center [952, 346] width 252 height 24
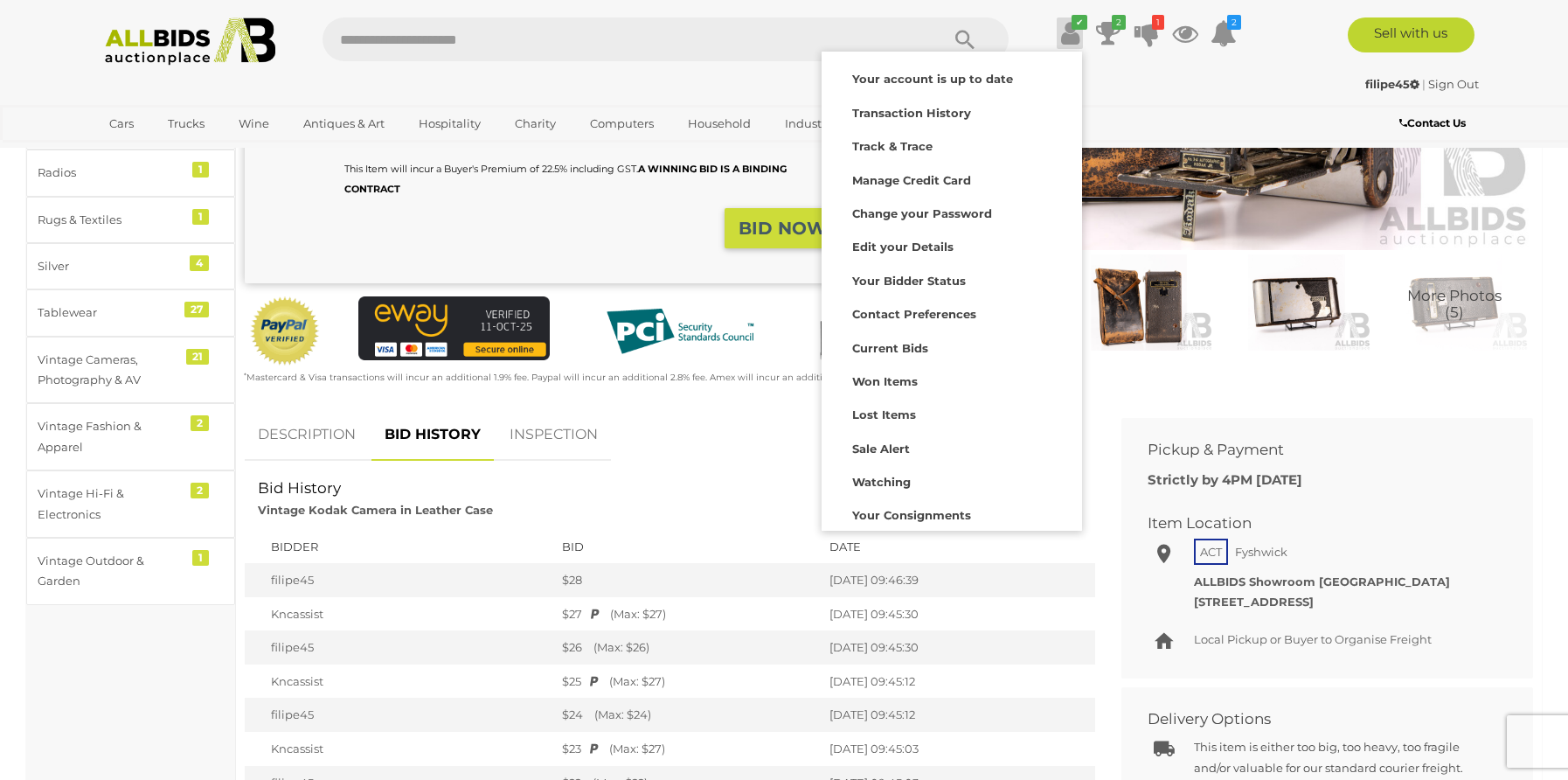
scroll to position [310, 0]
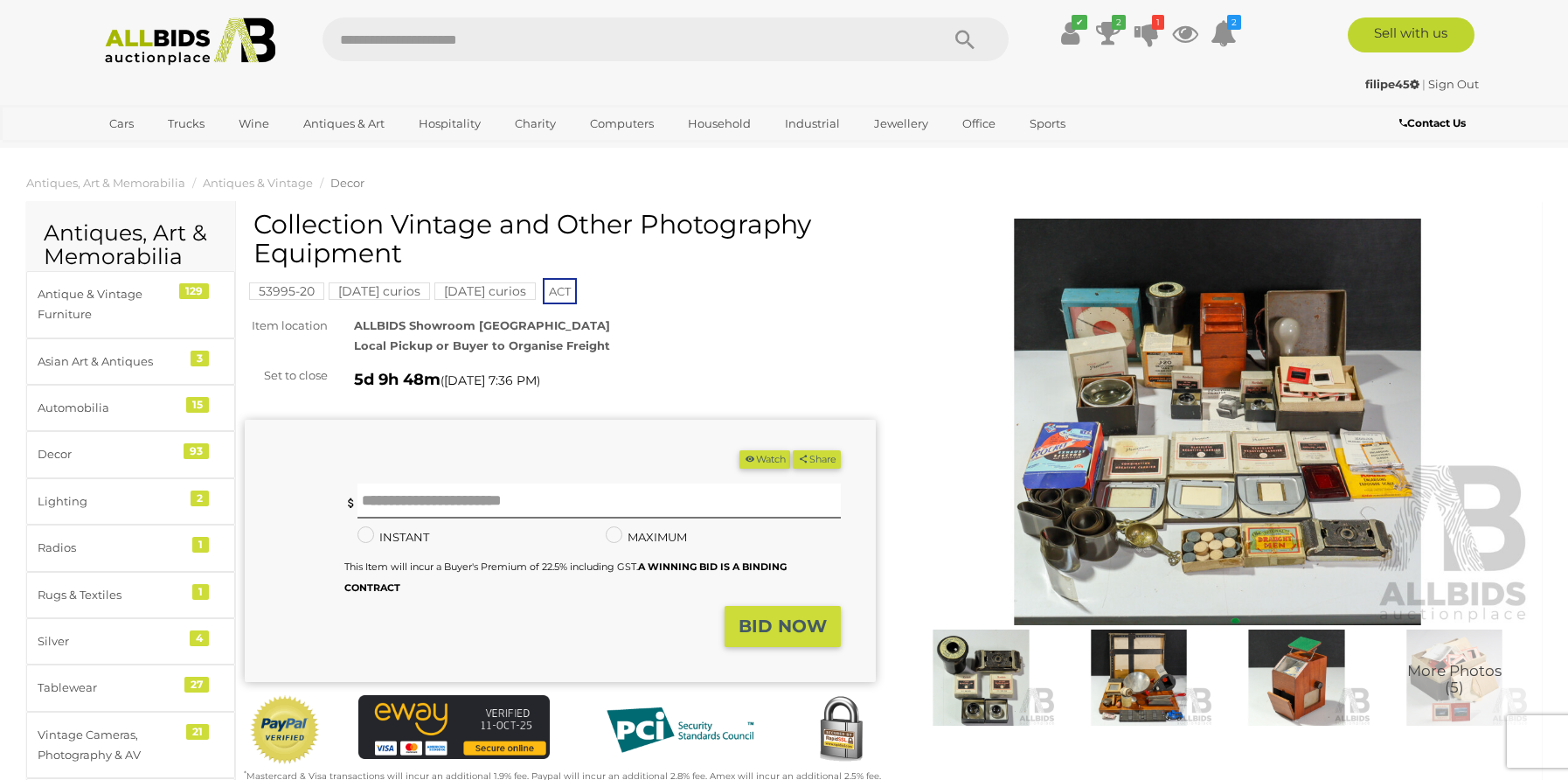
click at [990, 680] on img at bounding box center [980, 678] width 150 height 96
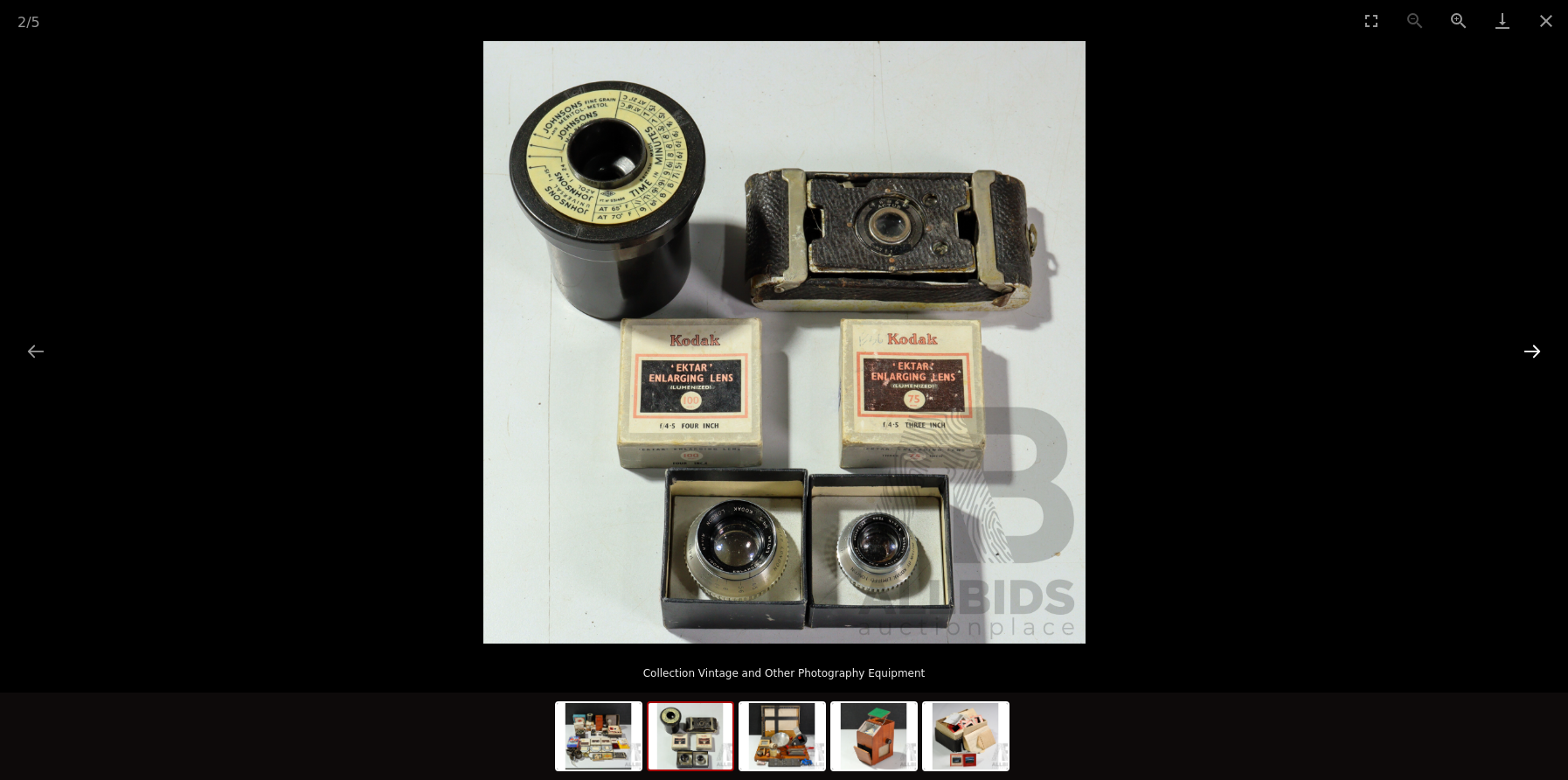
click at [1533, 351] on button "Next slide" at bounding box center [1532, 351] width 36 height 34
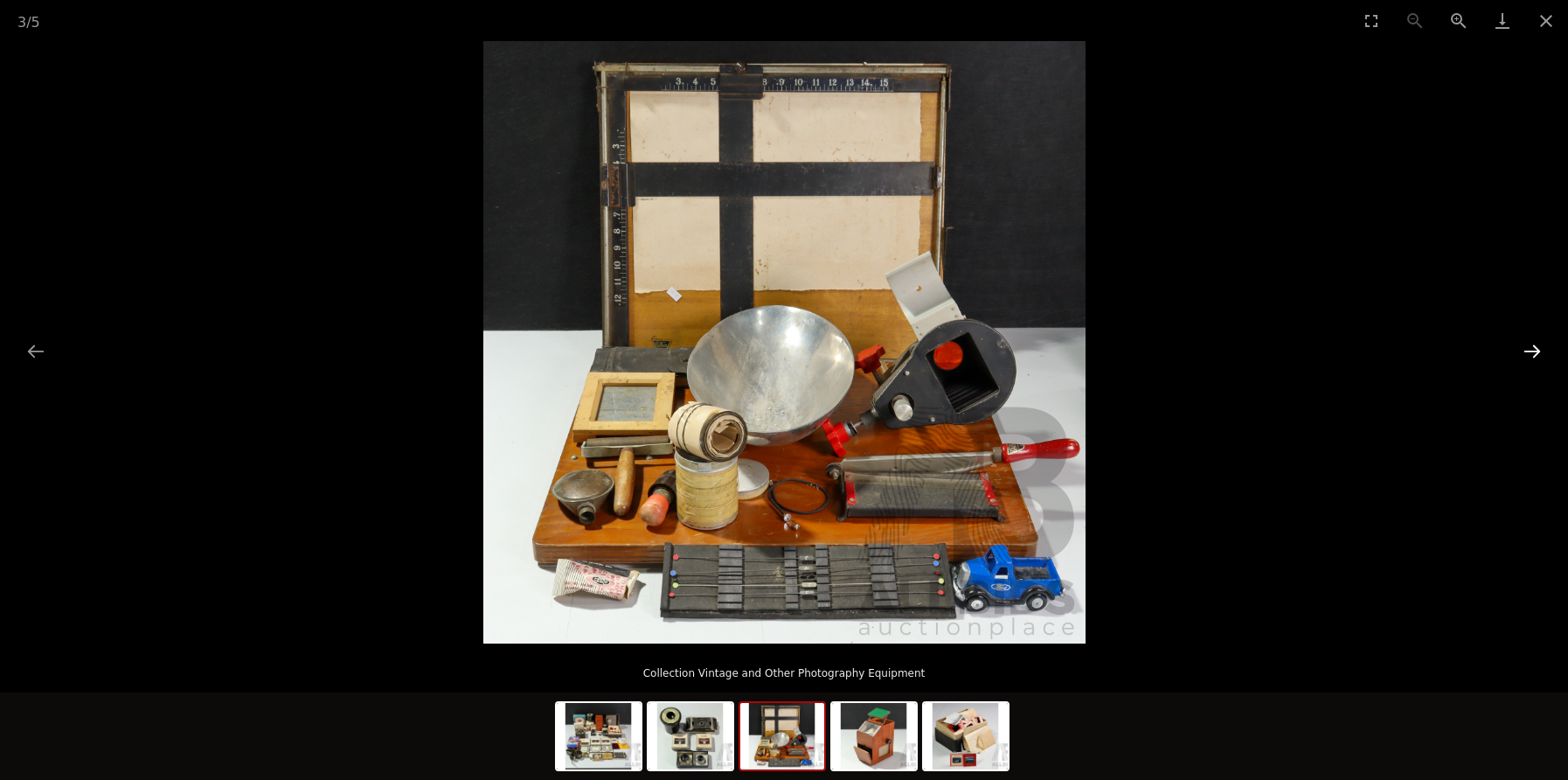
click at [1531, 348] on button "Next slide" at bounding box center [1532, 351] width 36 height 34
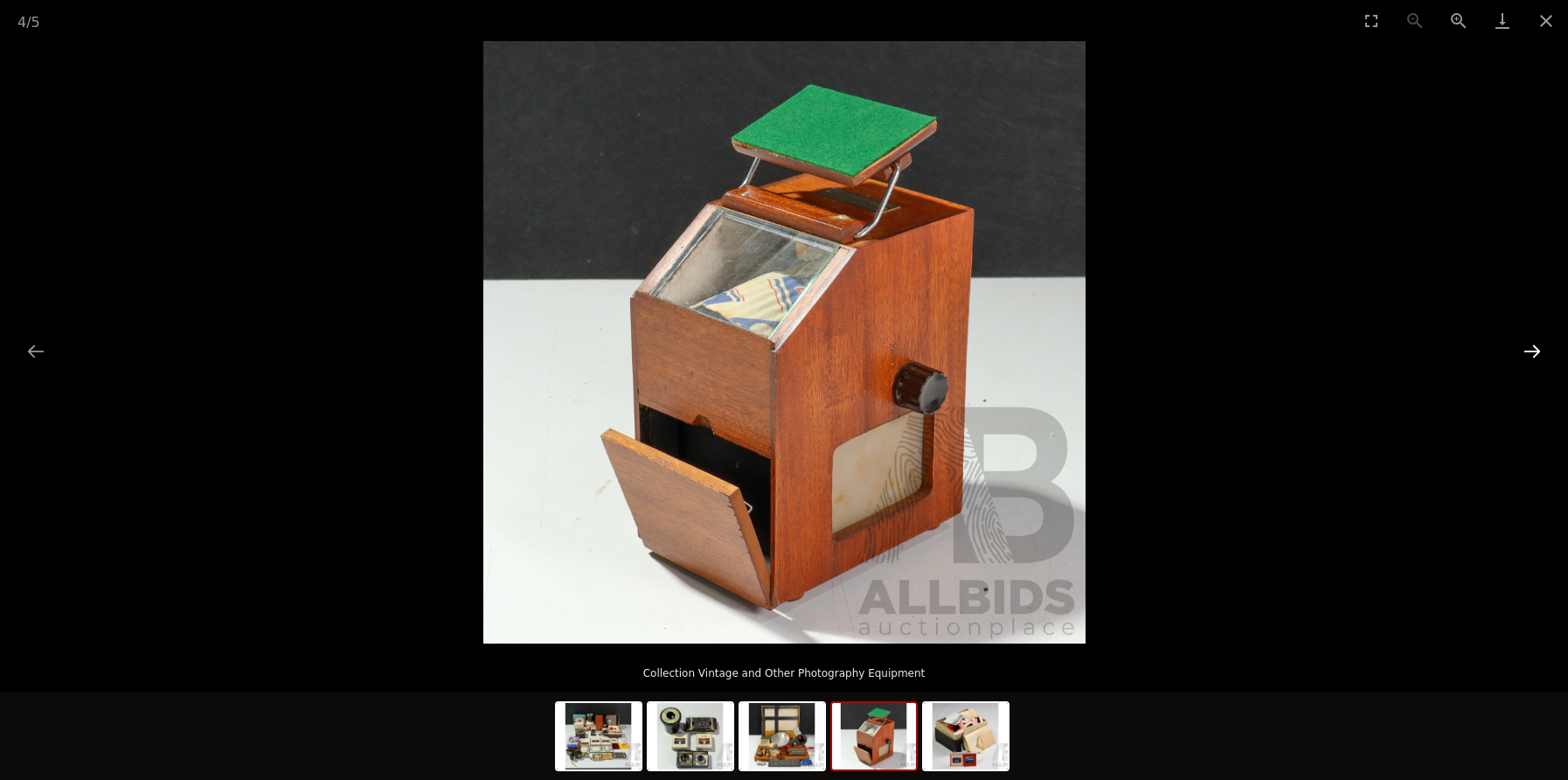
click at [1531, 348] on button "Next slide" at bounding box center [1532, 351] width 36 height 34
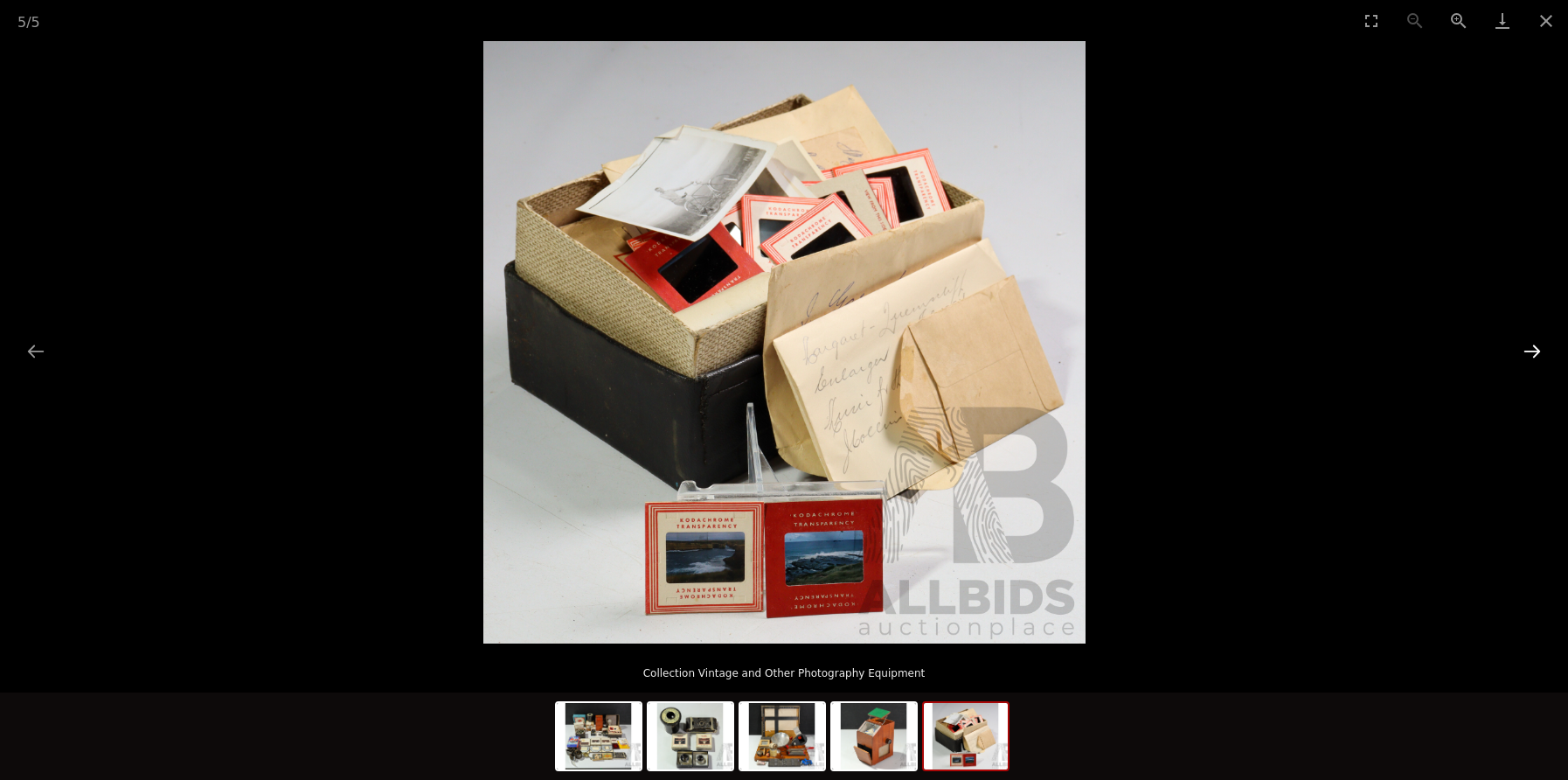
click at [1531, 348] on button "Next slide" at bounding box center [1532, 351] width 36 height 34
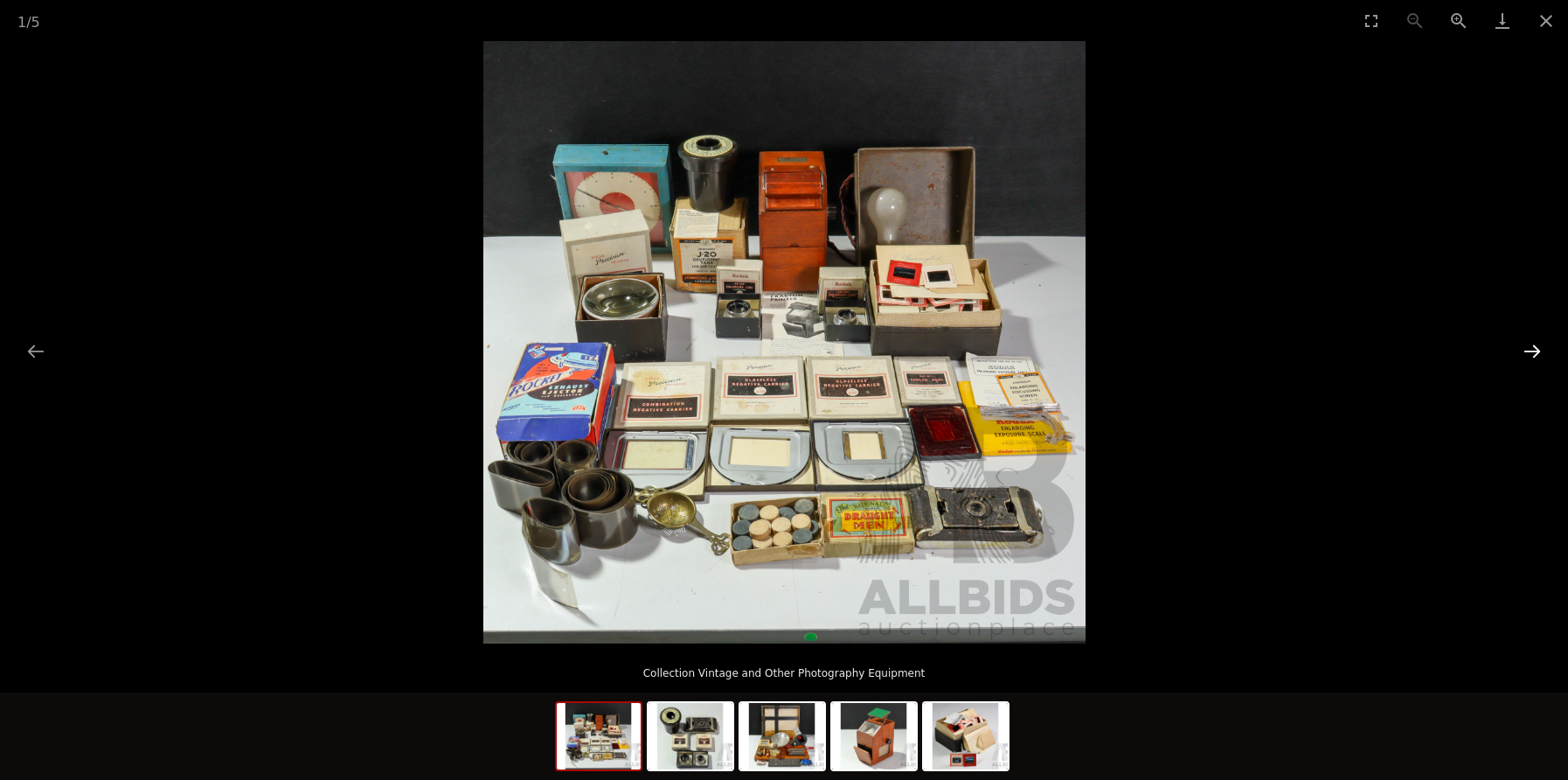
click at [1531, 348] on button "Next slide" at bounding box center [1532, 351] width 36 height 34
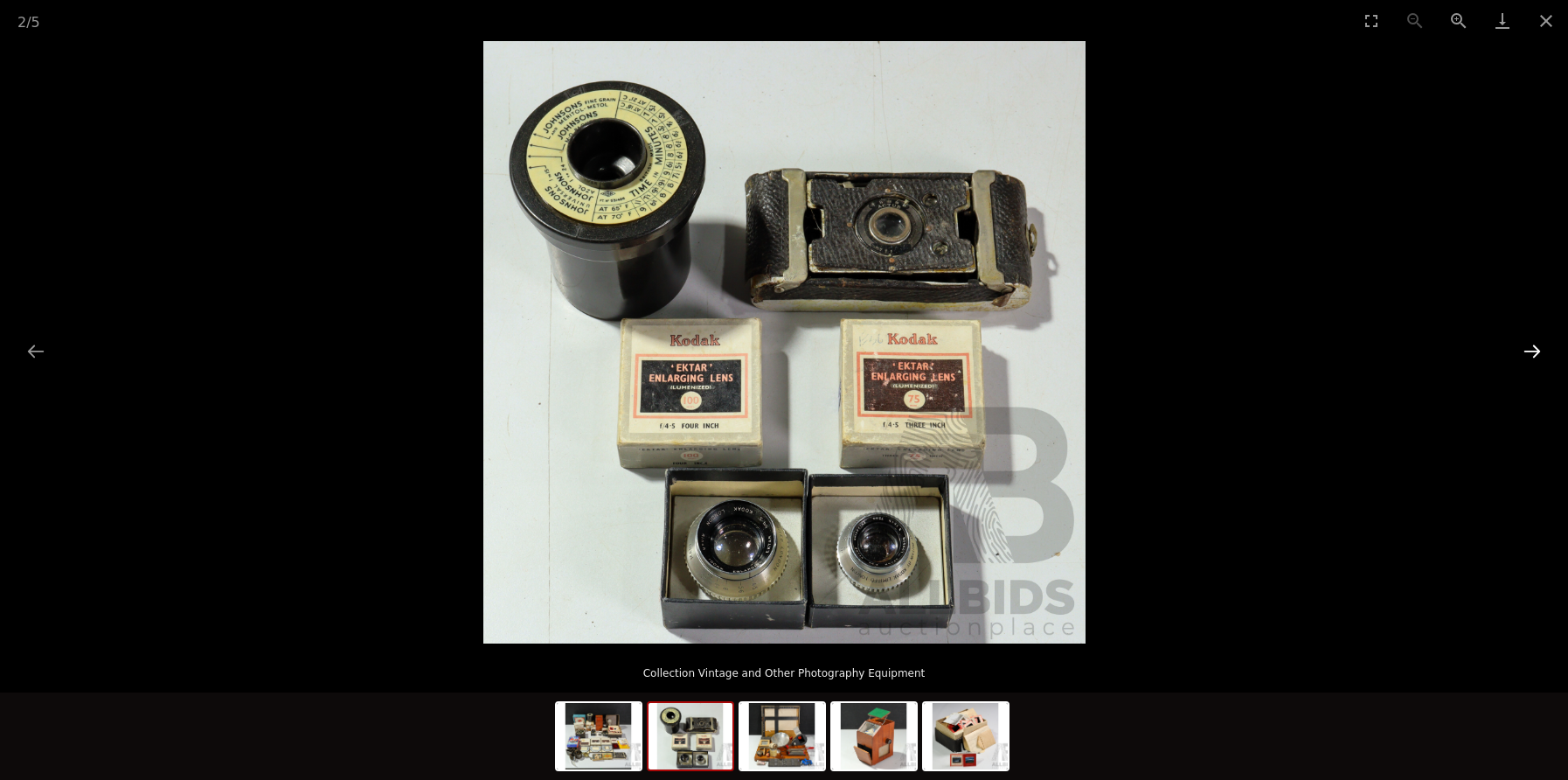
click at [1531, 348] on button "Next slide" at bounding box center [1532, 351] width 36 height 34
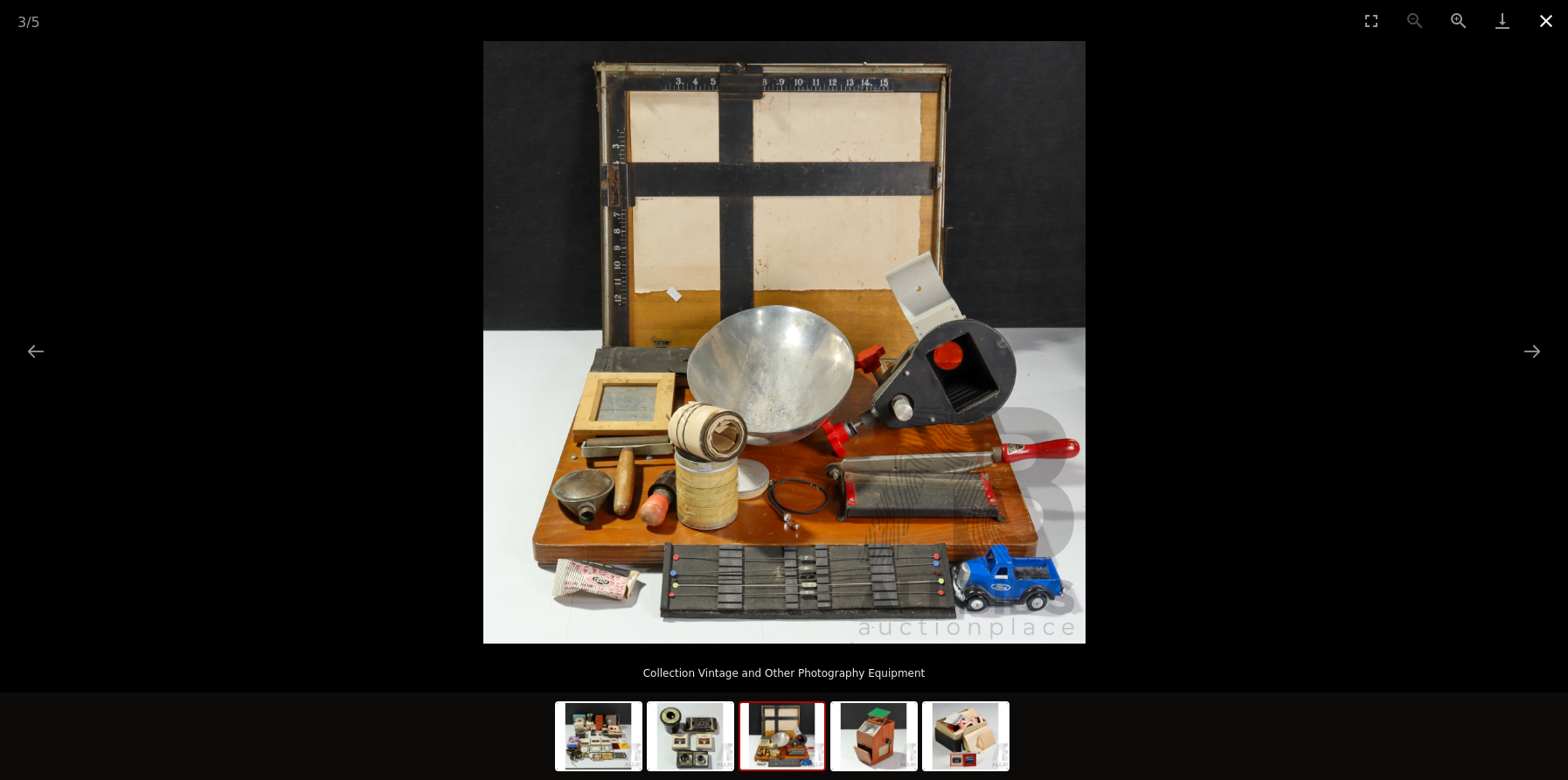
click at [1553, 15] on button "Close gallery" at bounding box center [1546, 20] width 44 height 41
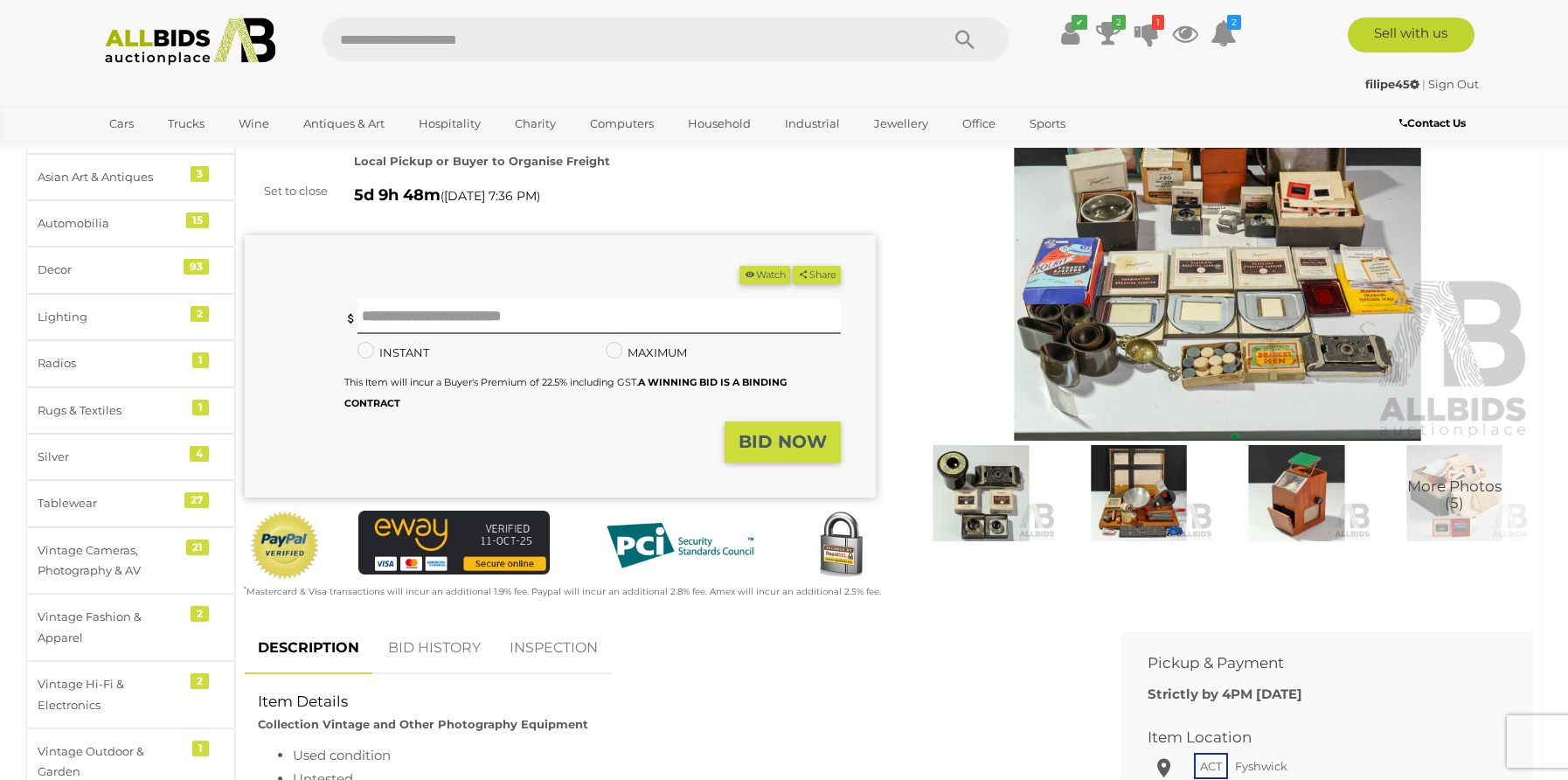
scroll to position [318, 0]
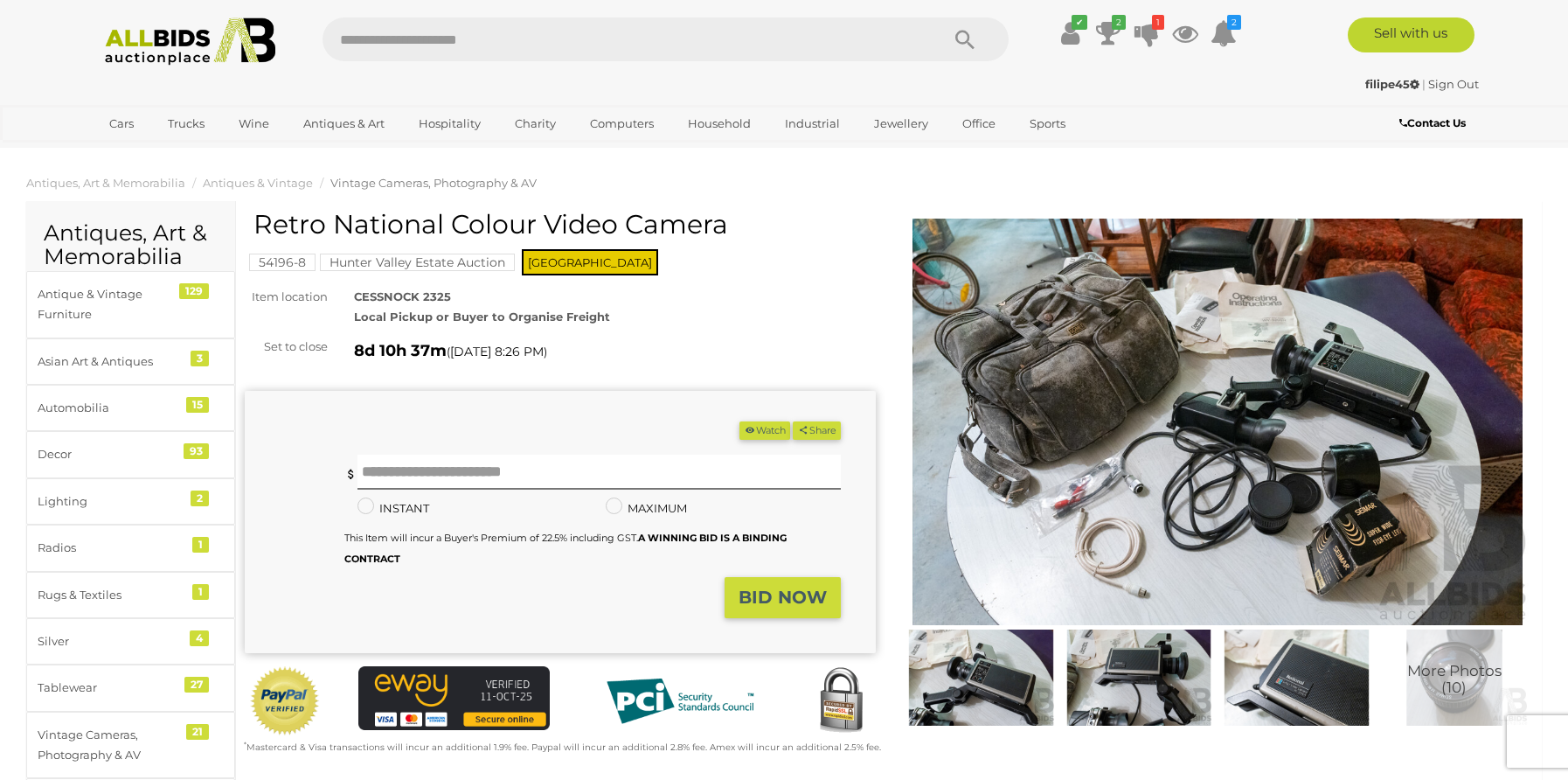
click at [999, 643] on img at bounding box center [980, 678] width 150 height 96
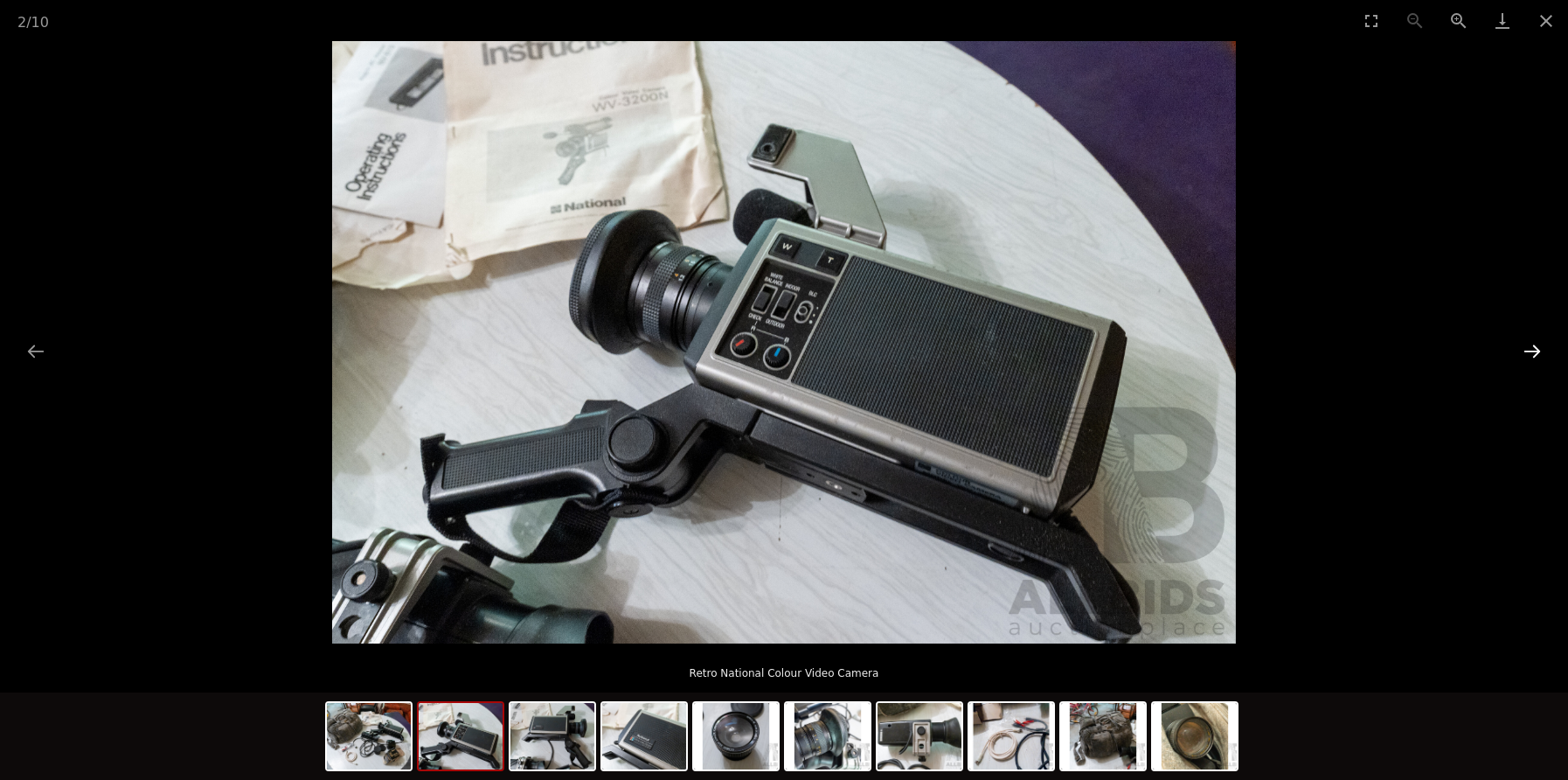
click at [1531, 345] on button "Next slide" at bounding box center [1532, 351] width 36 height 34
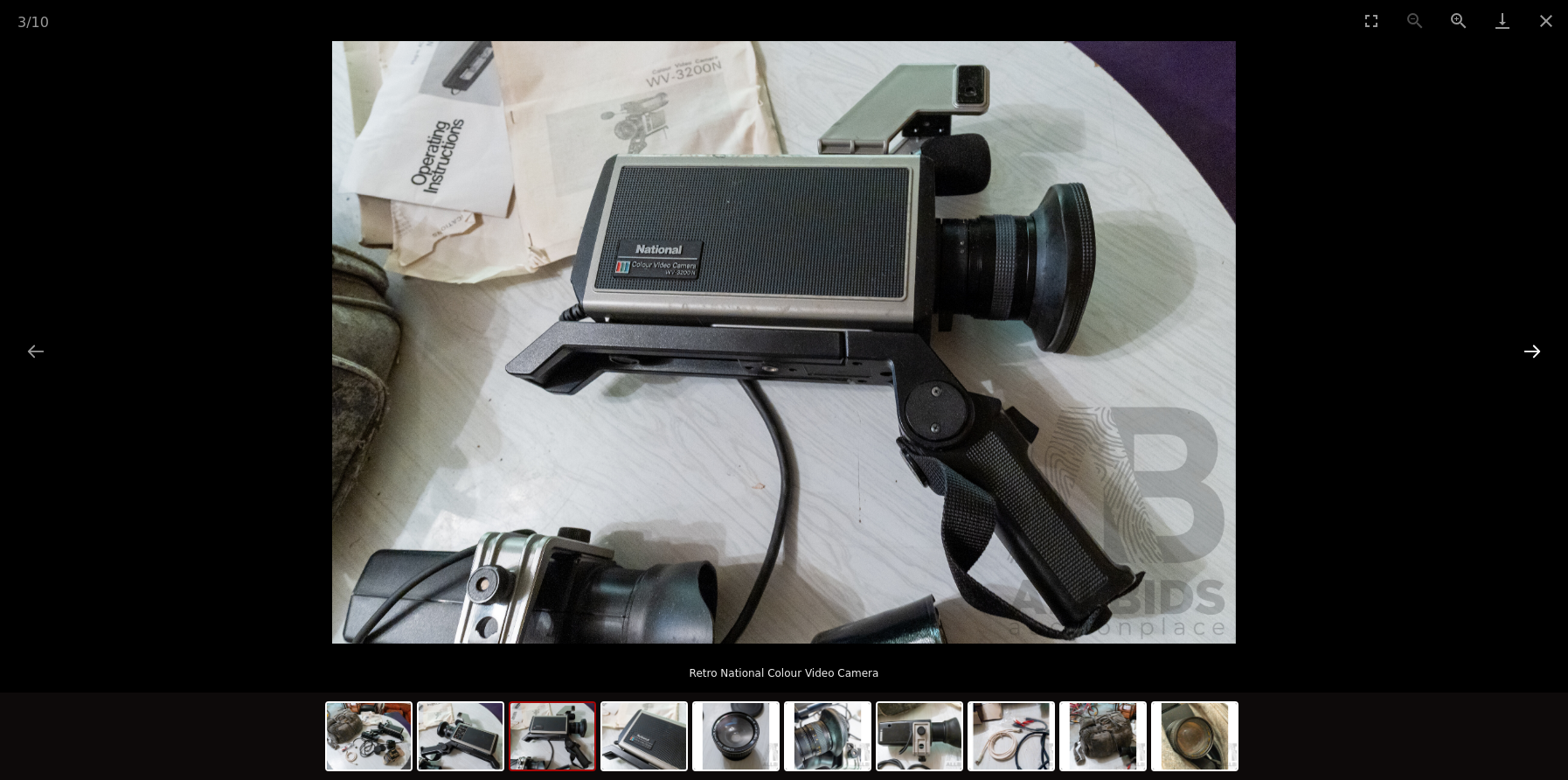
click at [1531, 344] on button "Next slide" at bounding box center [1532, 351] width 36 height 34
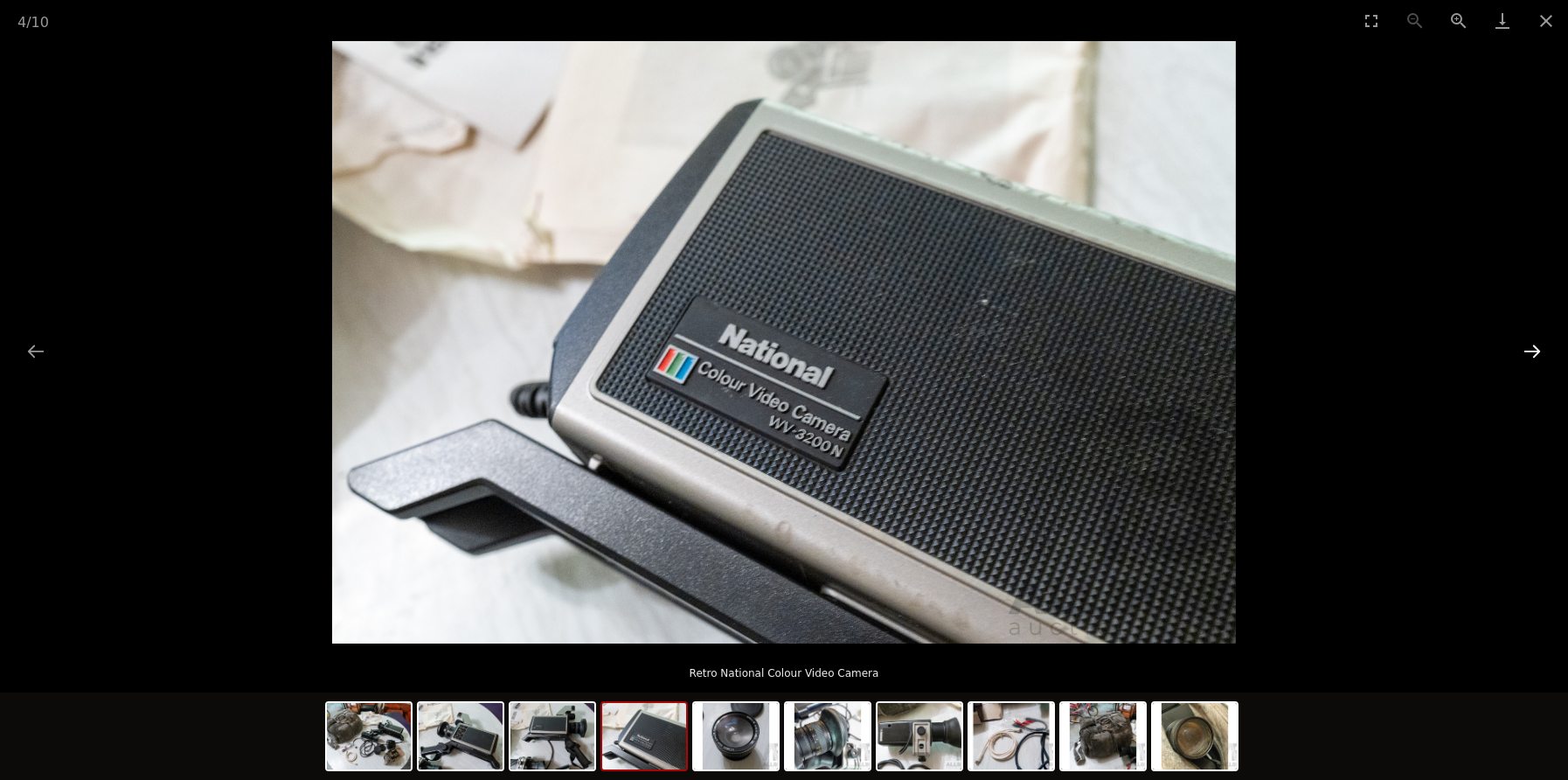
click at [1531, 344] on button "Next slide" at bounding box center [1532, 351] width 36 height 34
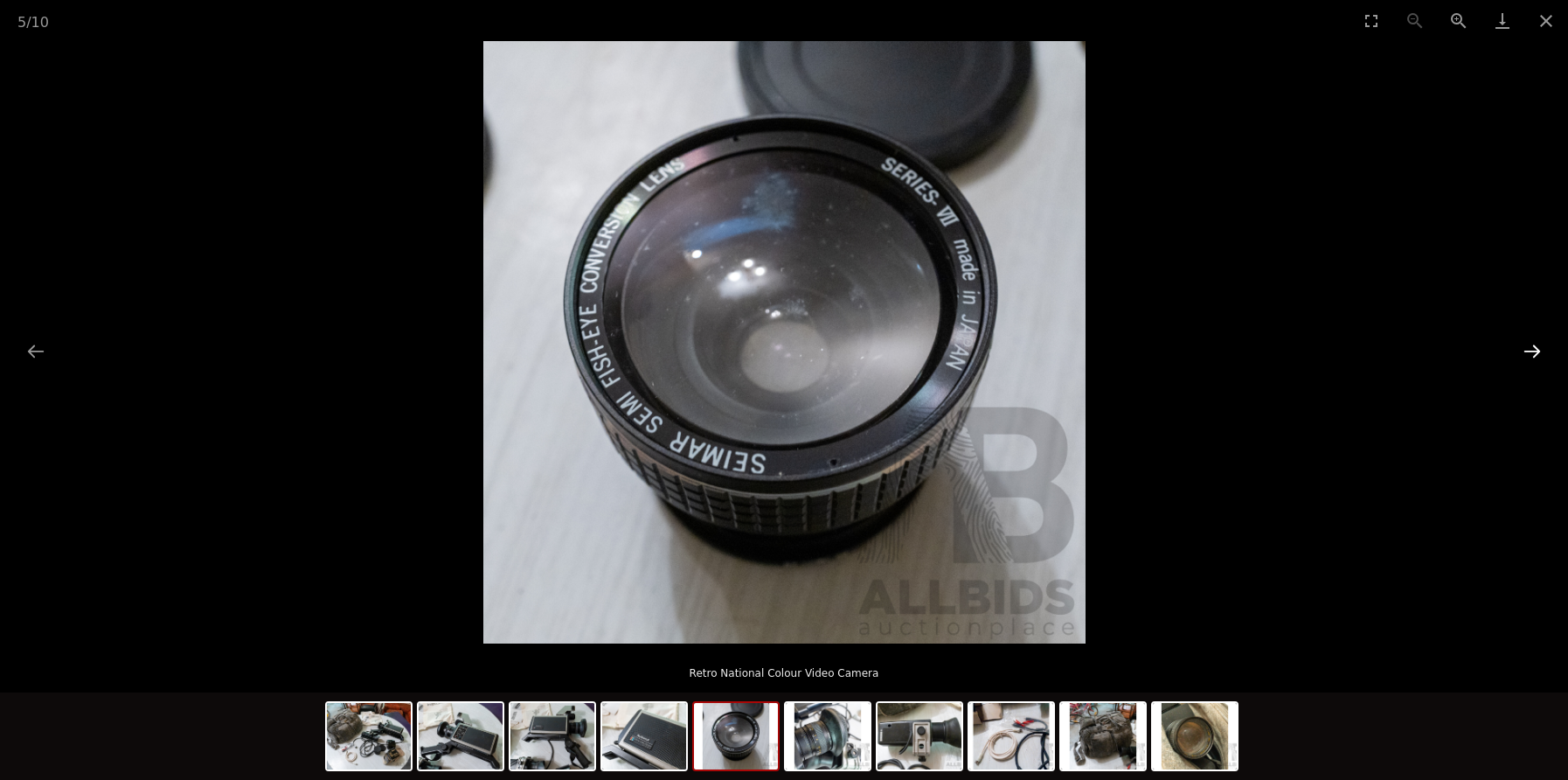
click at [1531, 344] on button "Next slide" at bounding box center [1532, 351] width 36 height 34
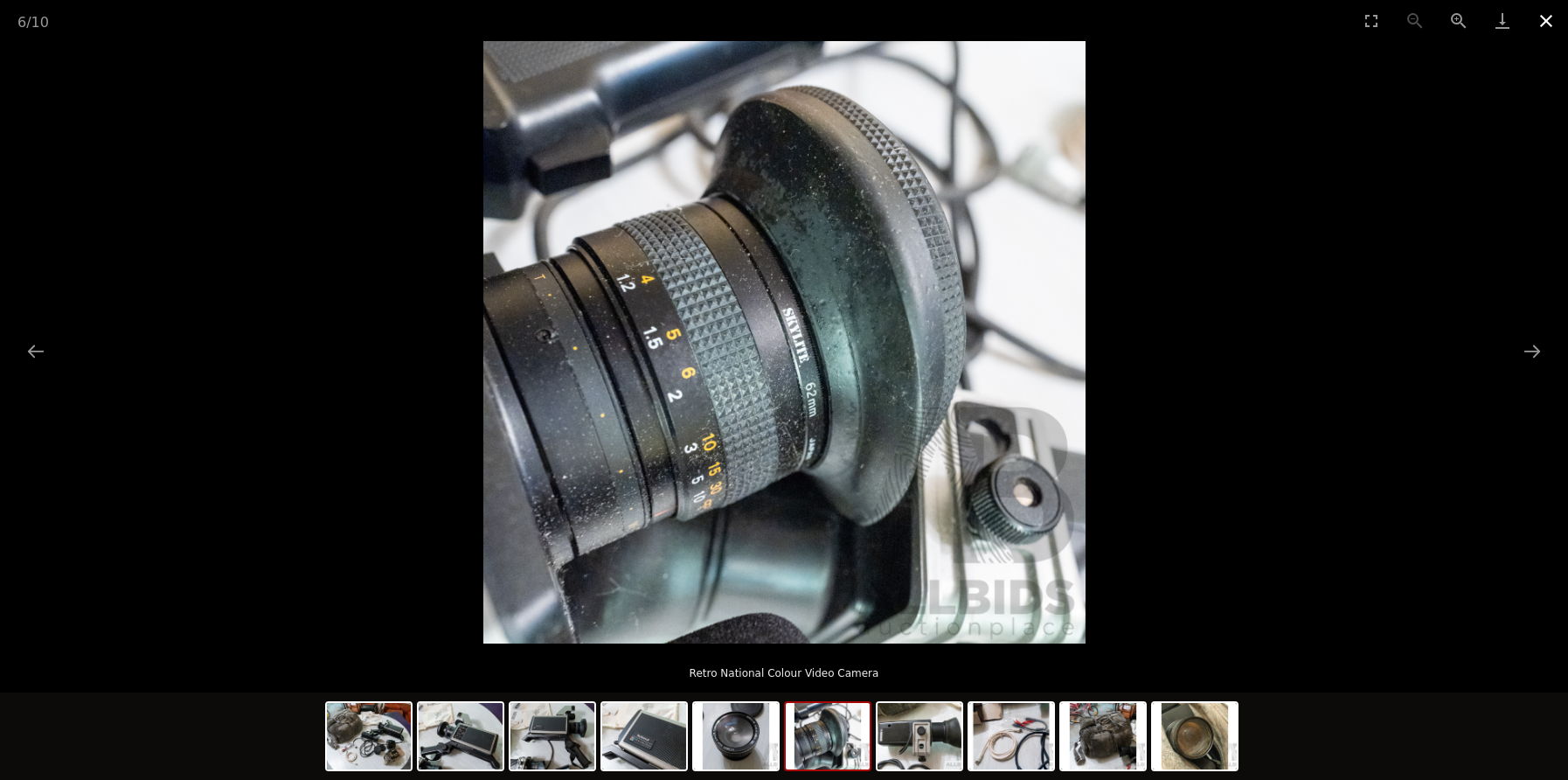
click at [1543, 13] on button "Close gallery" at bounding box center [1546, 20] width 44 height 41
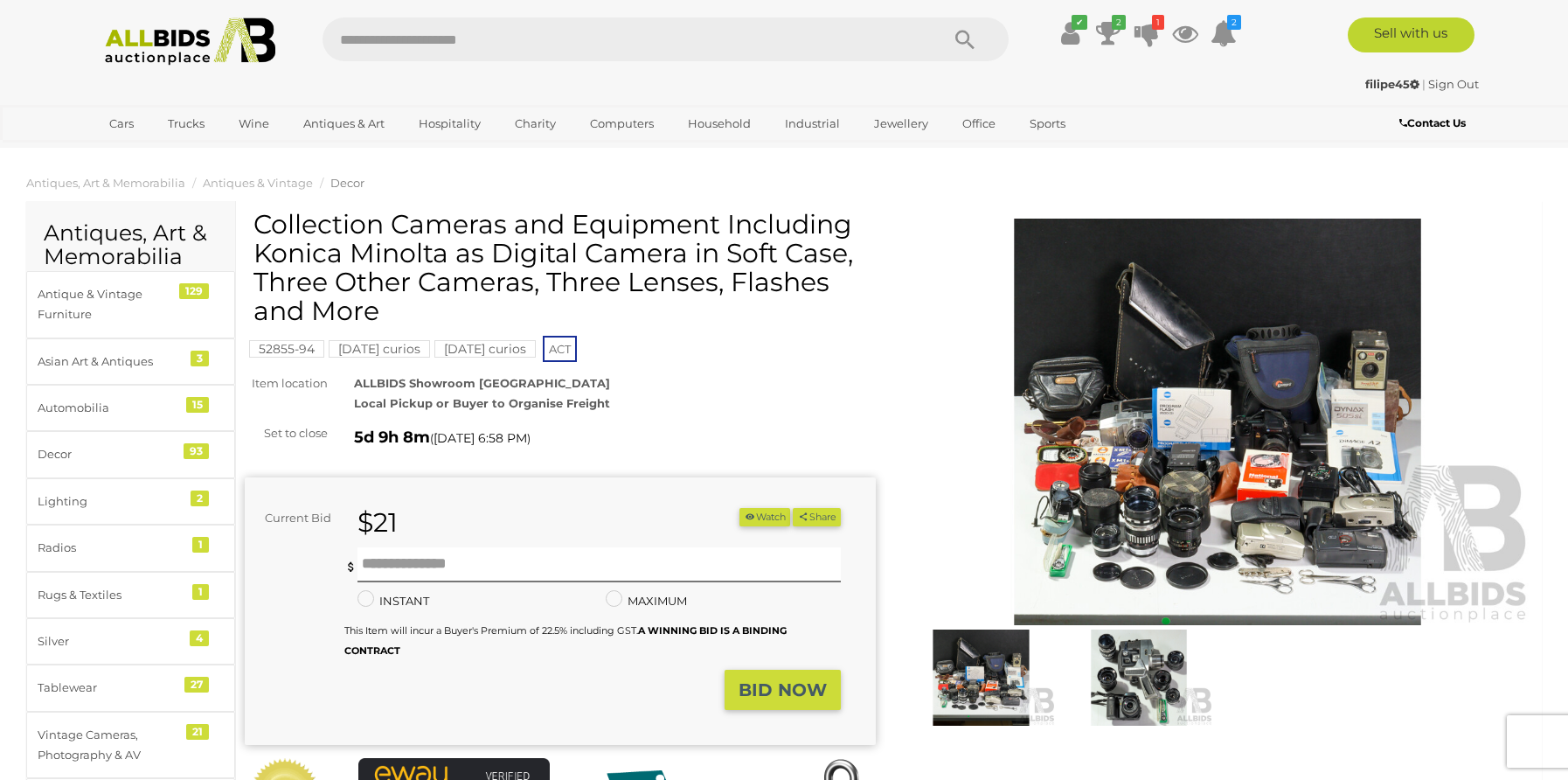
click at [963, 675] on img at bounding box center [980, 678] width 150 height 96
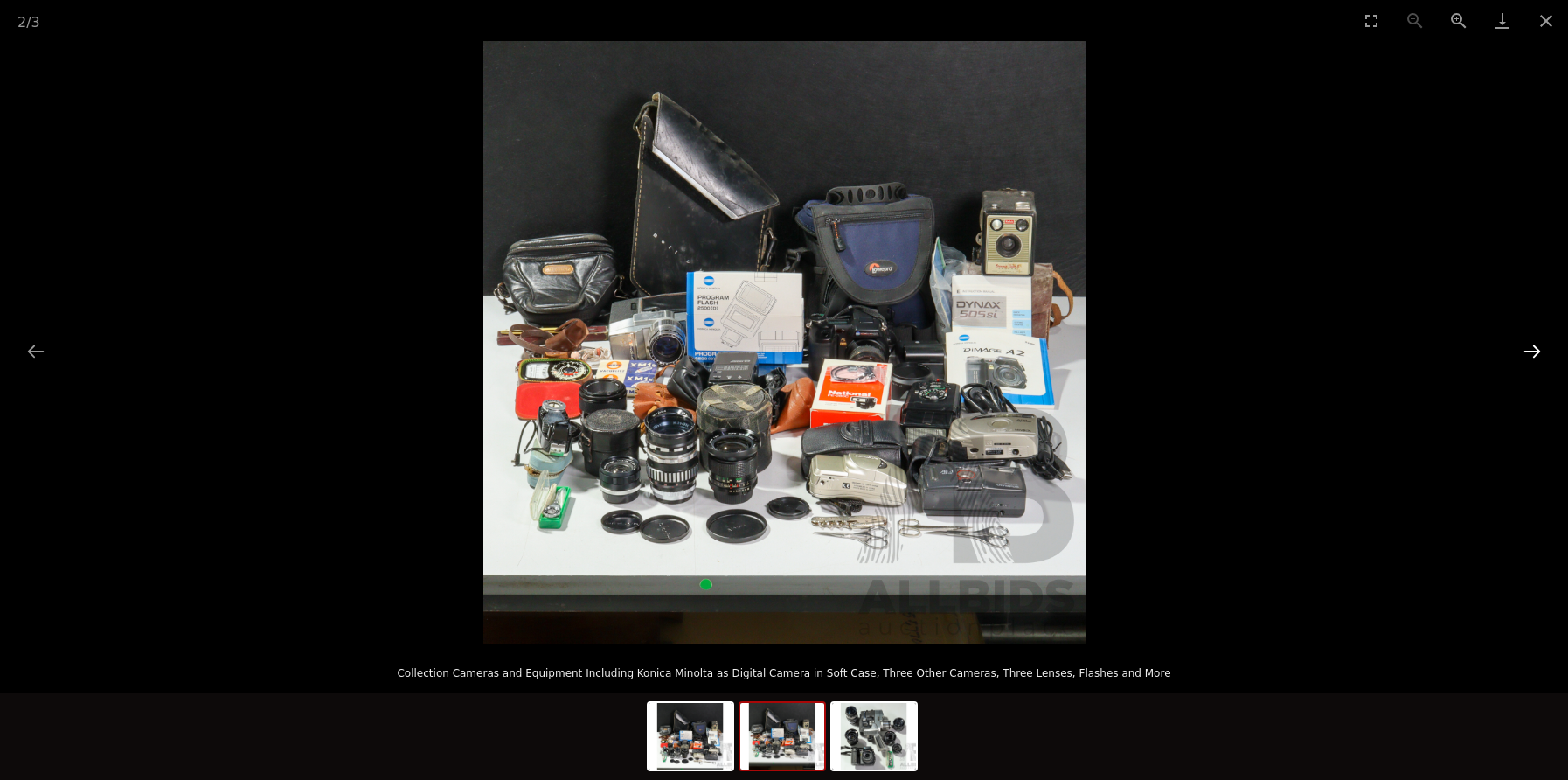
click at [1525, 348] on button "Next slide" at bounding box center [1532, 351] width 36 height 34
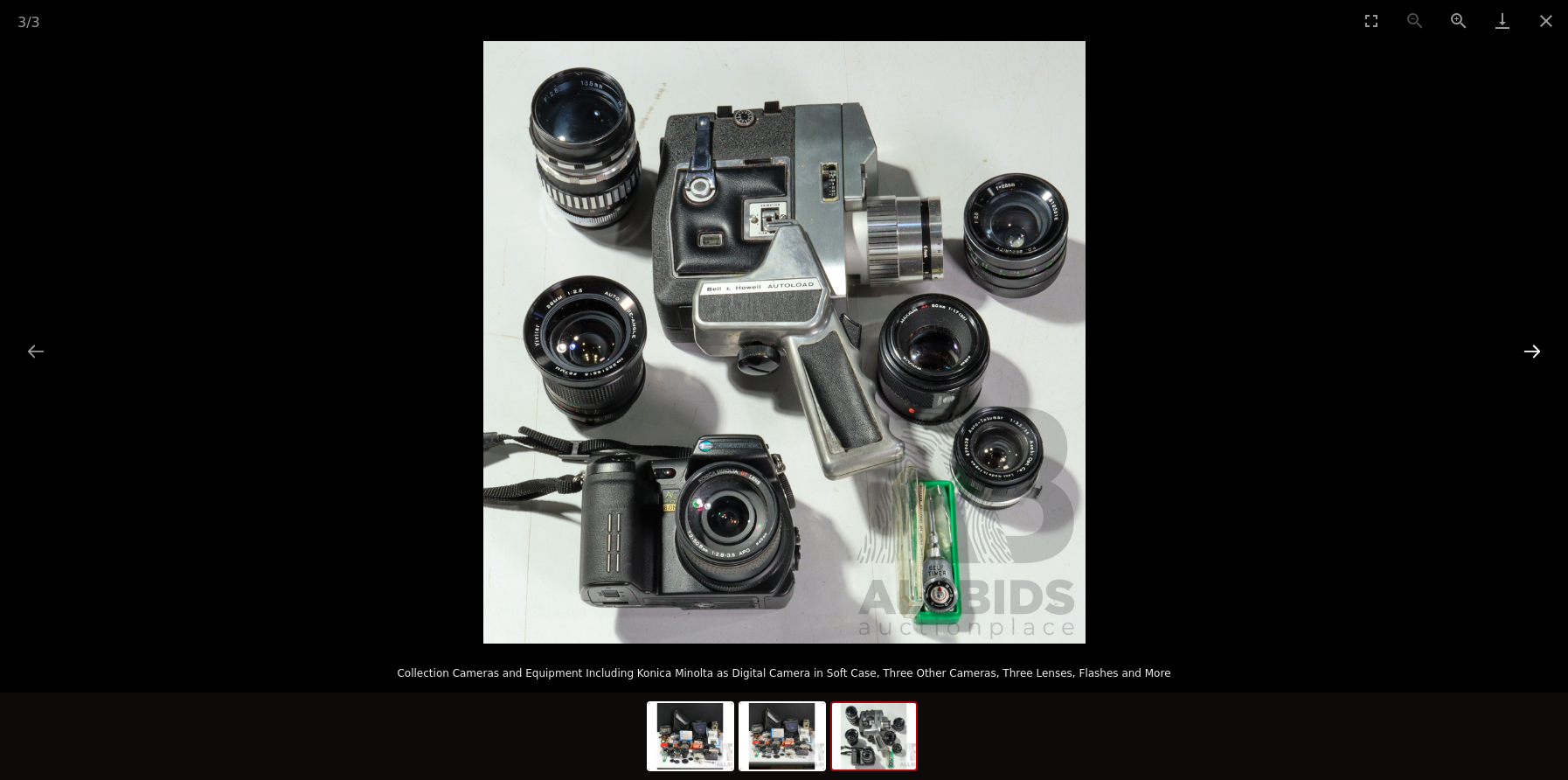
click at [1540, 355] on button "Next slide" at bounding box center [1532, 351] width 36 height 34
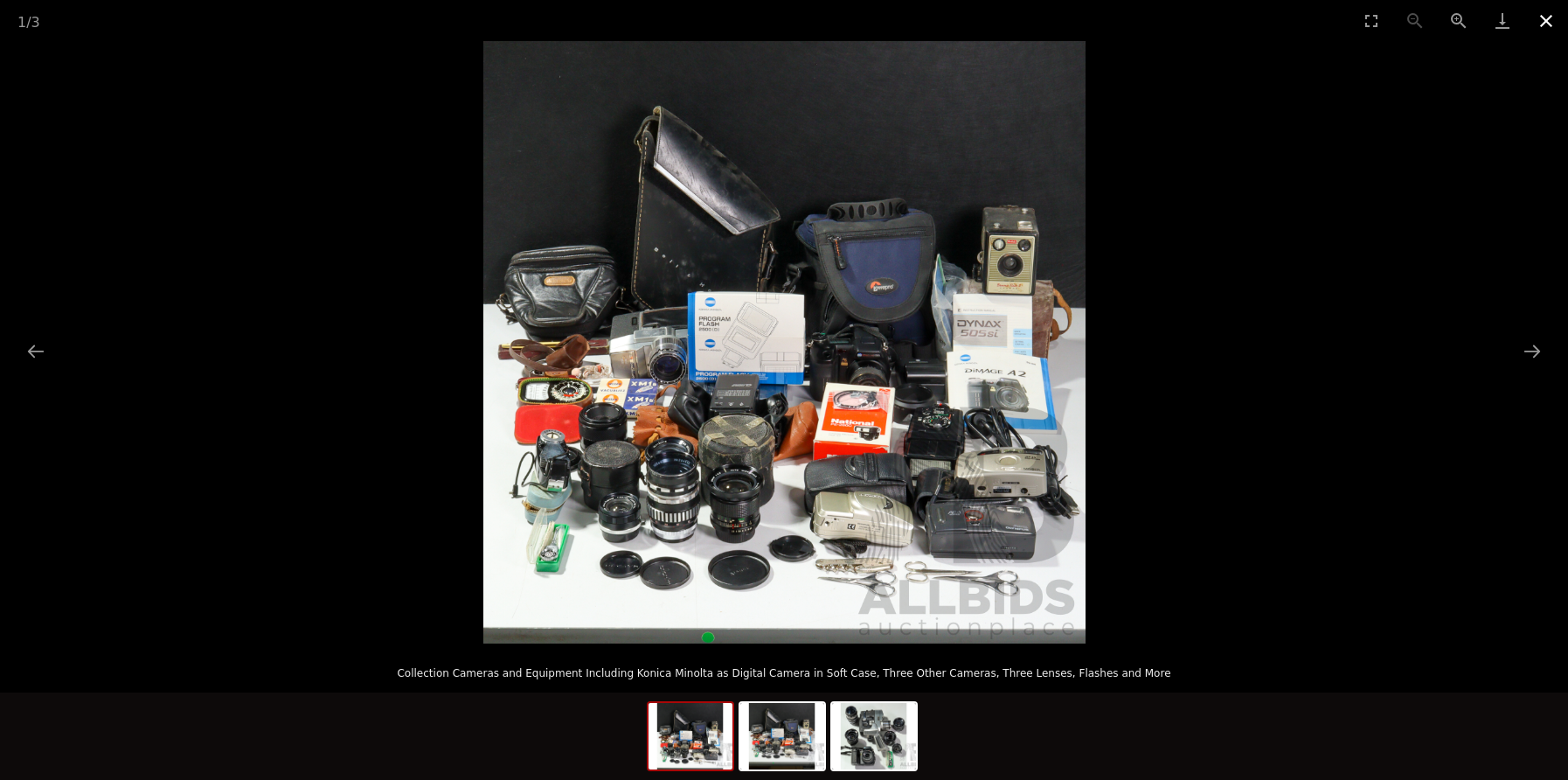
click at [1545, 16] on button "Close gallery" at bounding box center [1546, 20] width 44 height 41
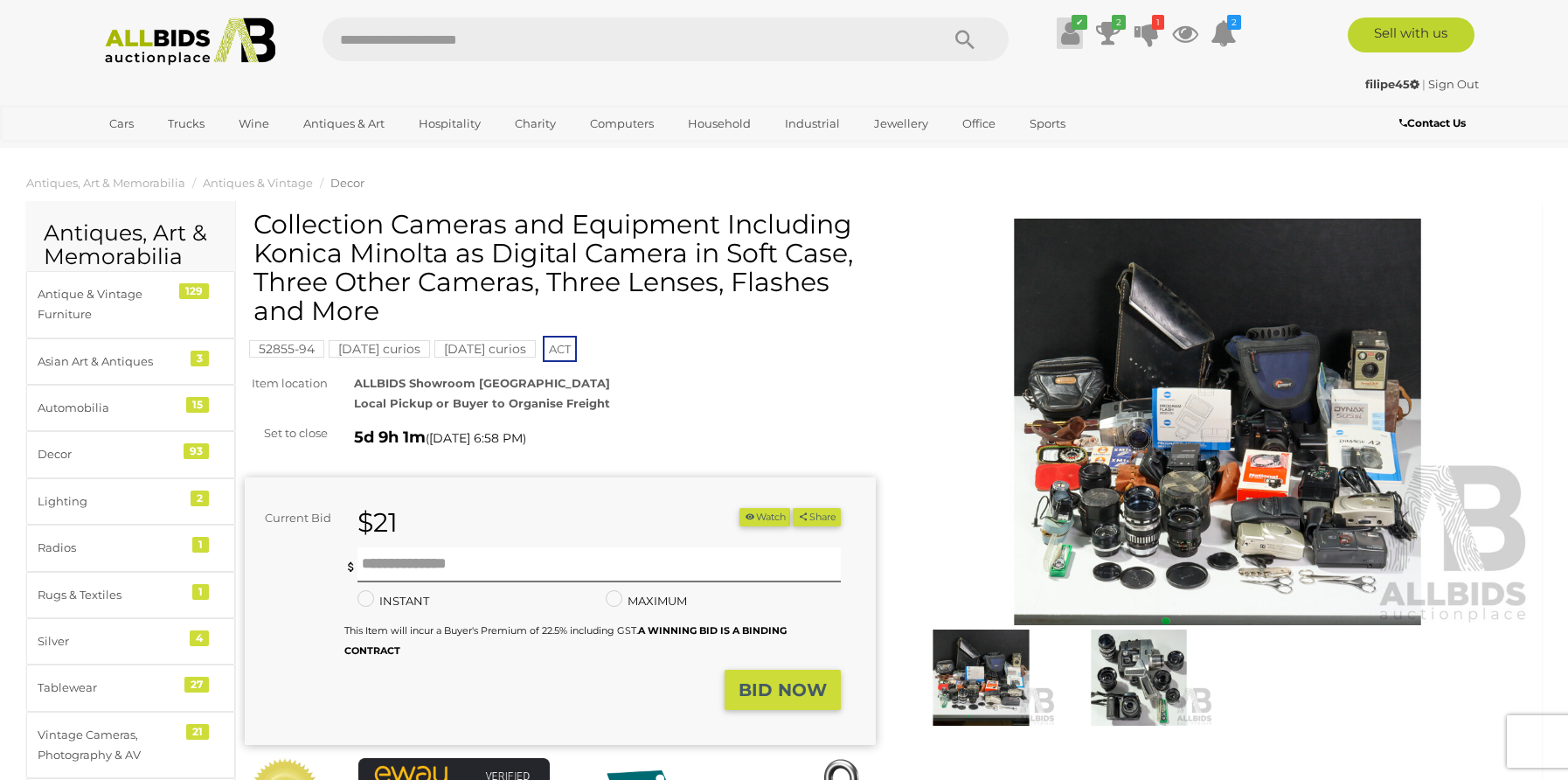
click at [1068, 26] on icon at bounding box center [1070, 33] width 18 height 32
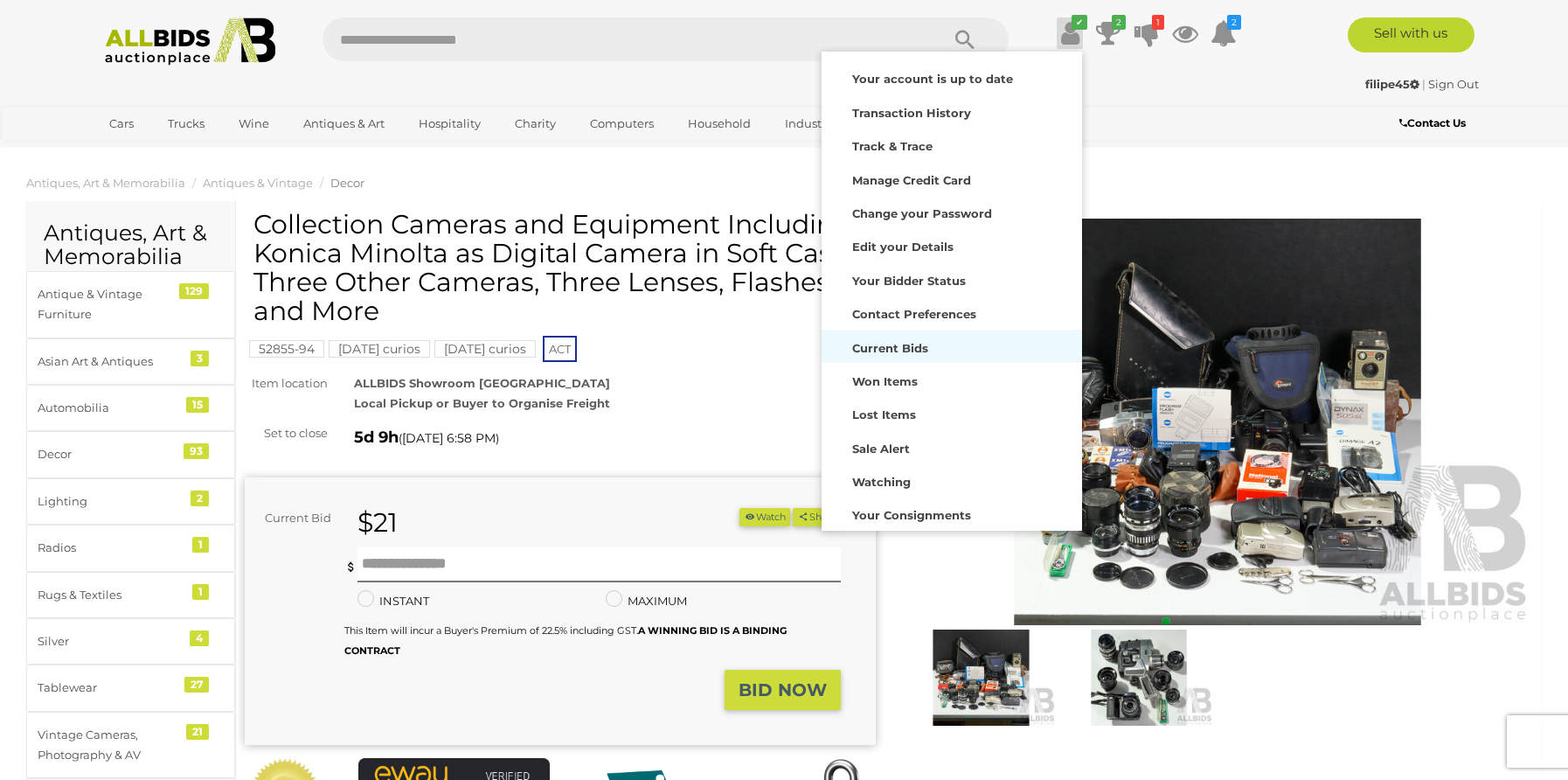
click at [914, 354] on div "Current Bids" at bounding box center [952, 346] width 252 height 24
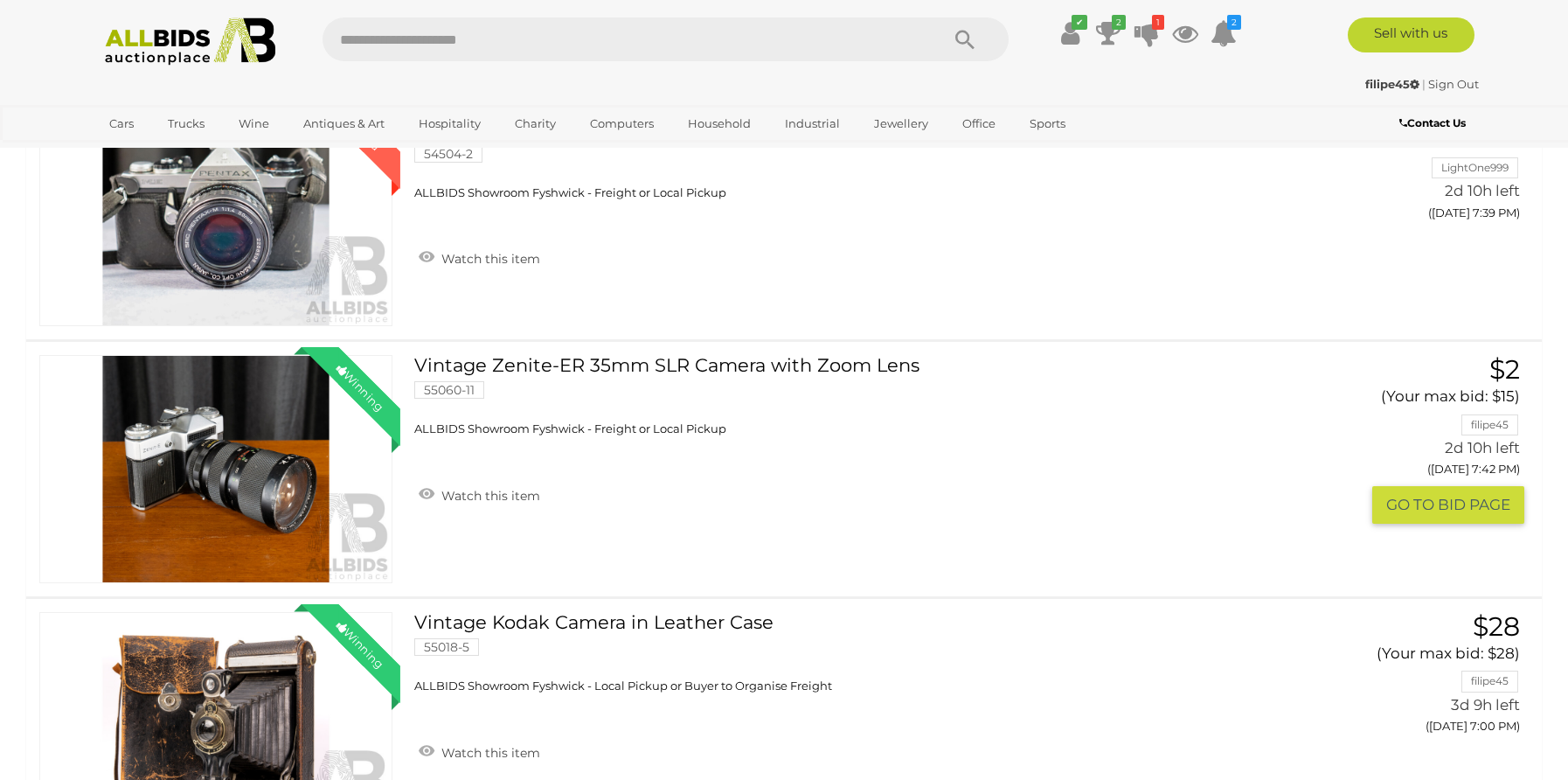
scroll to position [365, 0]
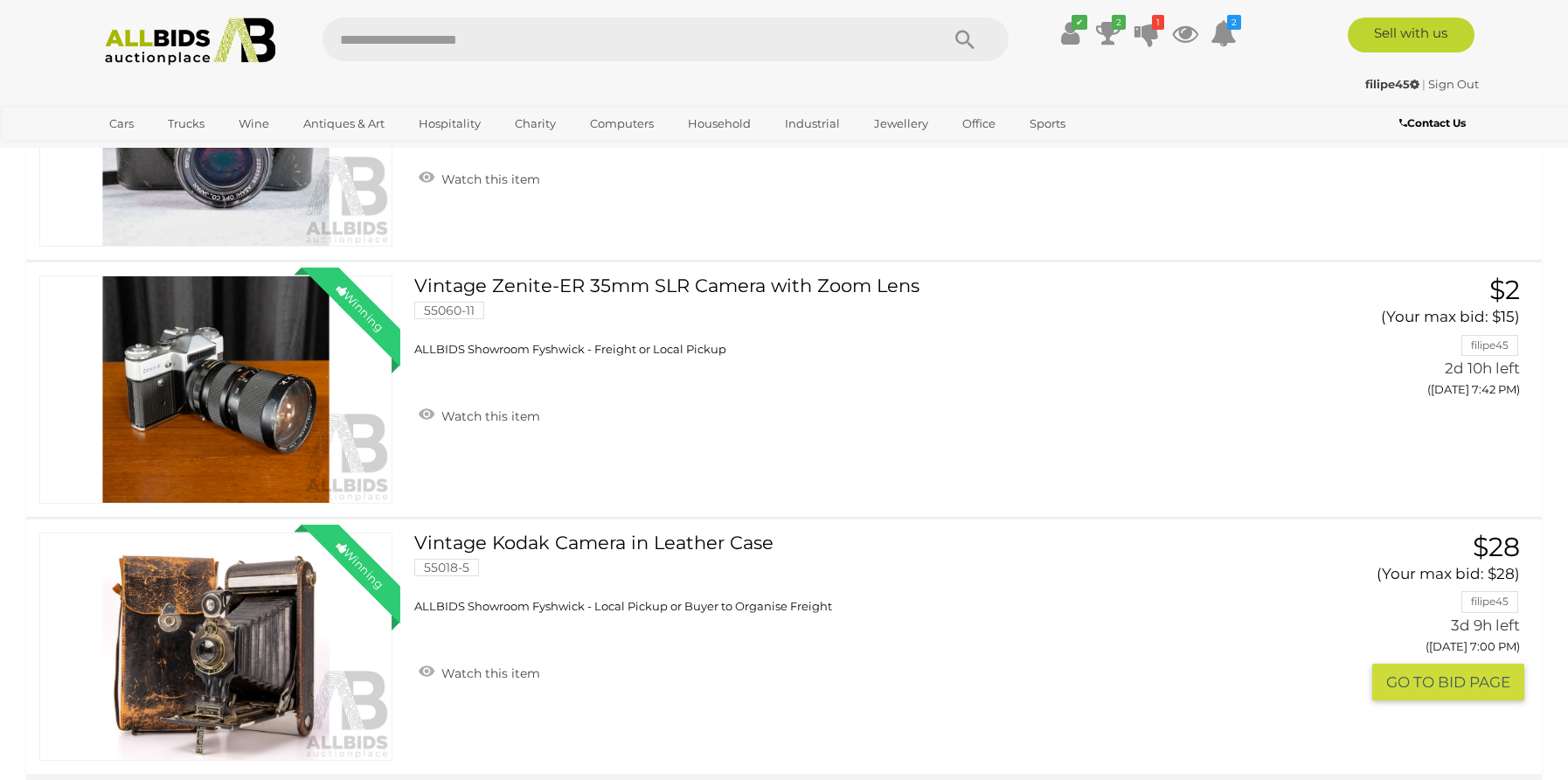
click at [1402, 679] on button "GO TO BID PAGE" at bounding box center [1448, 682] width 152 height 37
click at [726, 342] on span "ALLBIDS Showroom Fyshwick - Freight or Local Pickup" at bounding box center [570, 348] width 312 height 14
